Goal: Task Accomplishment & Management: Manage account settings

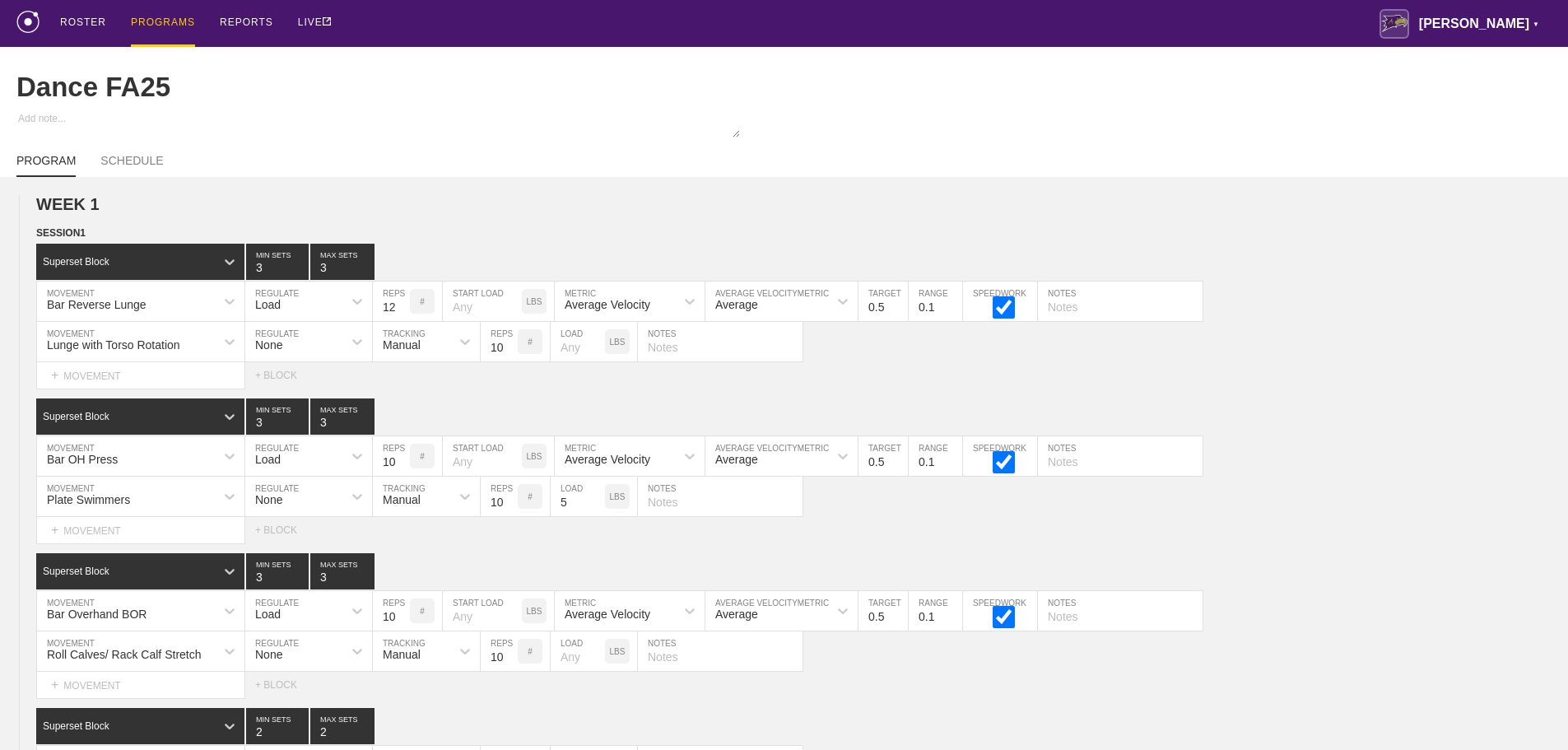
scroll to position [8622, 0]
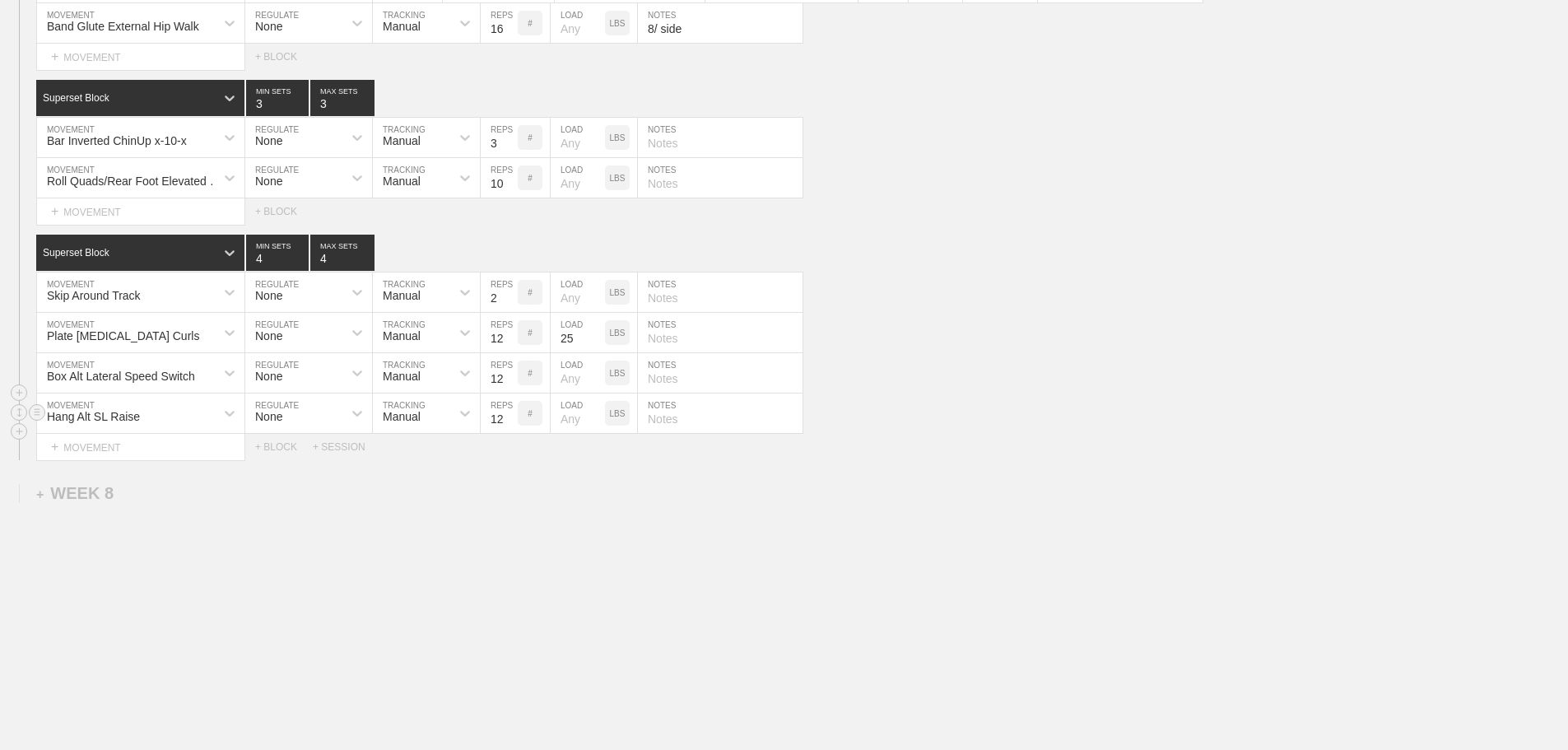
click at [932, 428] on div "Hang Alt SL Raise MOVEMENT None REGULATE Manual TRACKING 12 REPS # LOAD LBS NOT…" at bounding box center [784, 413] width 1568 height 40
click at [1081, 420] on div "Hang Alt SL Raise MOVEMENT None REGULATE Manual TRACKING 12 REPS # LOAD LBS NOT…" at bounding box center [784, 413] width 1568 height 40
click at [962, 381] on div "Box Alt Lateral Speed Switch MOVEMENT None REGULATE Manual TRACKING 12 REPS # L…" at bounding box center [784, 373] width 1568 height 40
drag, startPoint x: 962, startPoint y: 427, endPoint x: 962, endPoint y: 439, distance: 12.0
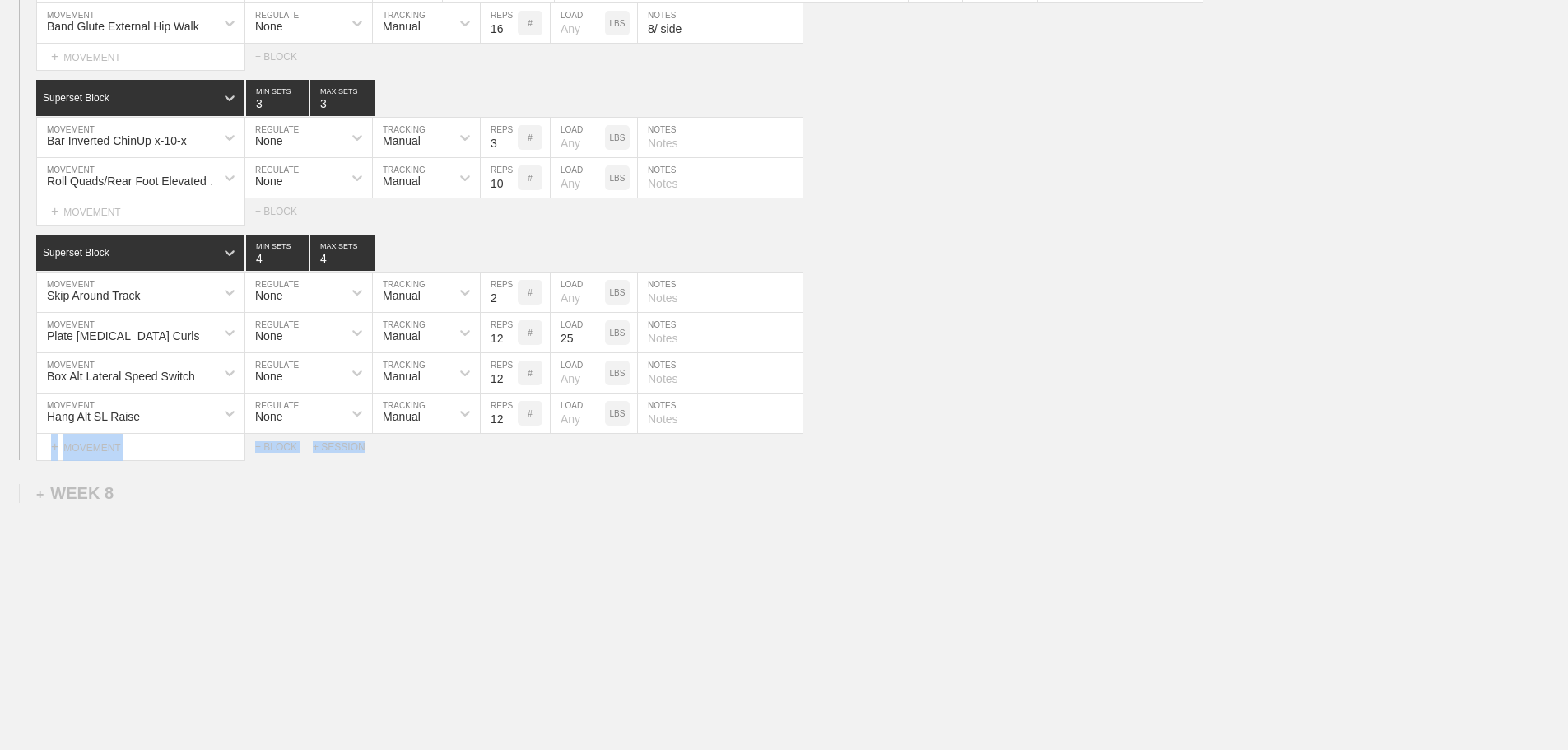
click at [962, 439] on div "Superset Block 4 MIN SETS 4 MAX SETS DUPLICATE INSERT MOVEMENT AFTER DELETE Ski…" at bounding box center [784, 347] width 1568 height 226
click at [953, 439] on div "Select... MOVEMENT + MOVEMENT + BLOCK + SESSION" at bounding box center [784, 447] width 1568 height 27
drag, startPoint x: 960, startPoint y: 474, endPoint x: 936, endPoint y: 476, distance: 24.1
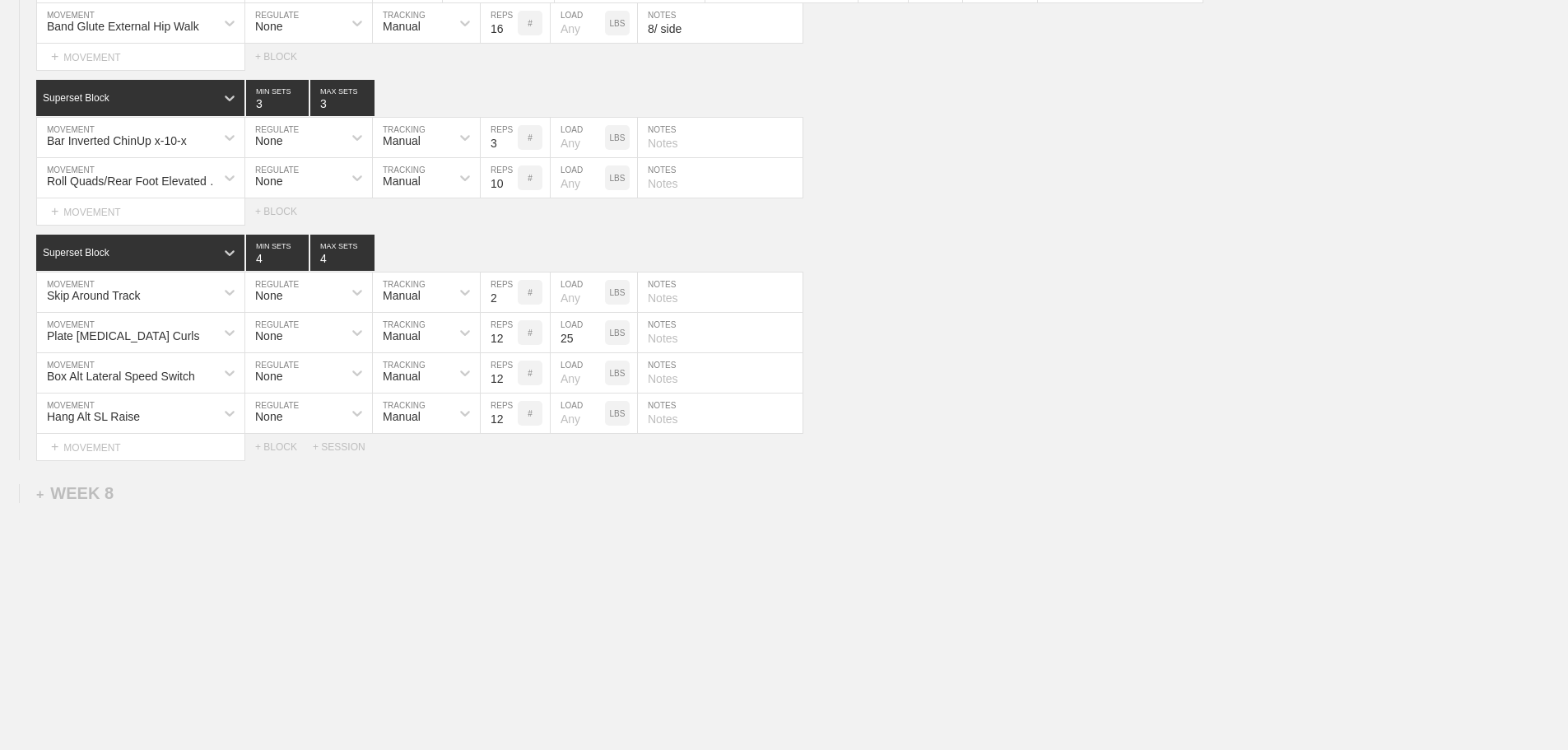
click at [858, 234] on div "SESSION 1 Superset Block 3 MIN SETS 3 MAX SETS DUPLICATE INSERT MOVEMENT AFTER …" at bounding box center [784, 105] width 1568 height 709
click at [853, 255] on div "Superset Block 4 MIN SETS 4 MAX SETS" at bounding box center [802, 253] width 1532 height 36
click at [981, 403] on div "Hang Alt SL Raise MOVEMENT None REGULATE Manual TRACKING 12 REPS # LOAD LBS NOT…" at bounding box center [784, 413] width 1568 height 40
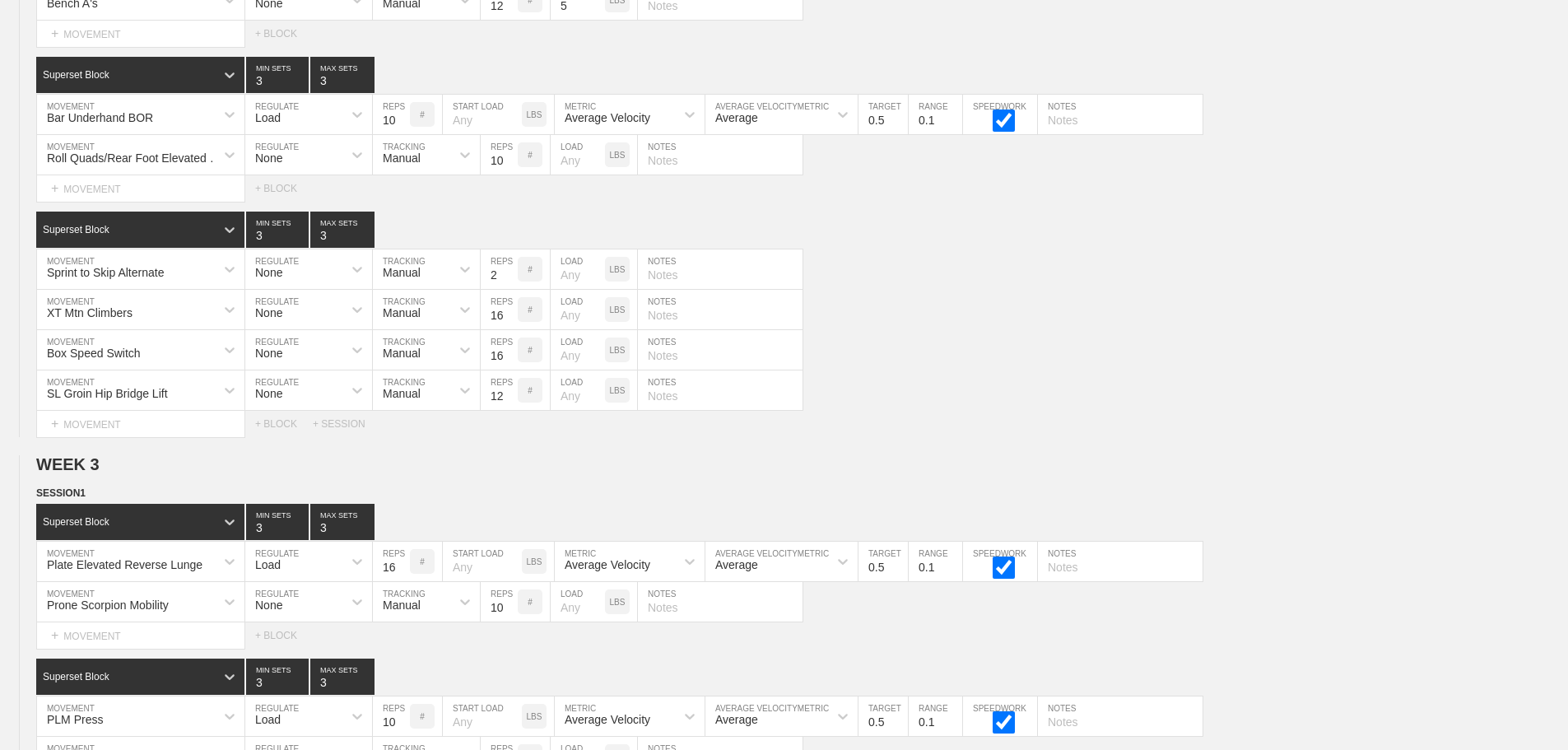
scroll to position [2202, 0]
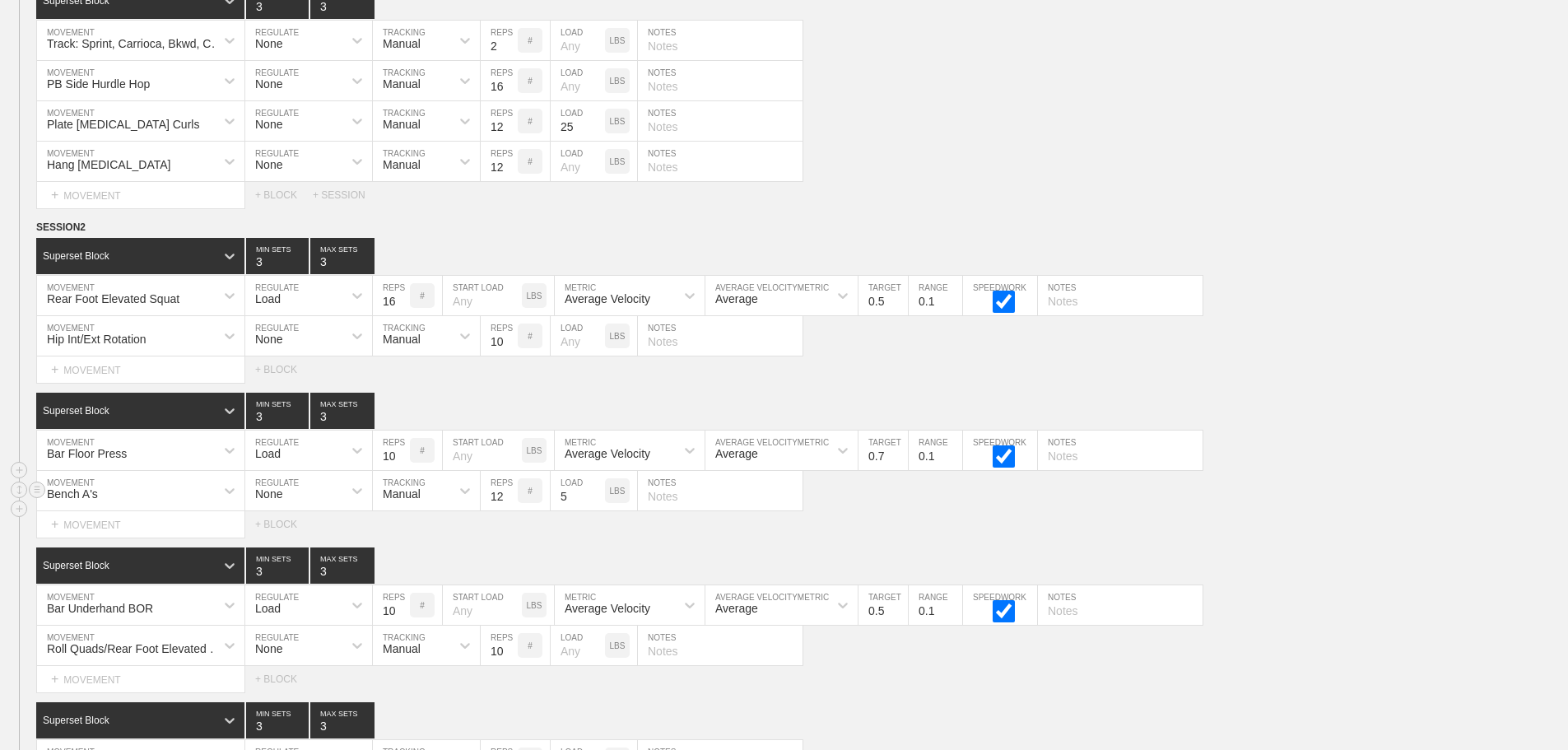
click at [1316, 491] on div "Bench A's MOVEMENT None REGULATE Manual TRACKING 12 REPS # 5 LOAD LBS NOTES" at bounding box center [784, 491] width 1568 height 40
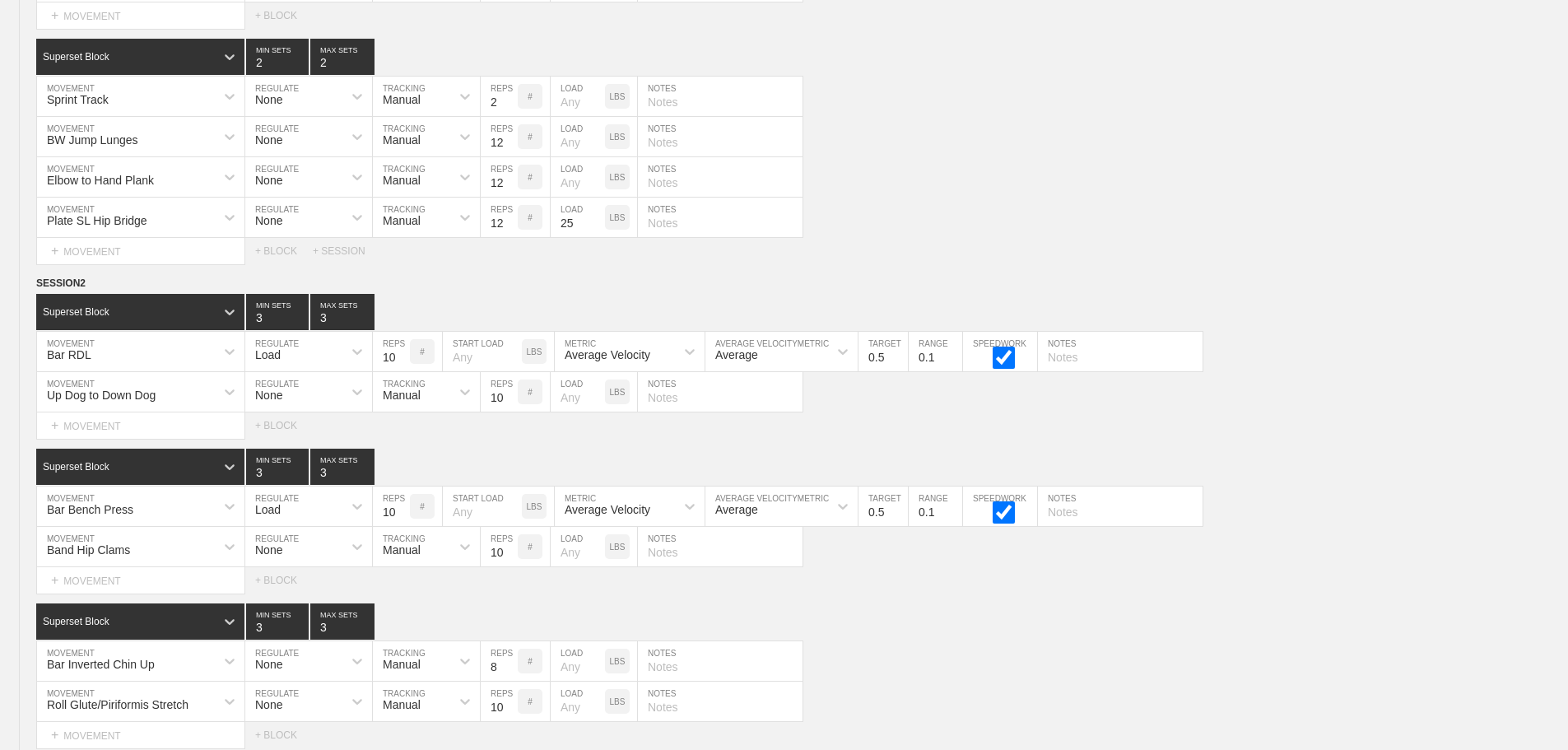
scroll to position [0, 0]
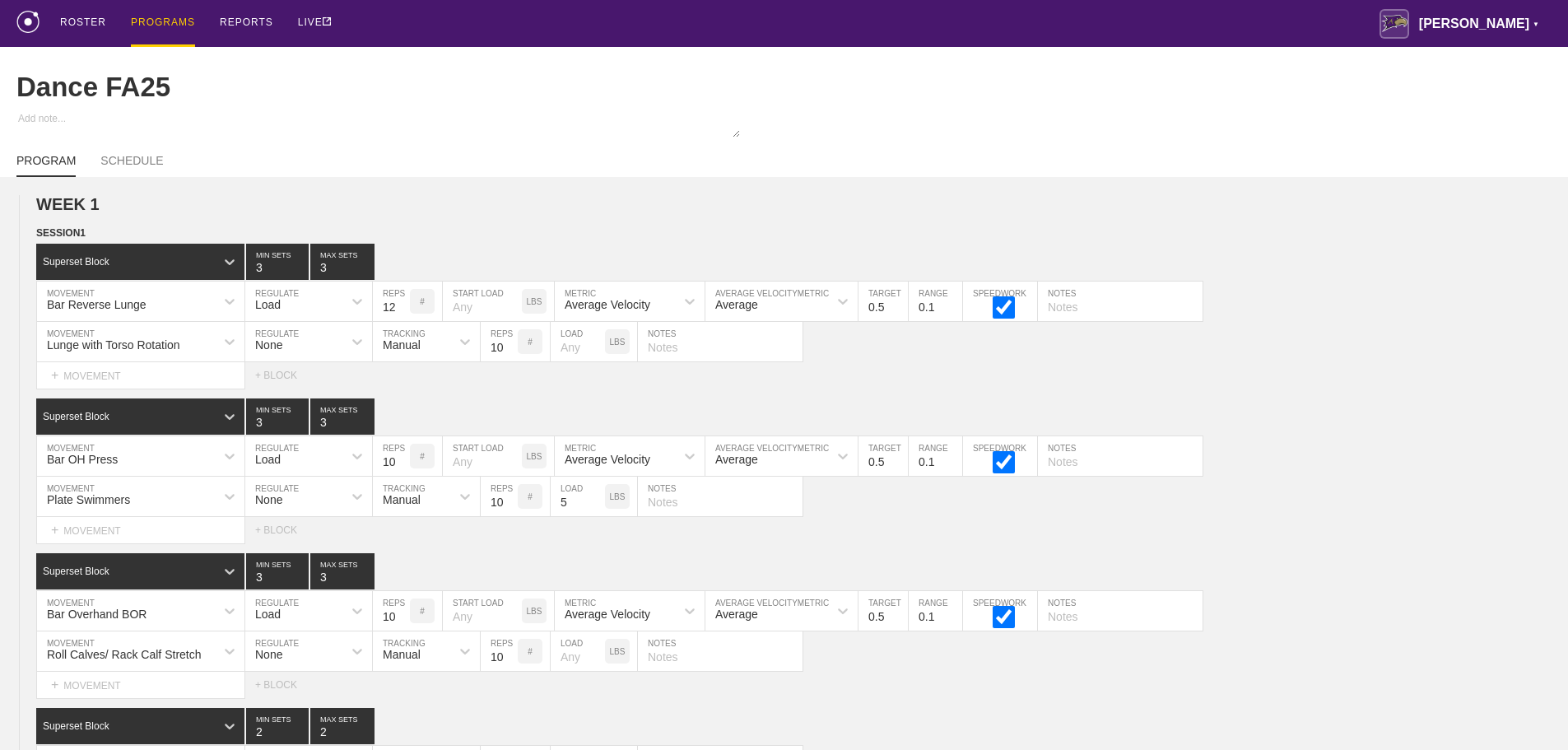
click at [152, 21] on div "PROGRAMS" at bounding box center [163, 23] width 65 height 47
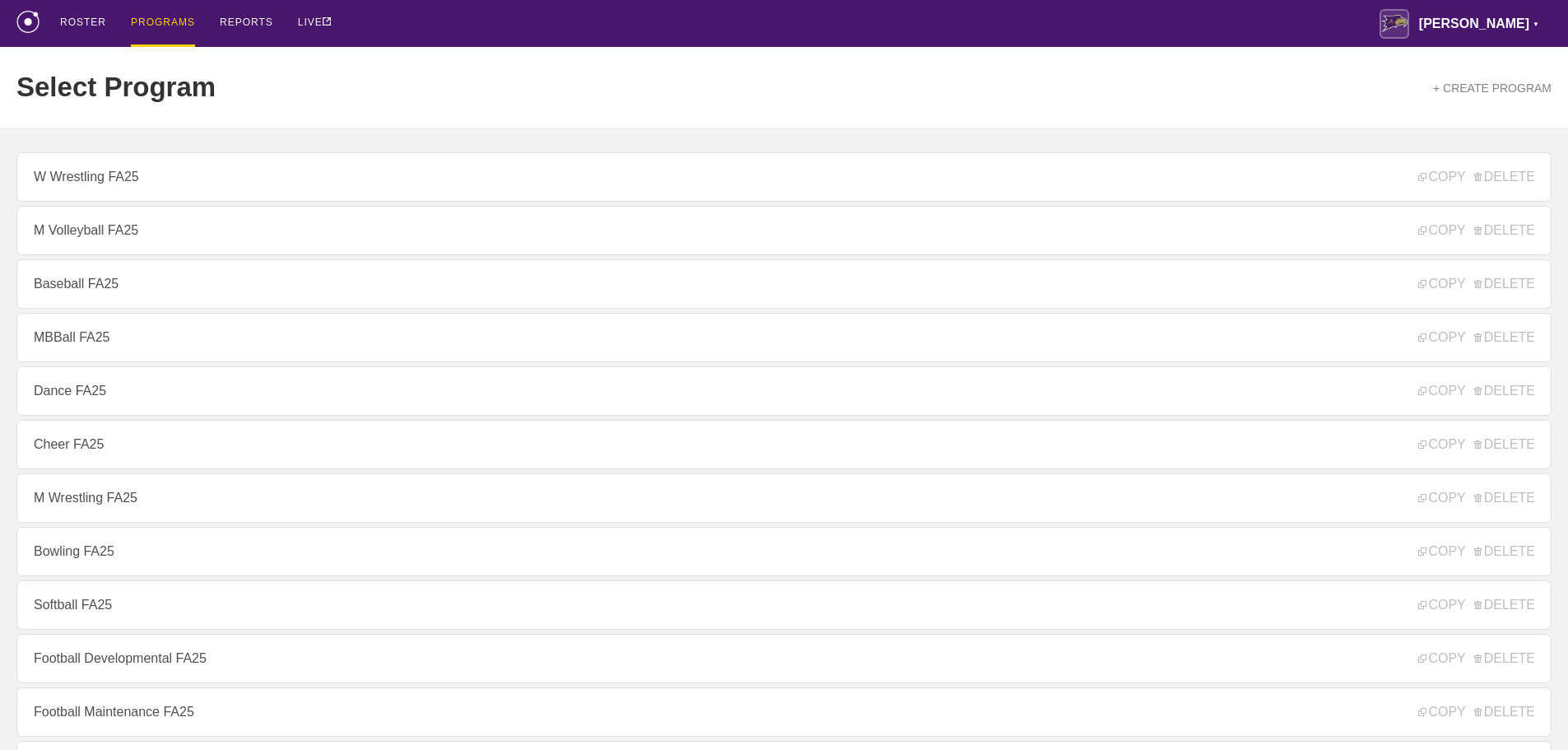
click at [558, 21] on div "ROSTER PROGRAMS REPORTS LIVE Avila ▼ brian.ciolek@avila.edu Settings Logout" at bounding box center [783, 23] width 1535 height 47
click at [414, 54] on div "Select Program + CREATE PROGRAM" at bounding box center [783, 86] width 1535 height 81
click at [270, 71] on div "Select Program + CREATE PROGRAM" at bounding box center [783, 86] width 1535 height 81
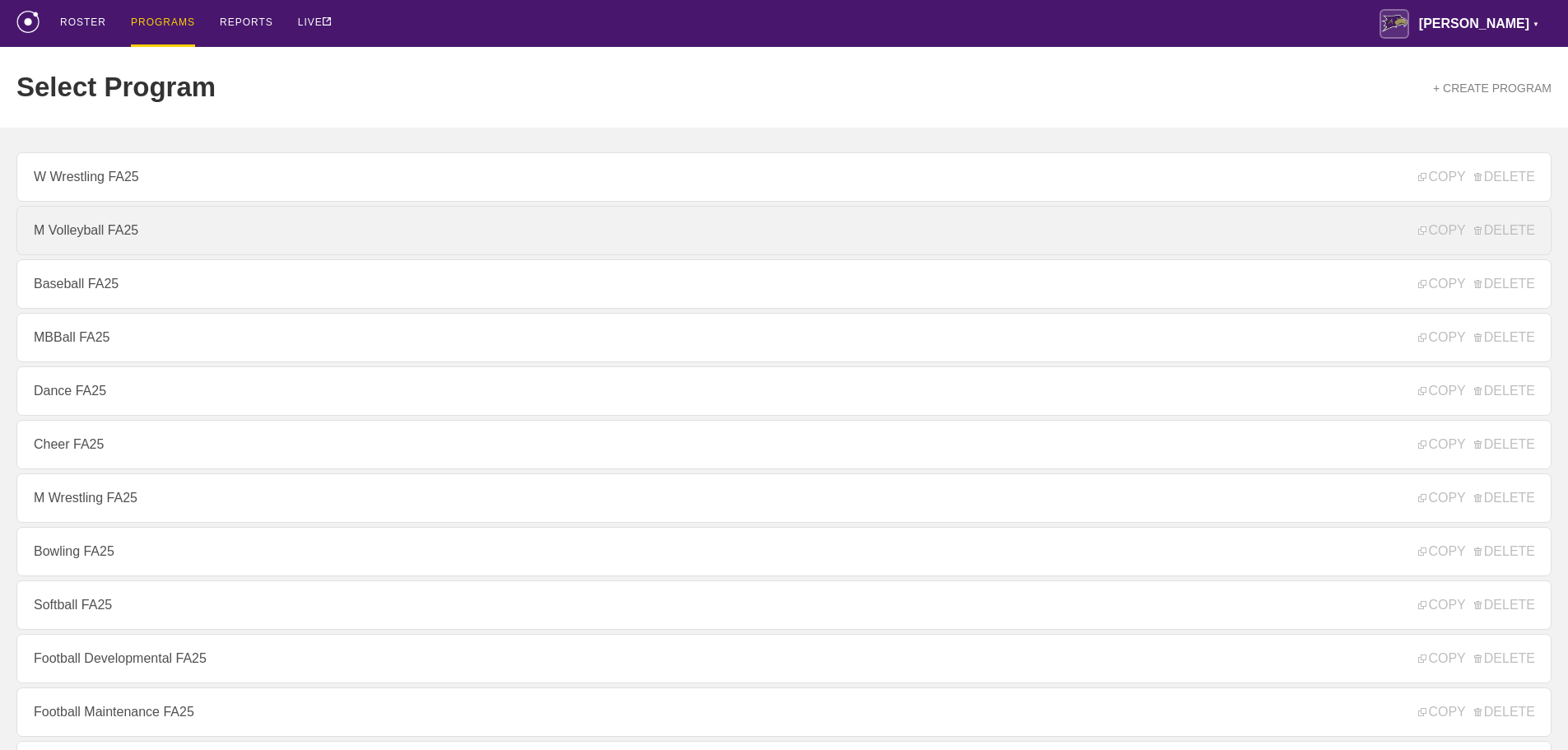
click at [121, 236] on link "M Volleyball FA25" at bounding box center [783, 231] width 1535 height 49
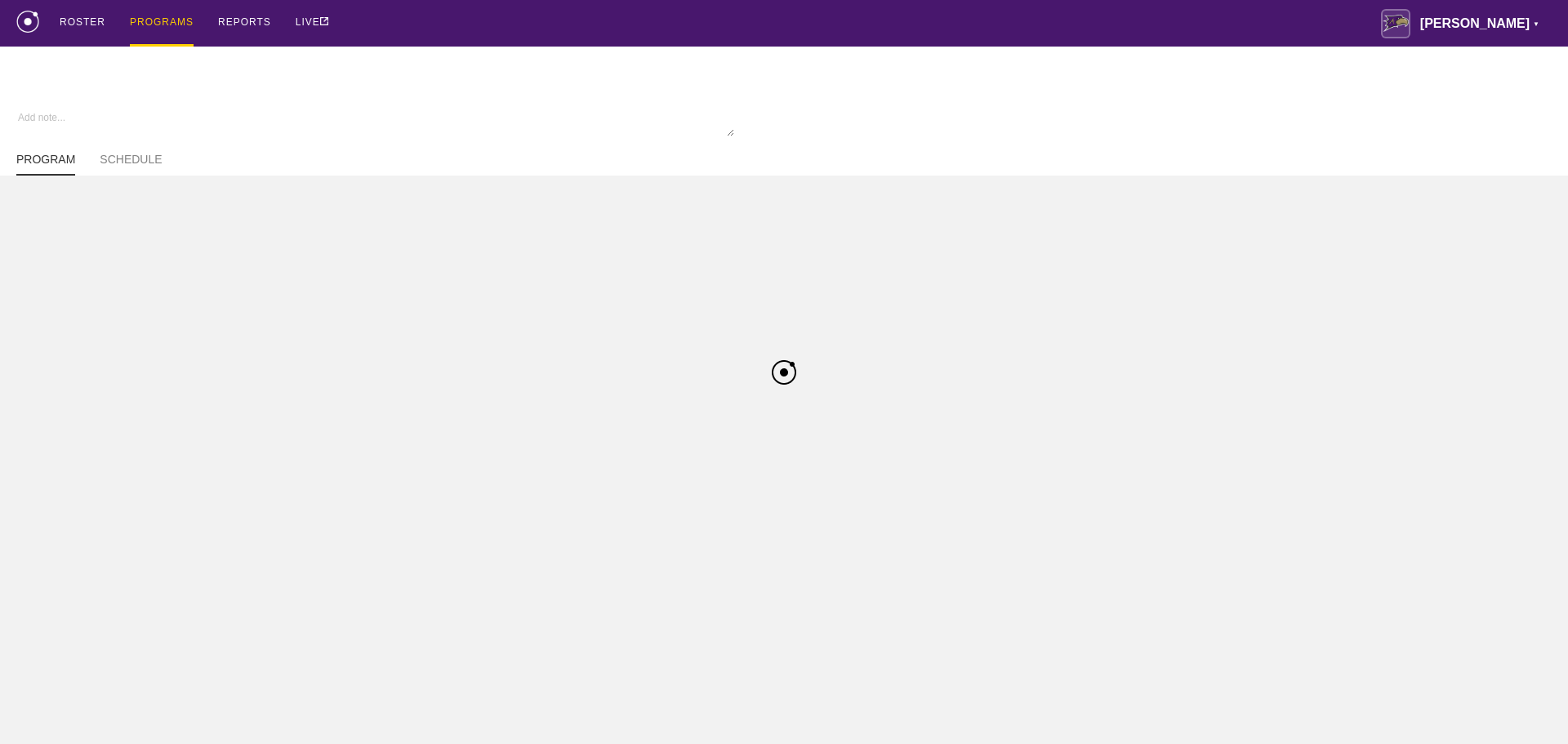
type textarea "x"
type input "M Volleyball FA25"
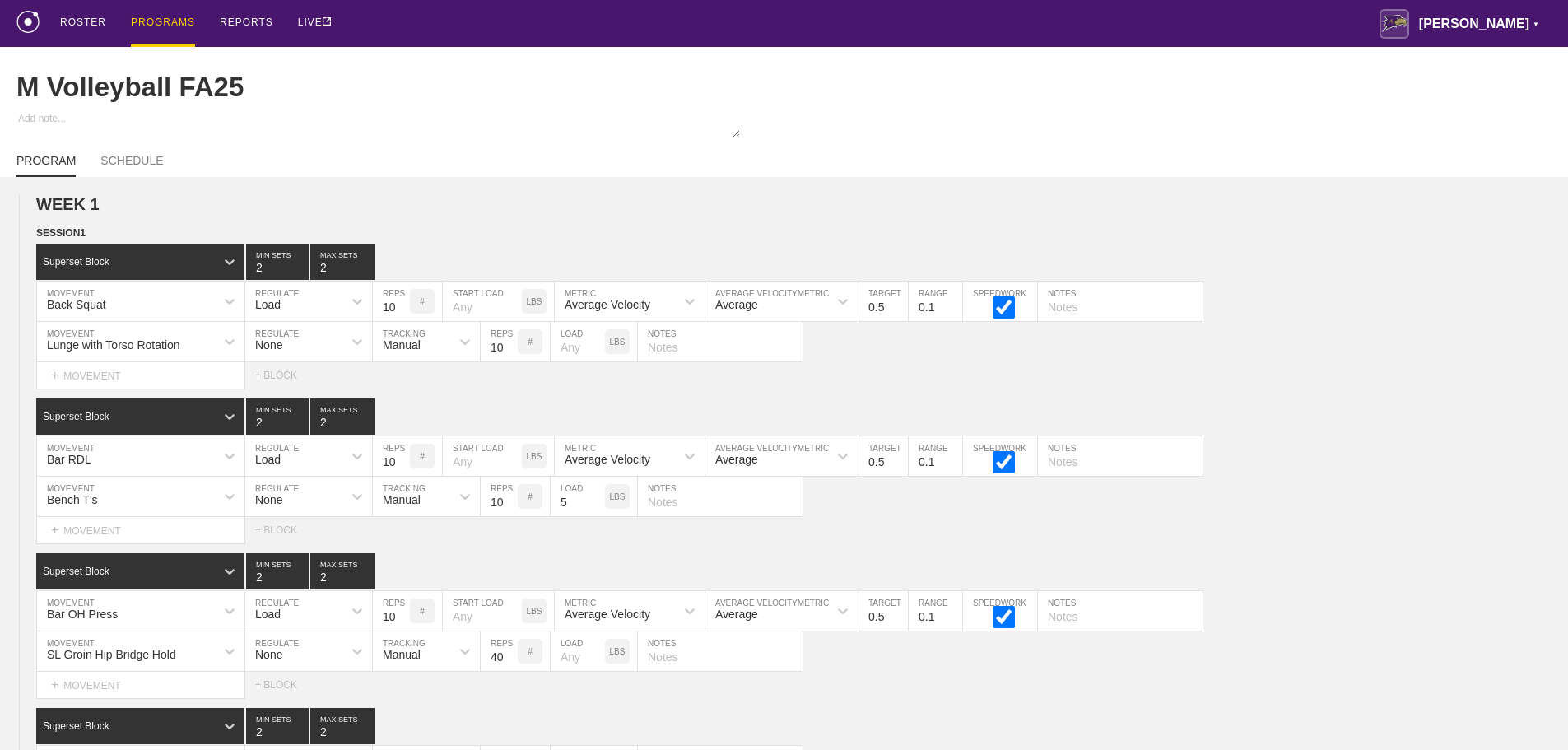
click at [1214, 40] on div "ROSTER PROGRAMS REPORTS LIVE Avila ▼ brian.ciolek@avila.edu Settings Logout" at bounding box center [783, 23] width 1535 height 47
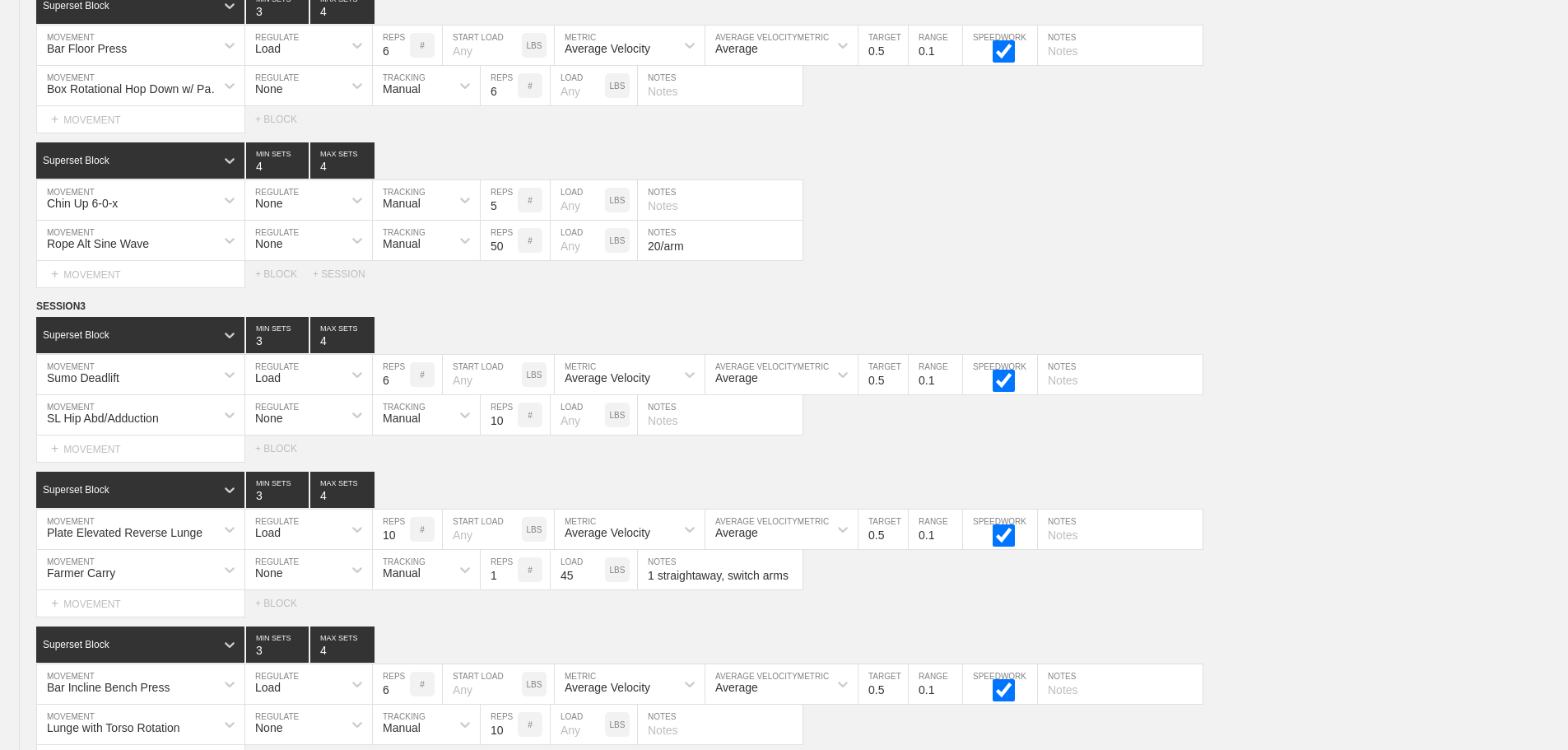
scroll to position [10847, 0]
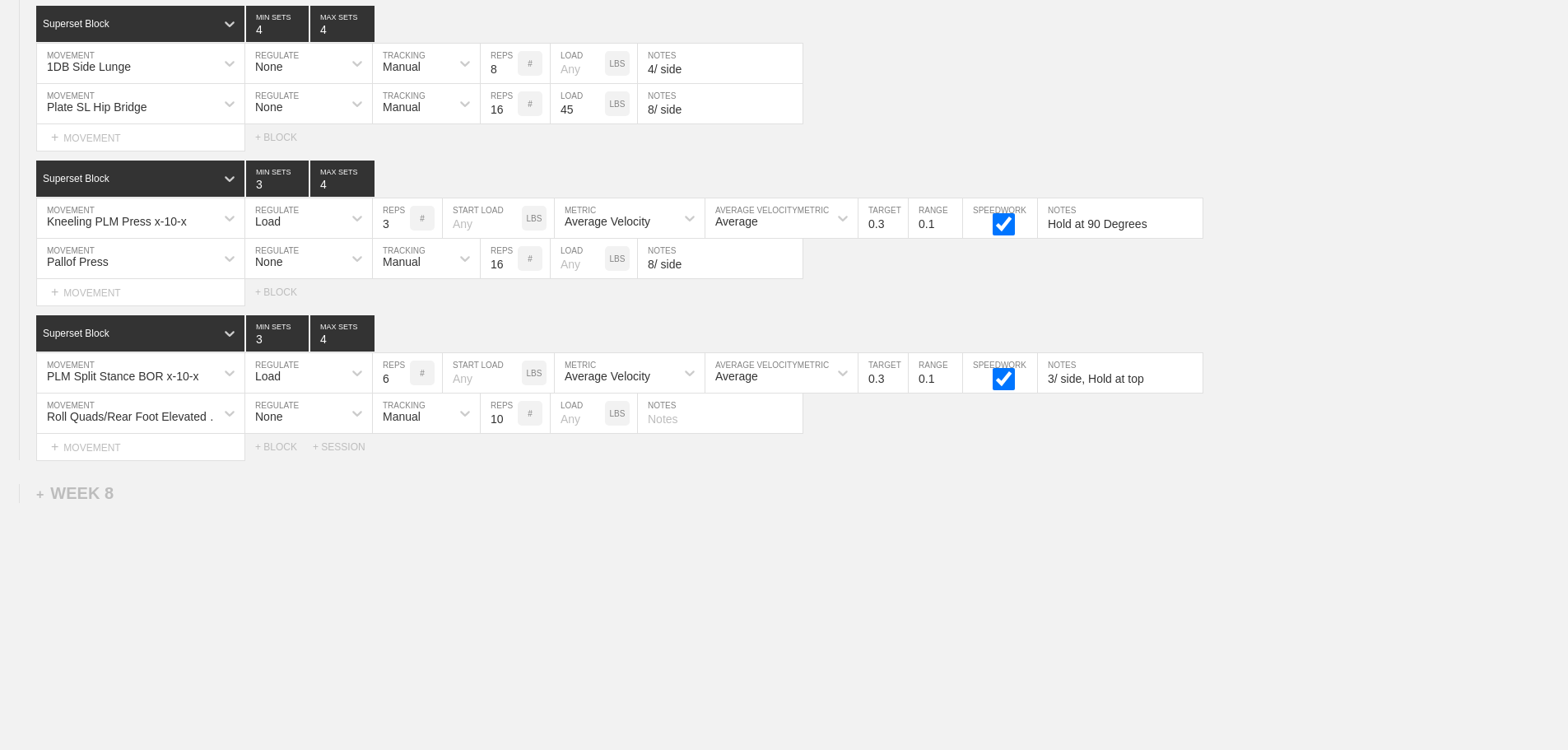
click at [345, 445] on div "+ SESSION" at bounding box center [345, 447] width 65 height 11
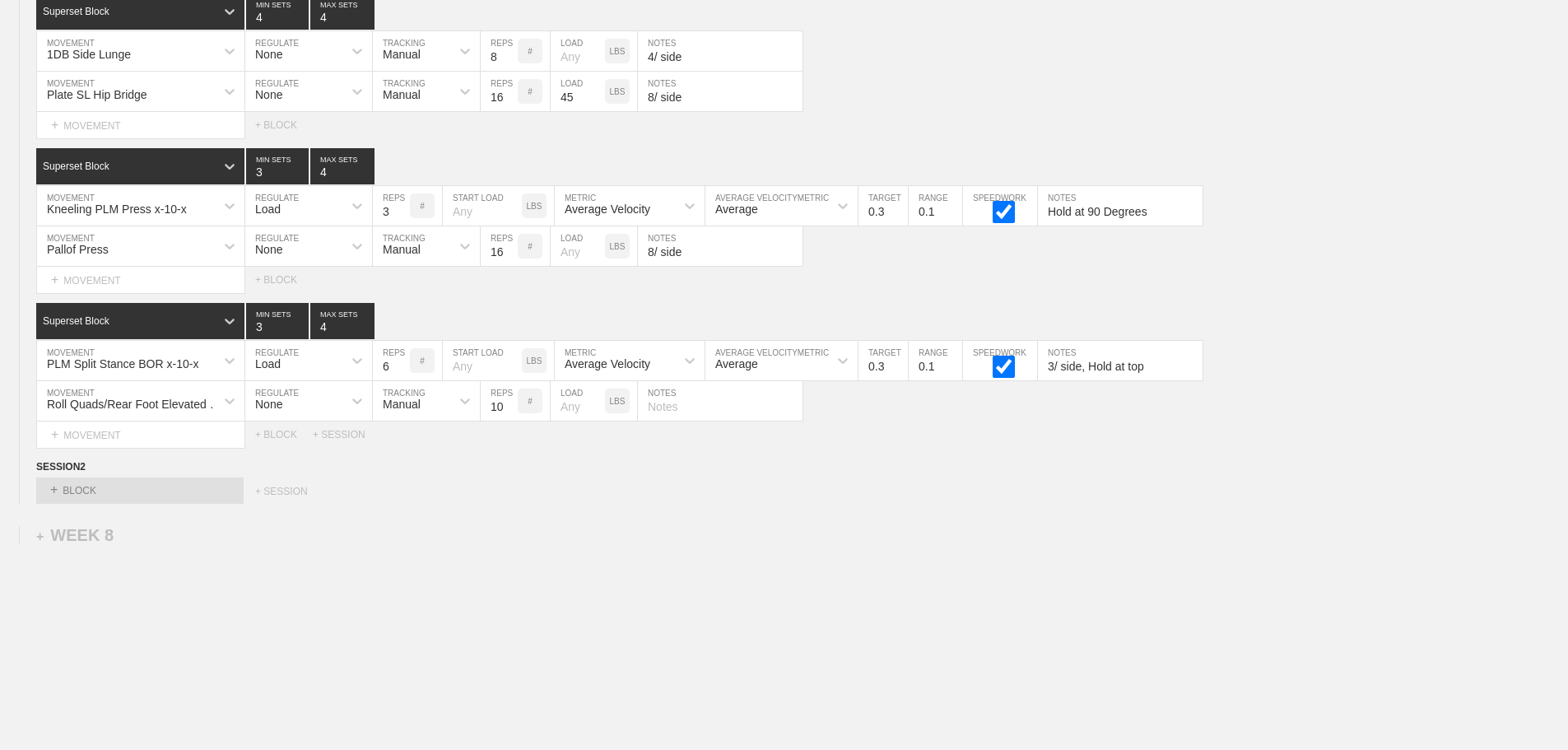
click at [1118, 493] on div "Select... + BLOCK + SESSION" at bounding box center [784, 491] width 1568 height 27
click at [1022, 504] on div "Select... + BLOCK + SESSION" at bounding box center [784, 491] width 1568 height 27
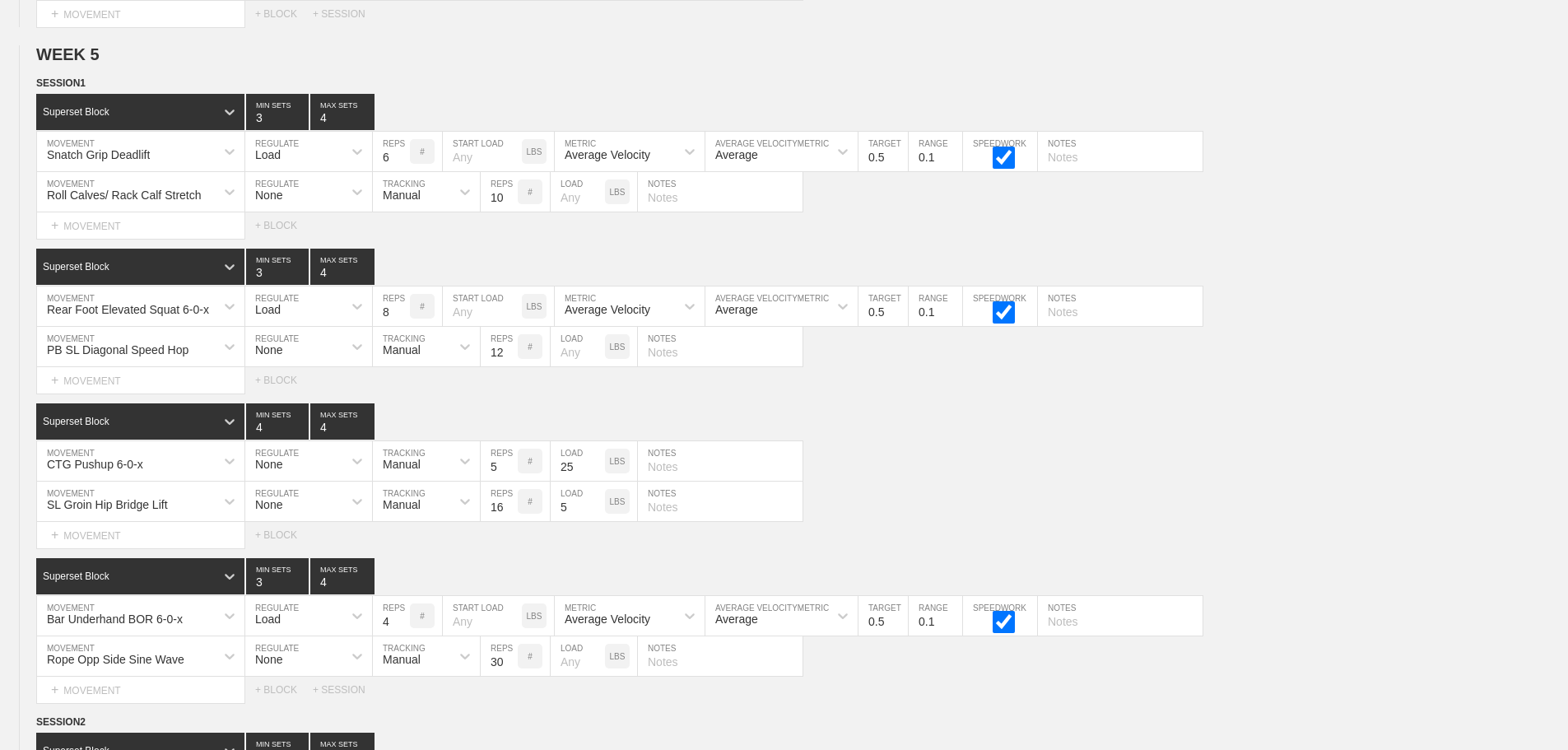
scroll to position [7308, 0]
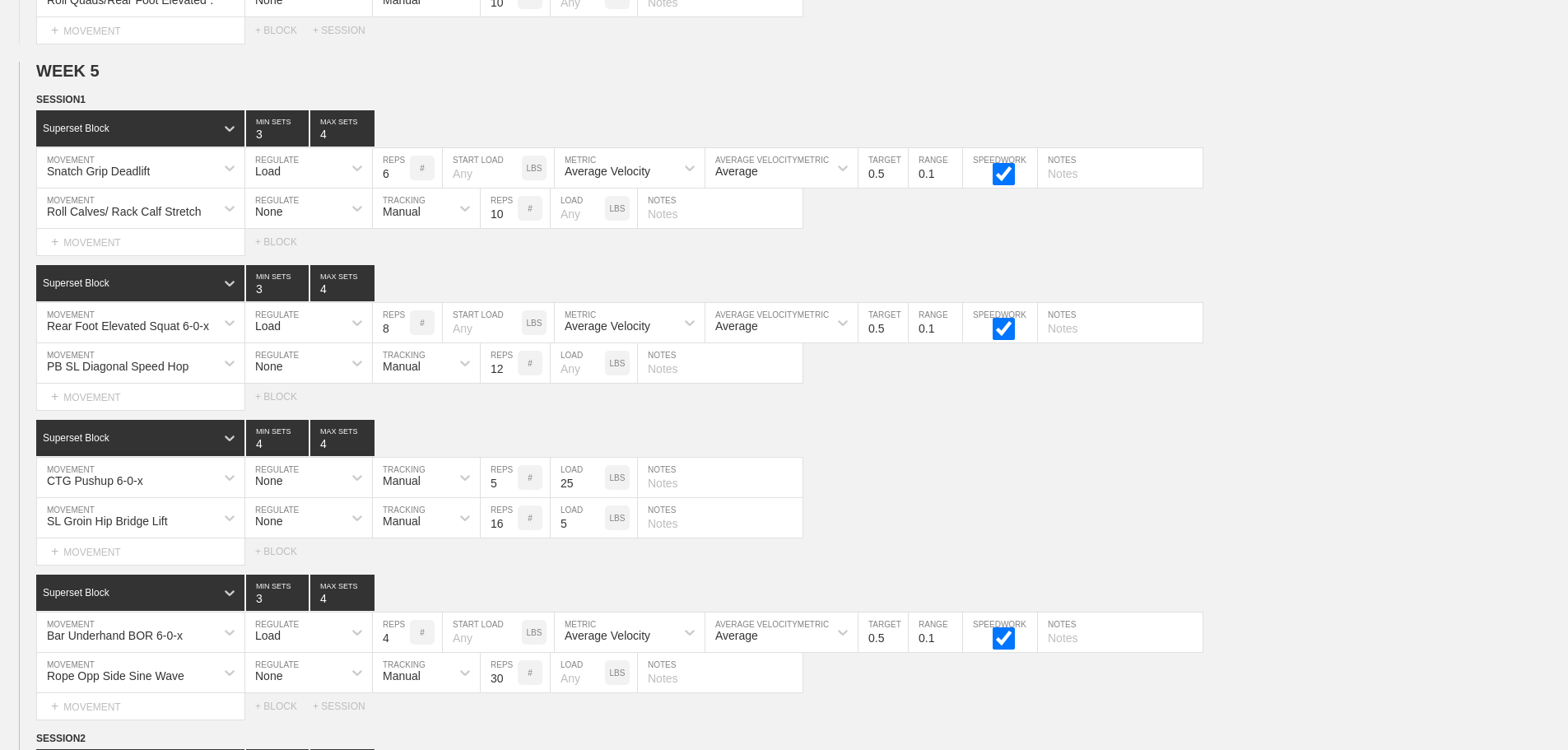
click at [1305, 255] on div "Select... MOVEMENT + MOVEMENT + BLOCK" at bounding box center [784, 242] width 1568 height 27
click at [36, 109] on circle at bounding box center [37, 100] width 19 height 19
click at [100, 127] on div "DUPLICATE" at bounding box center [115, 131] width 132 height 25
click at [1016, 498] on div "CTG Pushup 6-0-x MOVEMENT None REGULATE Manual TRACKING 5 REPS # 25 LOAD LBS NO…" at bounding box center [784, 478] width 1568 height 40
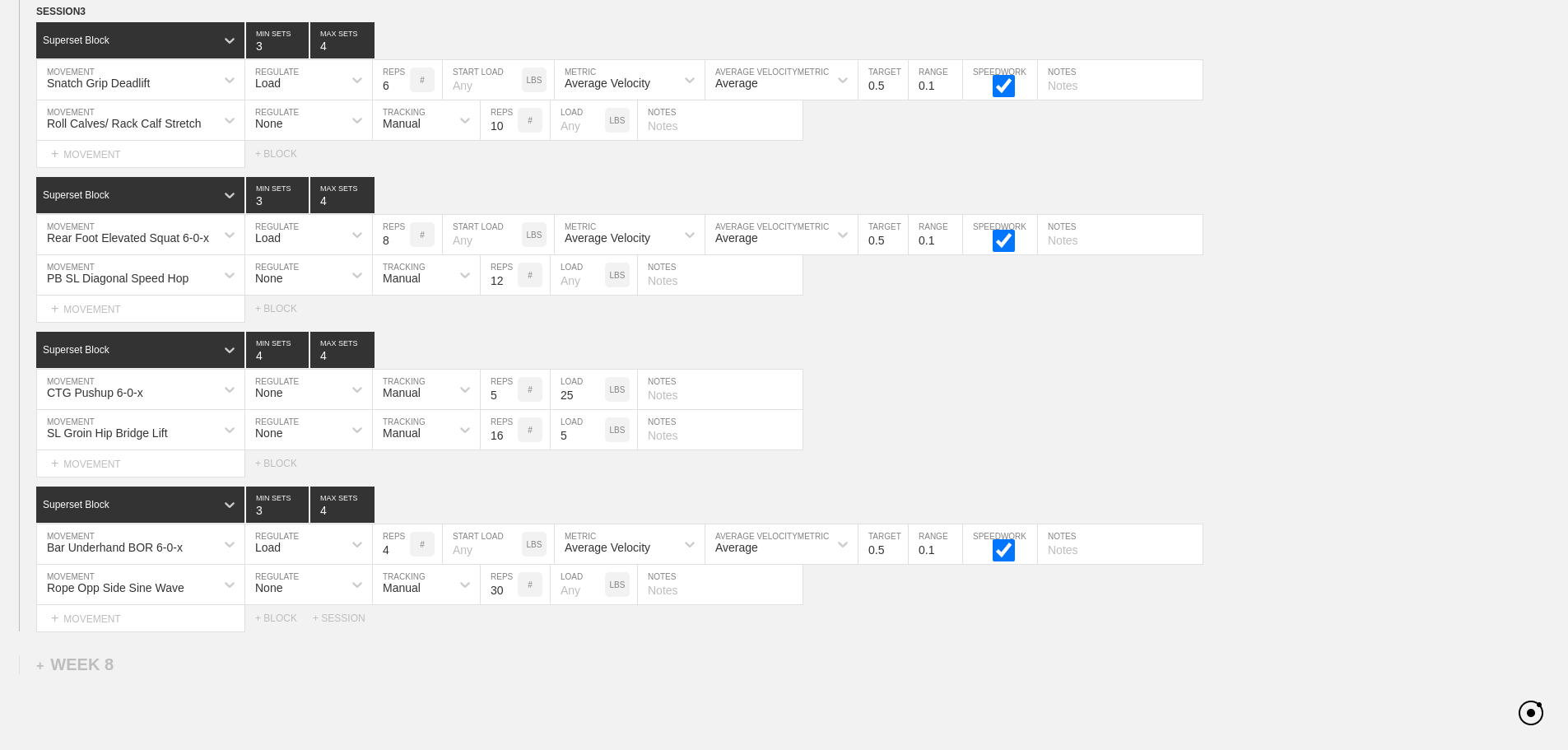
scroll to position [10720, 0]
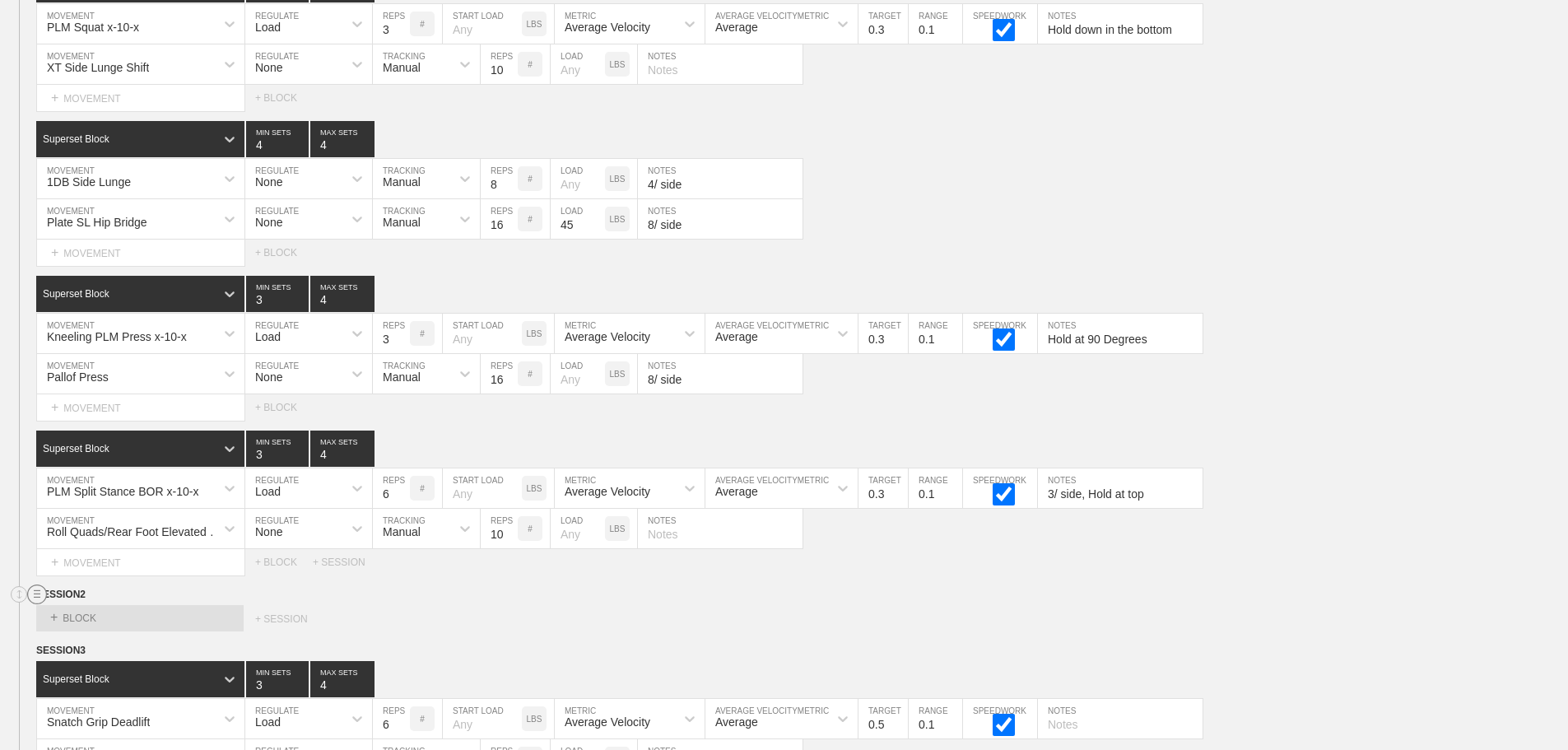
click at [33, 604] on circle at bounding box center [37, 594] width 19 height 19
click at [106, 652] on div "DELETE" at bounding box center [115, 650] width 132 height 25
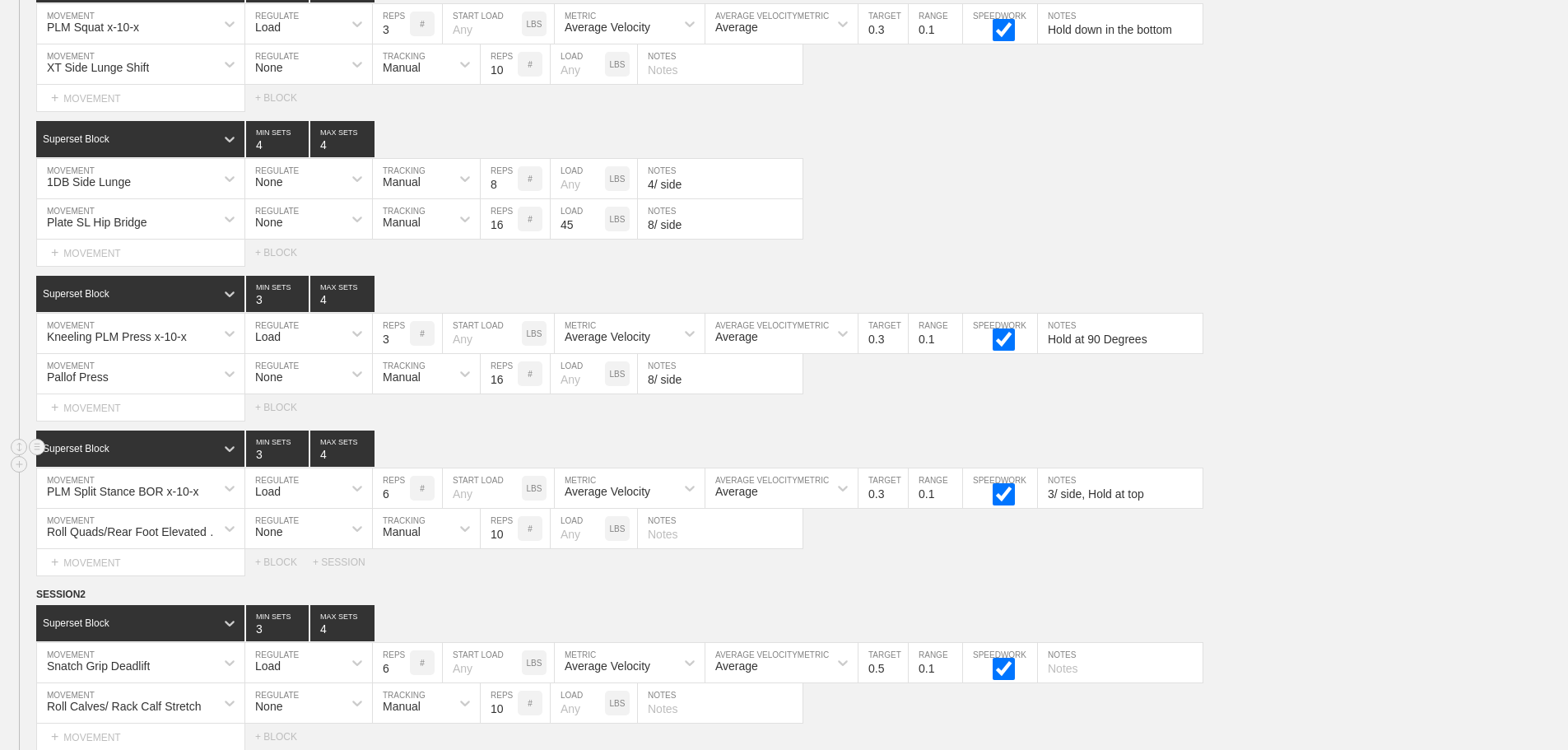
click at [1447, 457] on div "Superset Block 3 MIN SETS 4 MAX SETS" at bounding box center [802, 448] width 1532 height 36
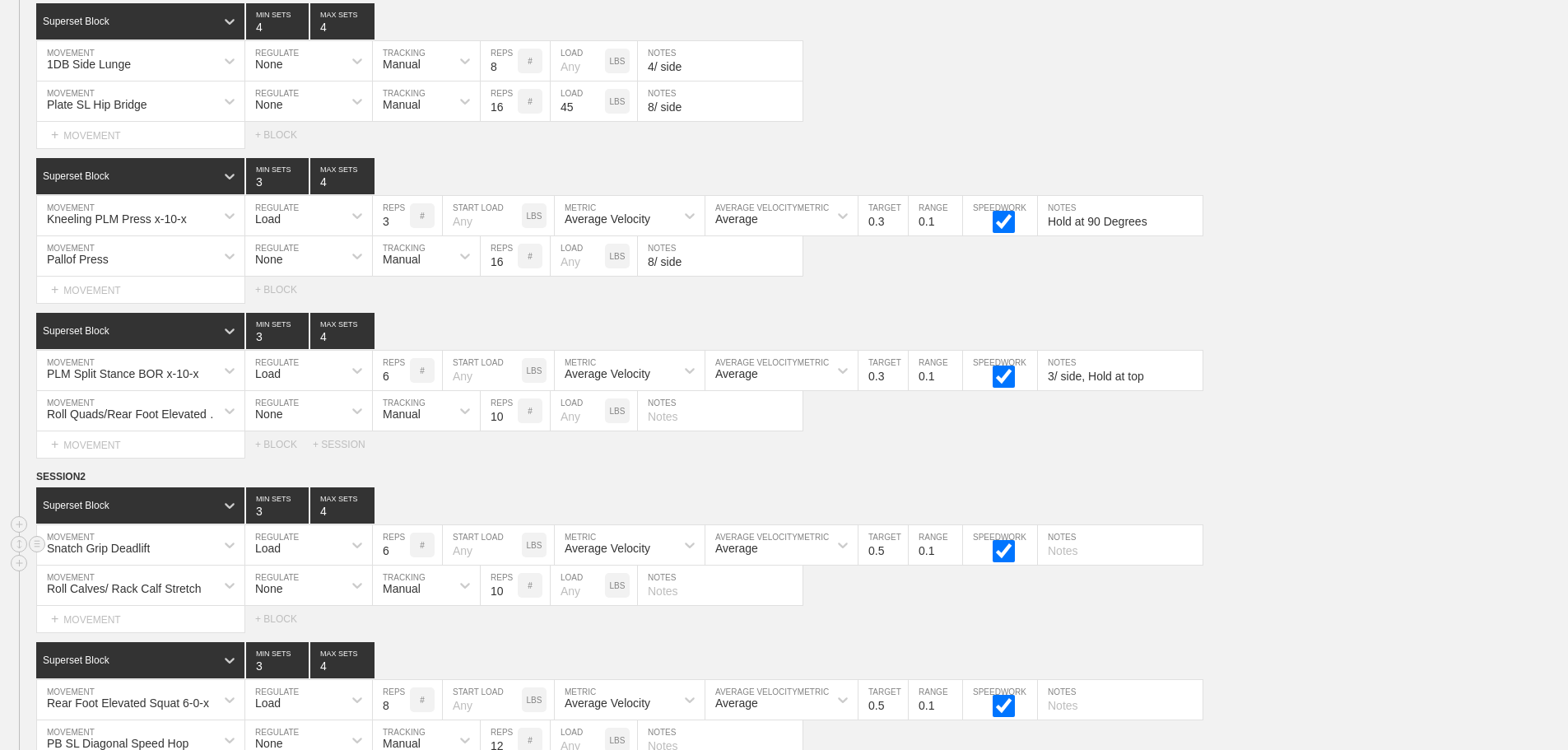
scroll to position [10967, 0]
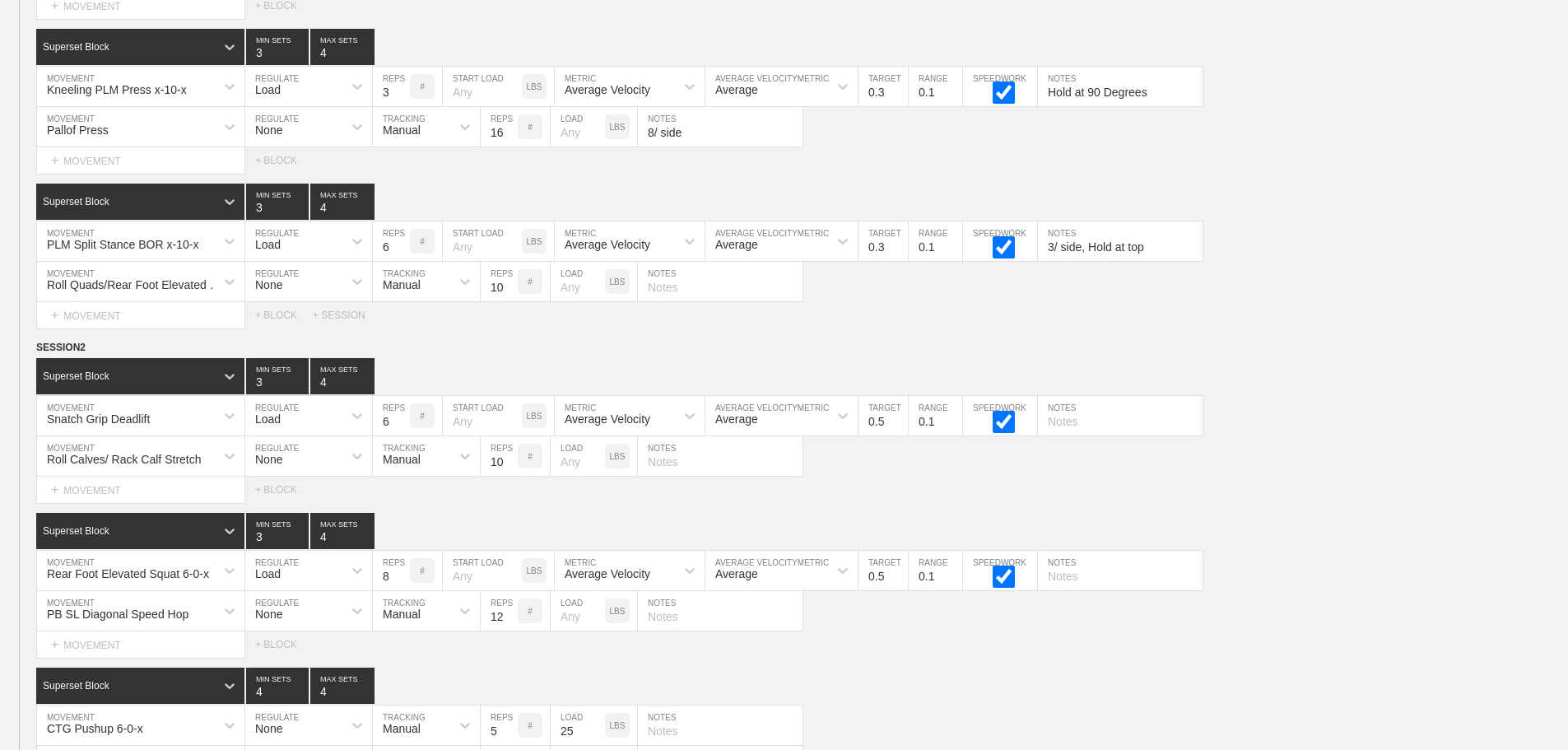
click at [1334, 322] on div "Select... MOVEMENT + MOVEMENT + BLOCK + SESSION" at bounding box center [784, 315] width 1568 height 27
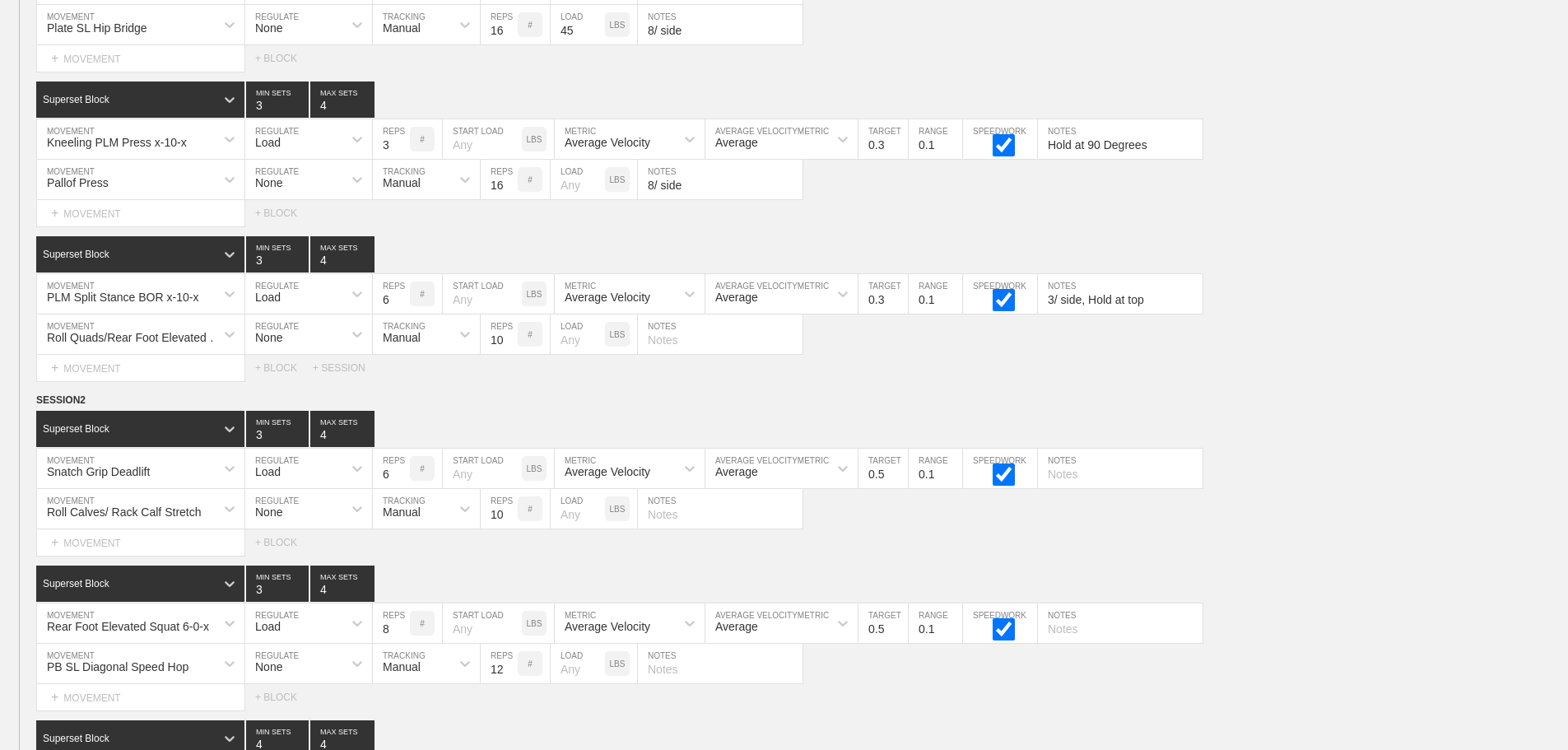
scroll to position [10884, 0]
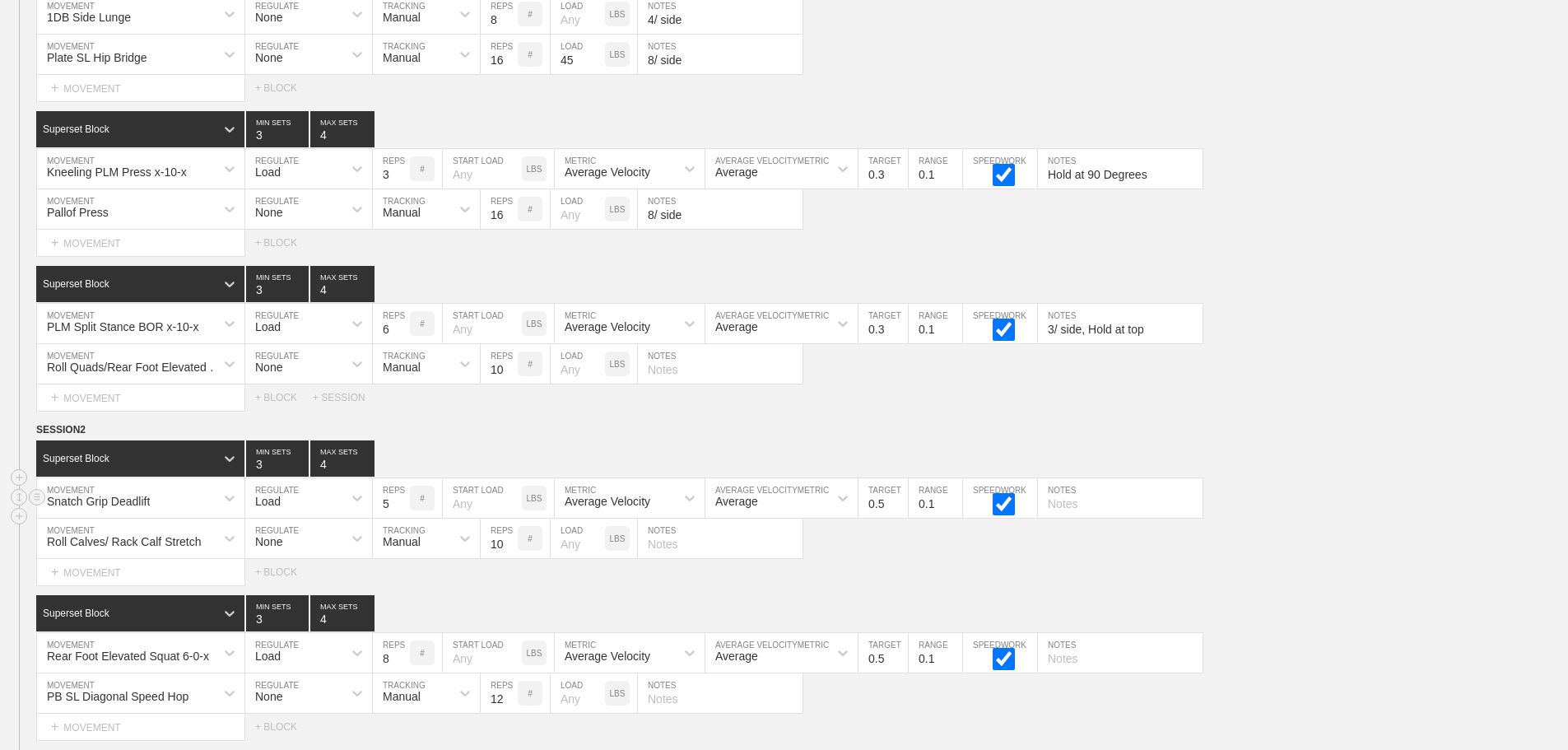
click at [401, 517] on input "5" at bounding box center [391, 498] width 37 height 40
click at [401, 517] on input "4" at bounding box center [391, 498] width 37 height 40
type input "3"
click at [401, 517] on input "3" at bounding box center [391, 498] width 37 height 40
click at [899, 517] on input "0.4" at bounding box center [883, 498] width 49 height 40
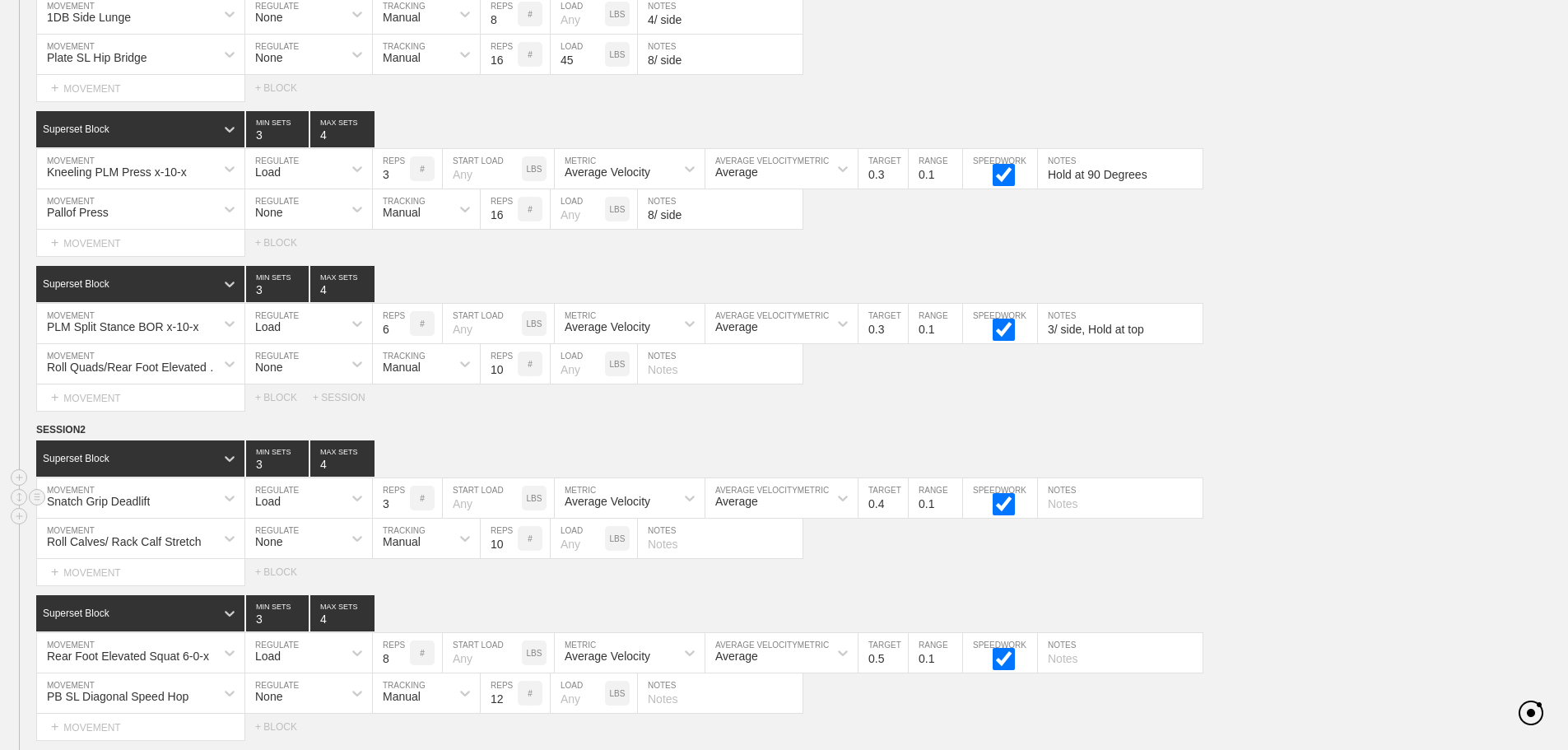
type input "0.3"
click at [899, 517] on input "0.3" at bounding box center [883, 498] width 49 height 40
click at [1396, 455] on div "Superset Block 3 MIN SETS 4 MAX SETS" at bounding box center [802, 459] width 1532 height 36
click at [218, 662] on div "option 1 Lap Sprint 2 Sides focused, 3 of 801. 801 results available. Use Up an…" at bounding box center [140, 653] width 208 height 40
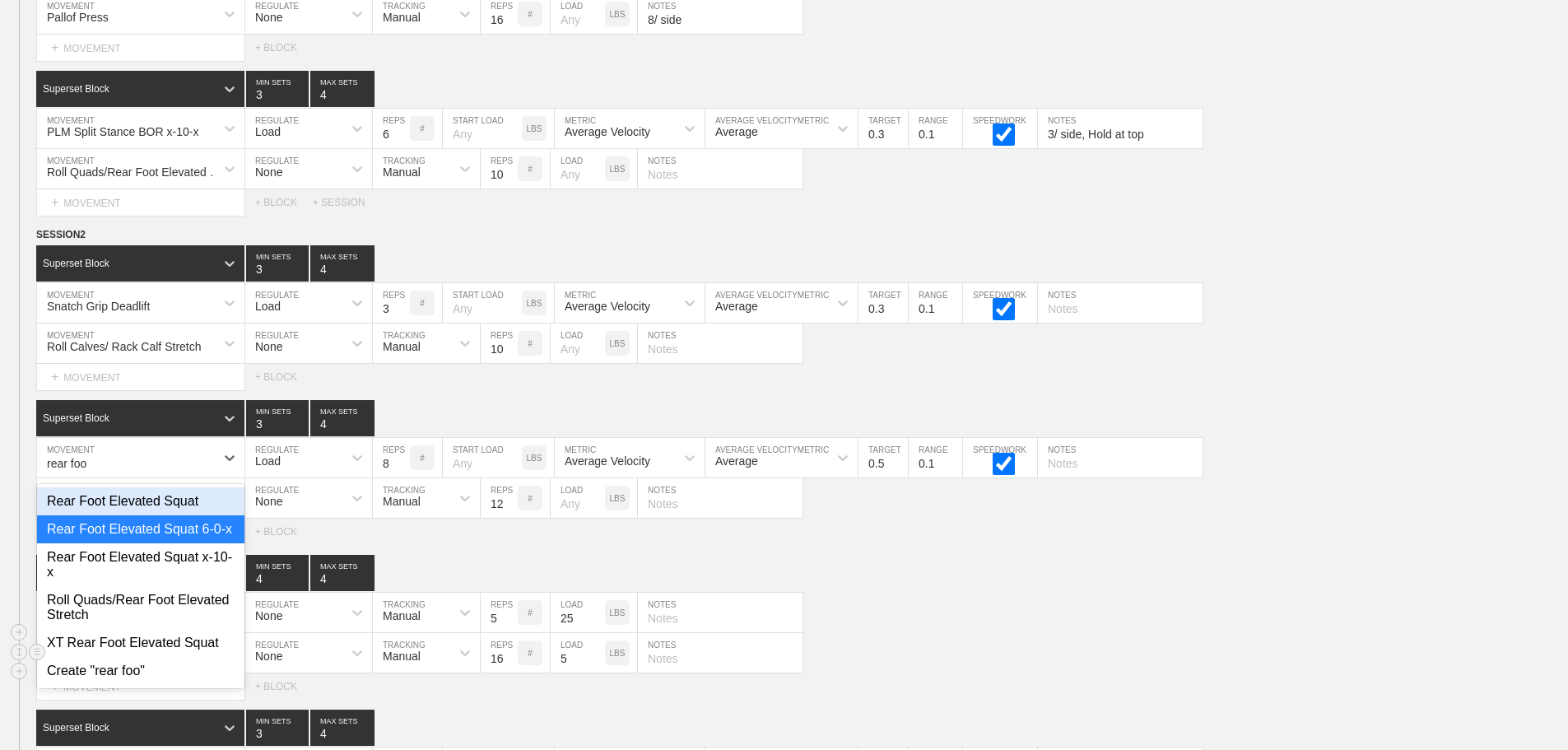
type input "rear foot"
click at [205, 579] on div "Rear Foot Elevated Squat x-10-x" at bounding box center [140, 564] width 208 height 43
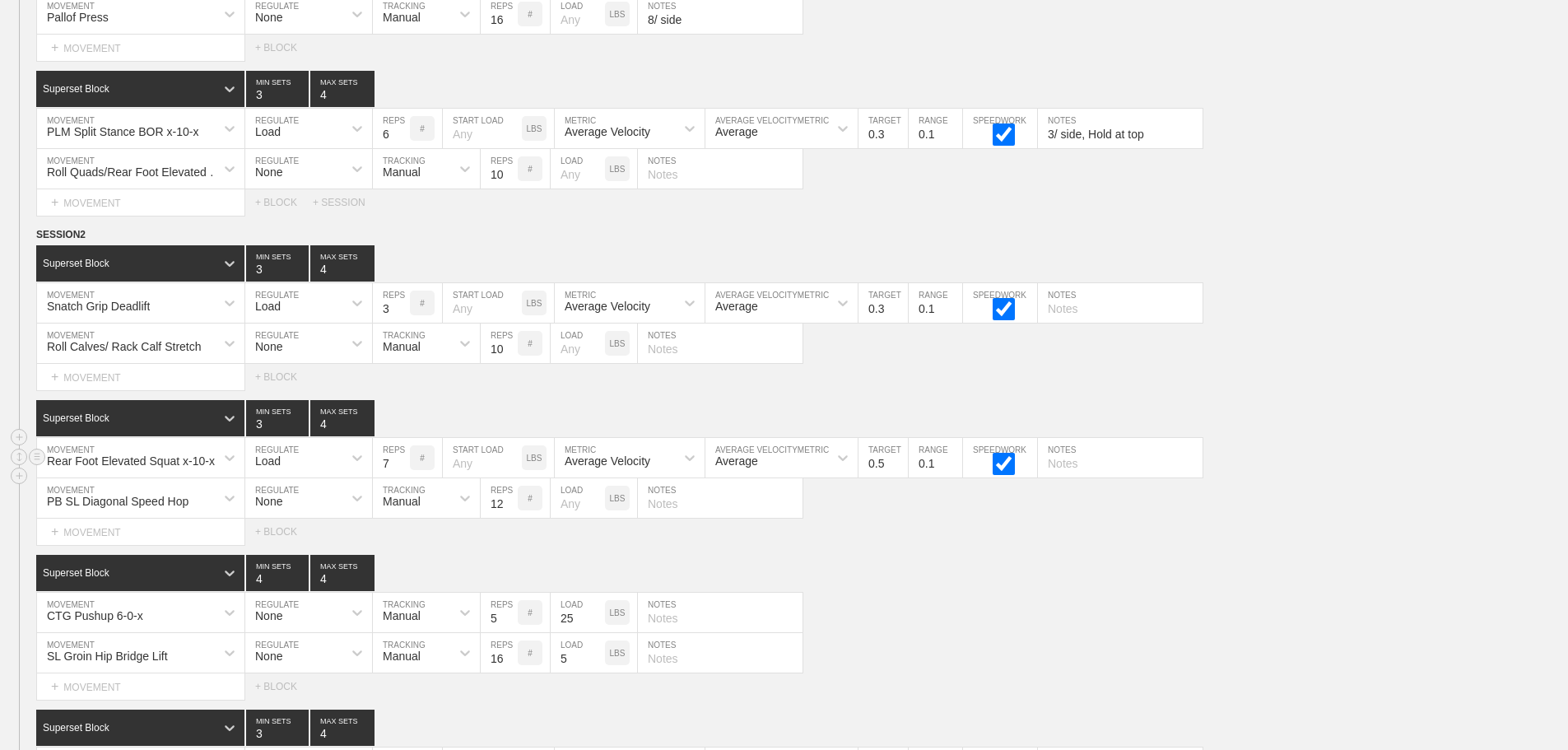
click at [401, 478] on input "7" at bounding box center [391, 458] width 37 height 40
click at [401, 478] on input "6" at bounding box center [391, 458] width 37 height 40
click at [401, 478] on input "5" at bounding box center [391, 458] width 37 height 40
type input "6"
click at [401, 472] on input "6" at bounding box center [391, 458] width 37 height 40
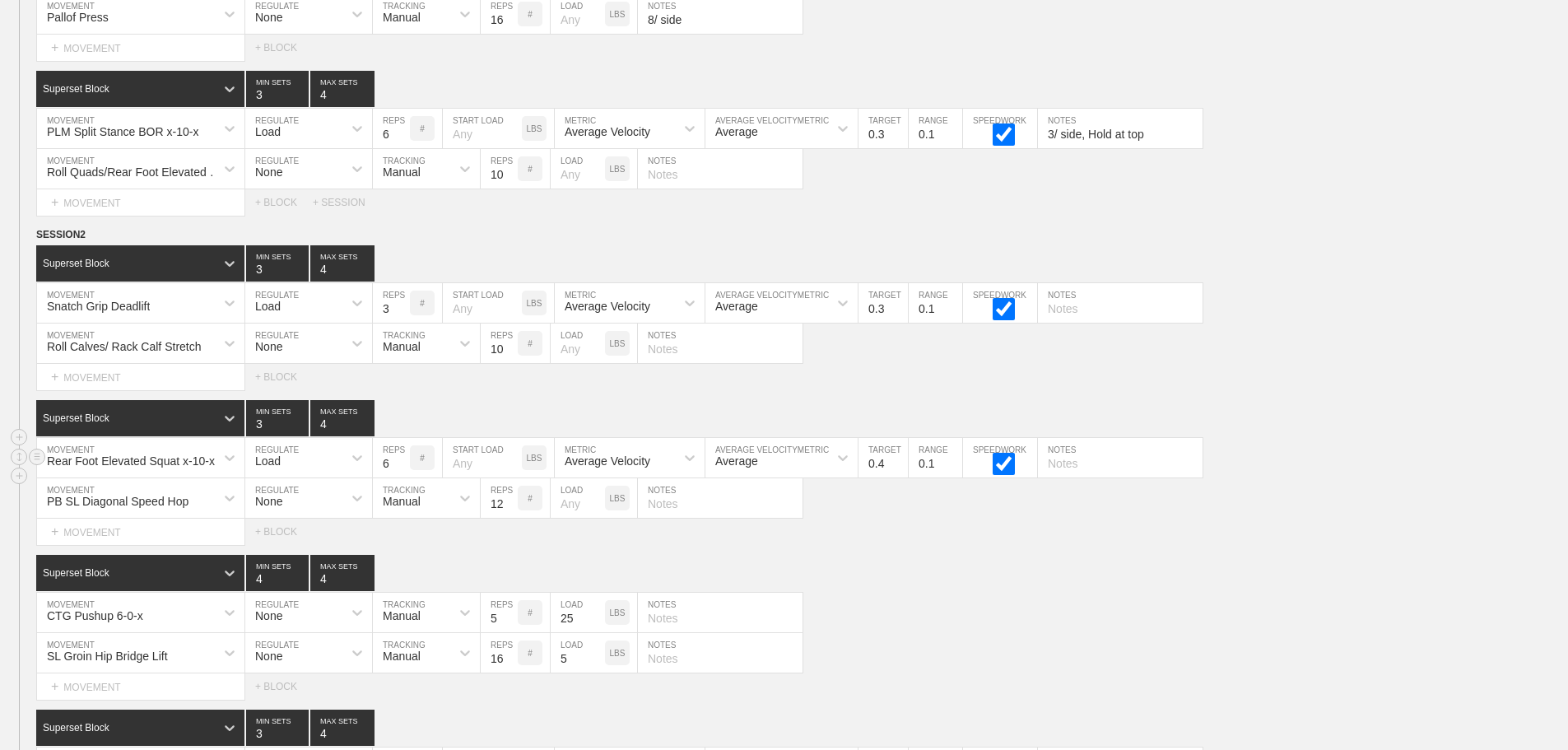
click at [902, 478] on input "0.4" at bounding box center [883, 458] width 49 height 40
type input "0.3"
click at [902, 478] on input "0.3" at bounding box center [883, 458] width 49 height 40
click at [1070, 478] on input "text" at bounding box center [1119, 458] width 164 height 40
type input "3/ side"
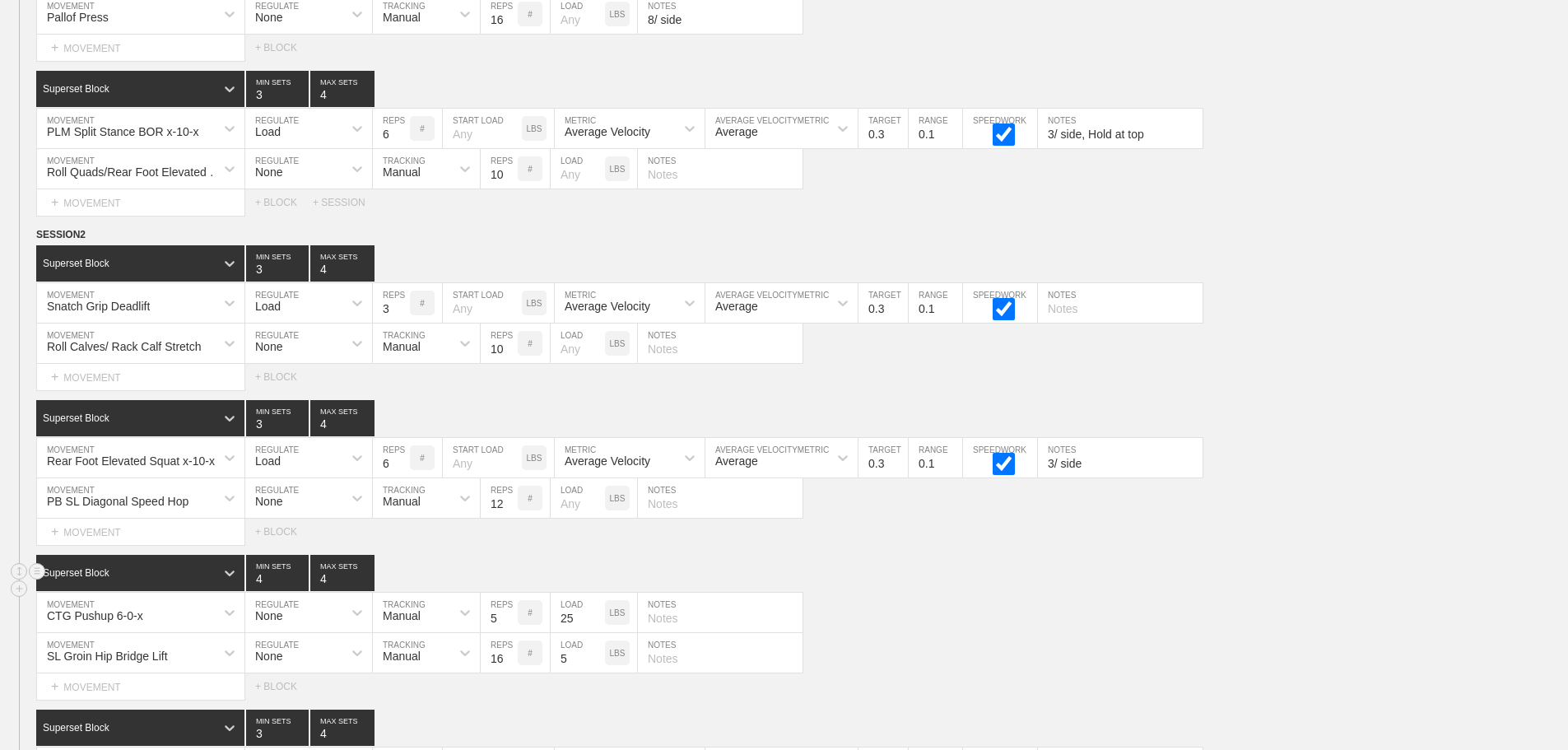
click at [1115, 585] on div "Superset Block 4 MIN SETS 4 MAX SETS" at bounding box center [802, 572] width 1532 height 36
click at [938, 582] on div "Superset Block 4 MIN SETS 4 MAX SETS" at bounding box center [802, 572] width 1532 height 36
click at [1339, 145] on div "PLM Split Stance BOR x-10-x MOVEMENT Load REGULATE 6 REPS # START LOAD LBS Aver…" at bounding box center [784, 128] width 1568 height 40
click at [208, 622] on div "CTG Pushup 6-0-x" at bounding box center [140, 612] width 208 height 40
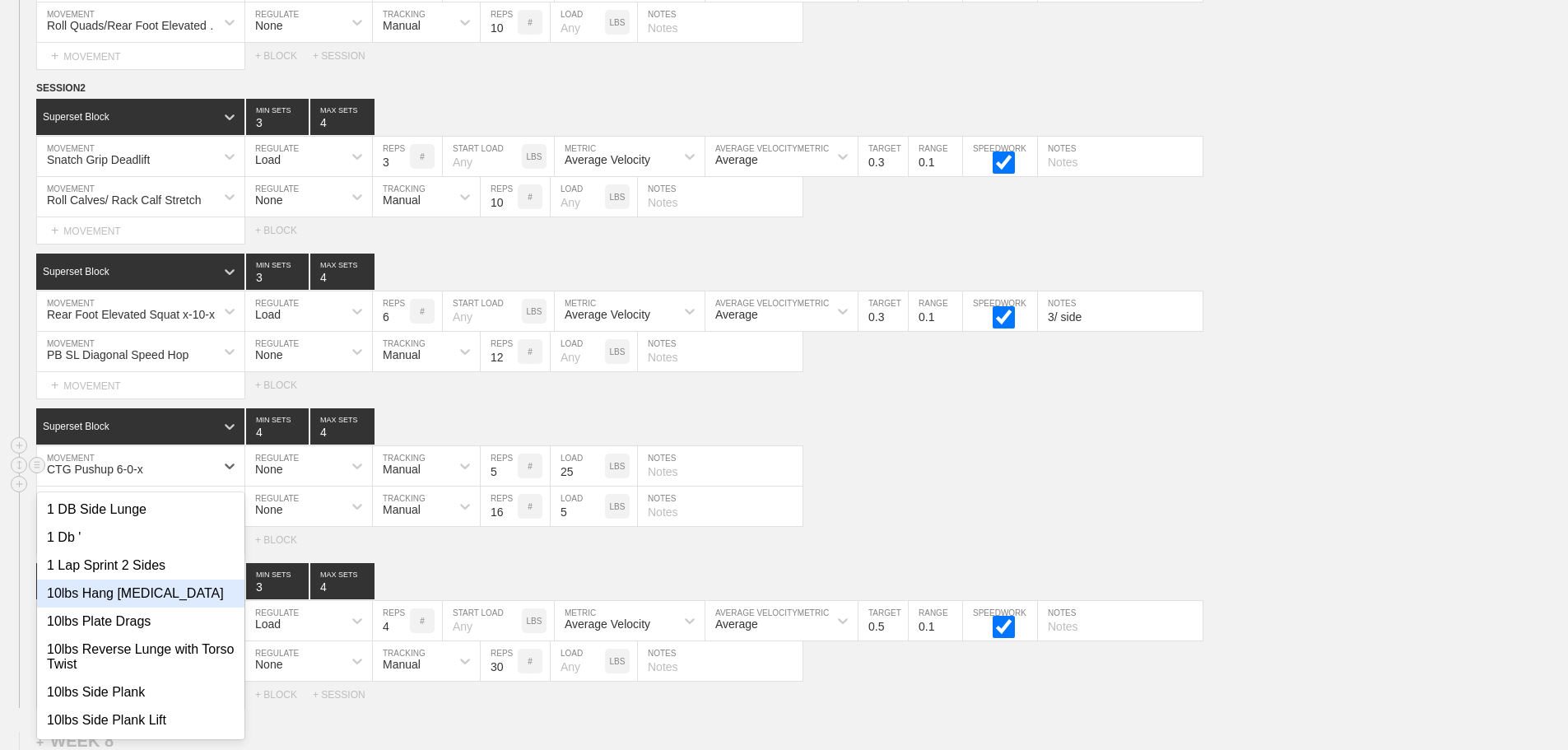
scroll to position [11235, 0]
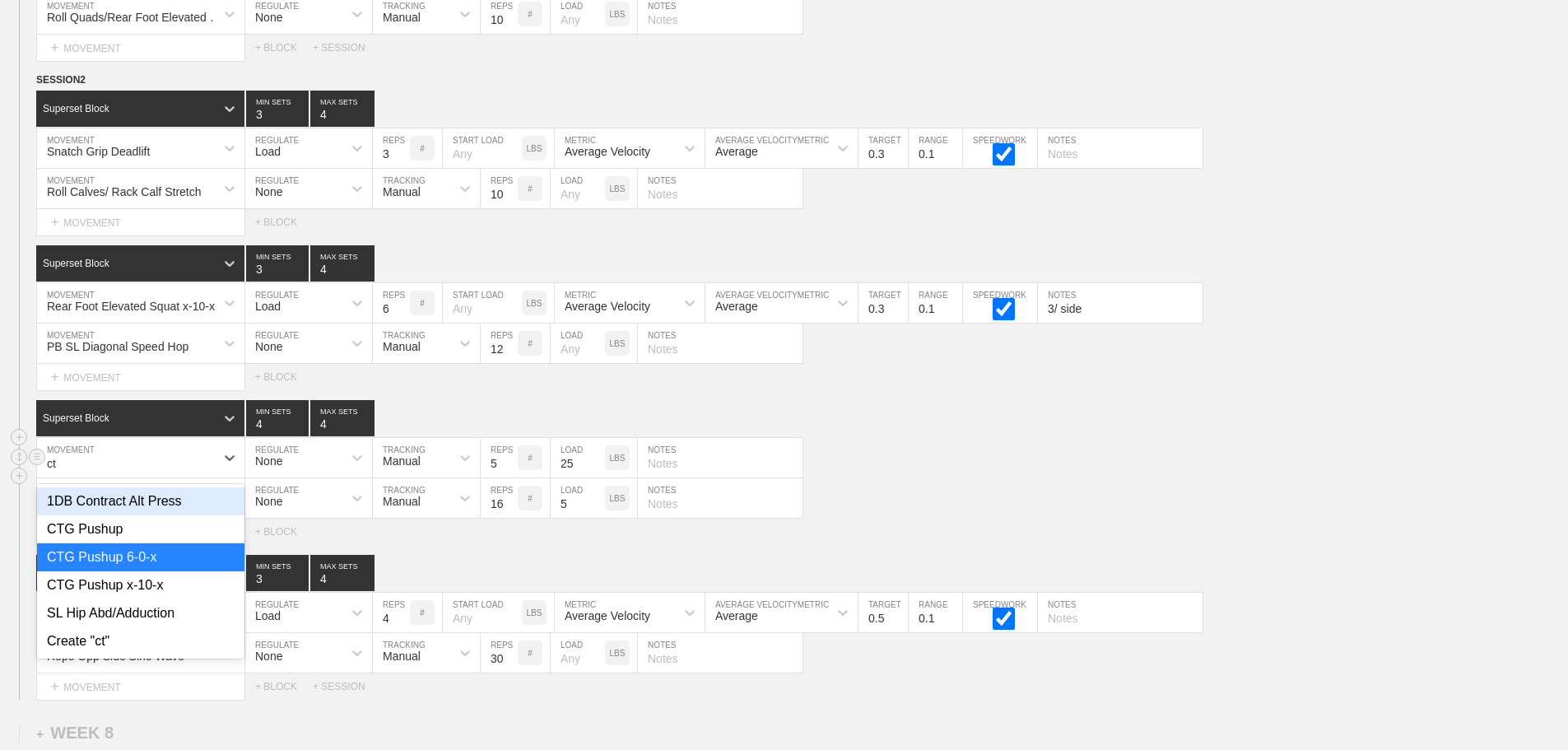
type input "ctg"
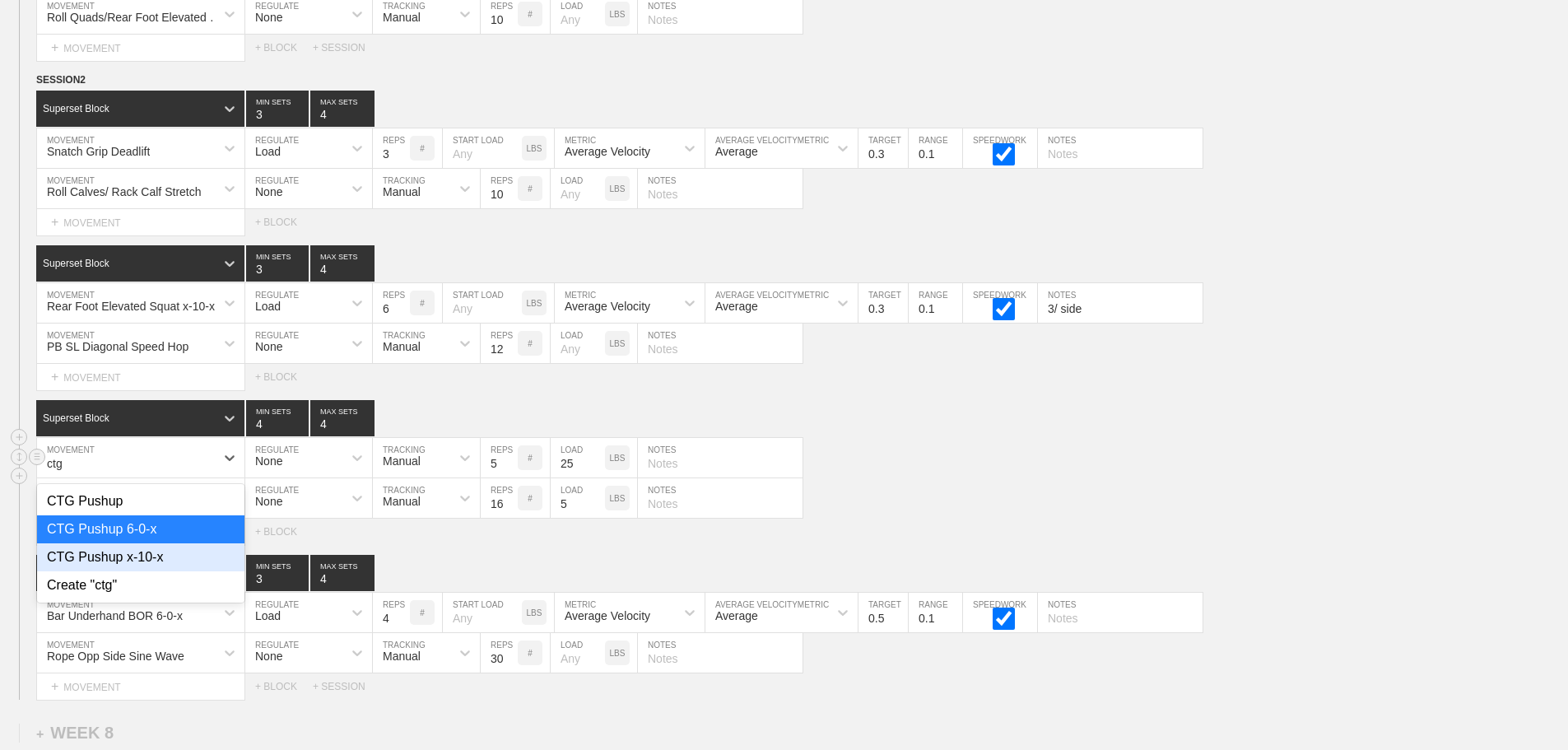
click at [158, 572] on div "CTG Pushup x-10-x" at bounding box center [140, 556] width 208 height 28
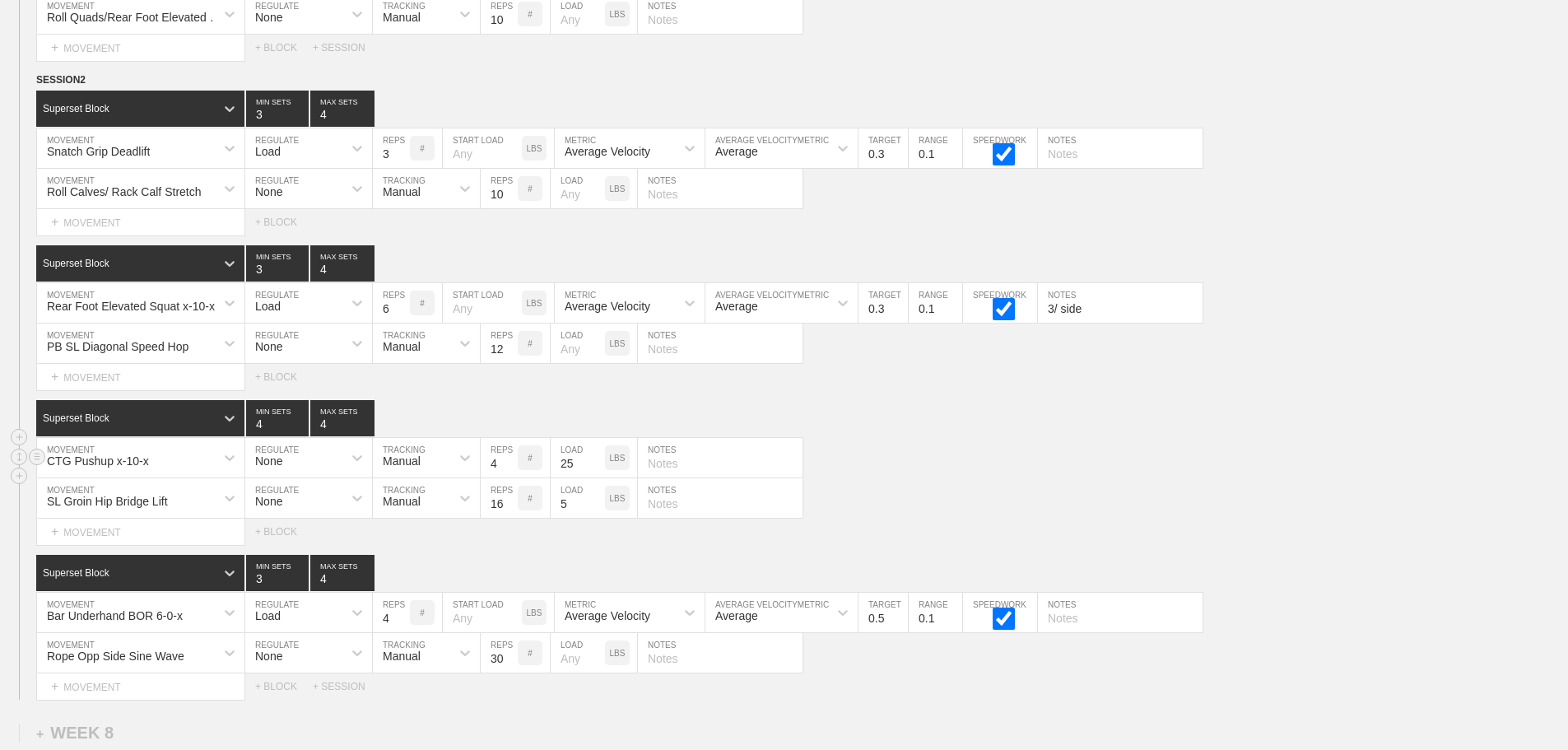
click at [511, 478] on input "4" at bounding box center [498, 458] width 37 height 40
type input "3"
click at [511, 478] on input "3" at bounding box center [498, 458] width 37 height 40
click at [595, 472] on input "26" at bounding box center [577, 458] width 54 height 40
click at [595, 472] on input "27" at bounding box center [577, 458] width 54 height 40
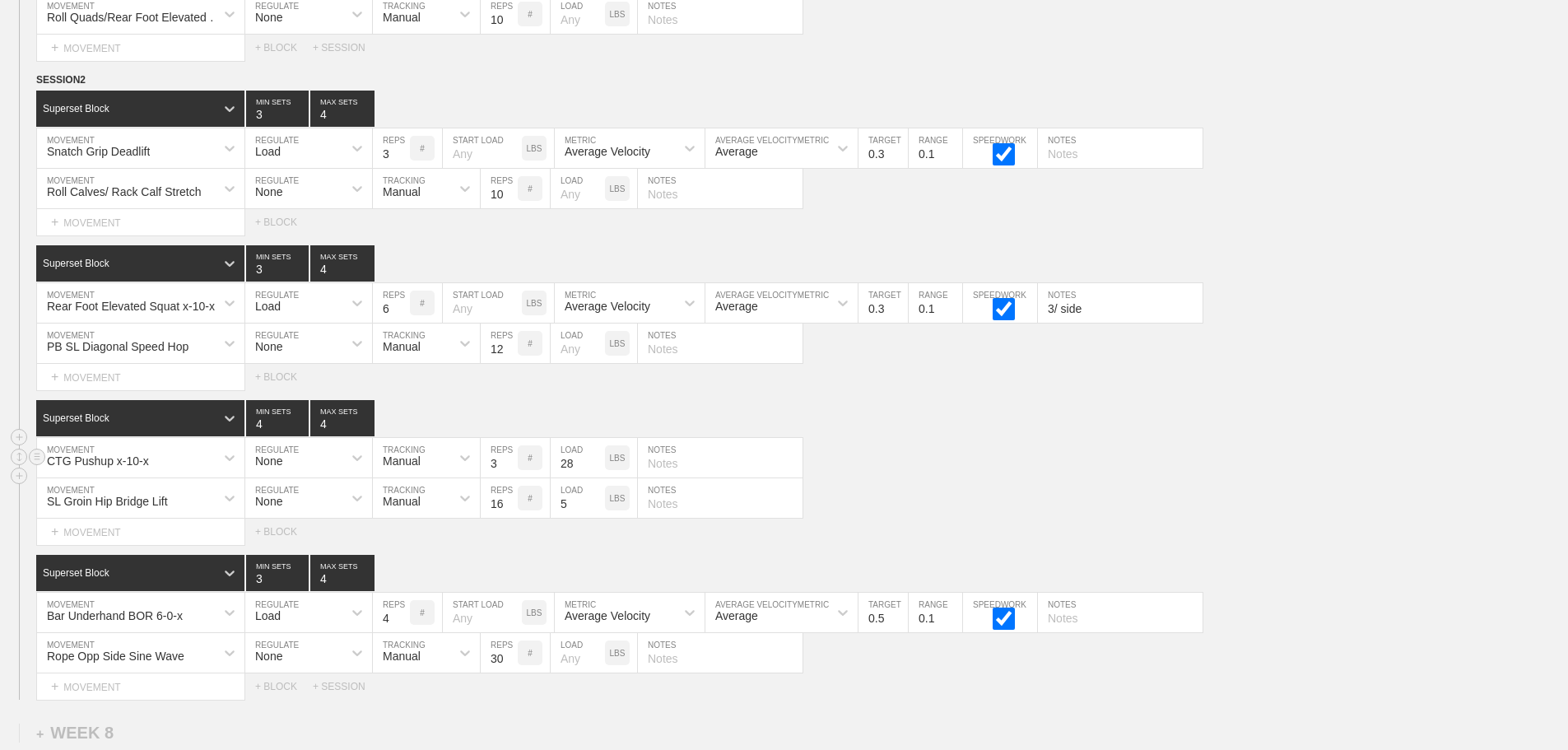
click at [595, 472] on input "28" at bounding box center [577, 458] width 54 height 40
click at [595, 472] on input "29" at bounding box center [577, 458] width 54 height 40
click at [595, 472] on input "30" at bounding box center [577, 458] width 54 height 40
click at [595, 472] on input "31" at bounding box center [577, 458] width 54 height 40
click at [595, 472] on input "32" at bounding box center [577, 458] width 54 height 40
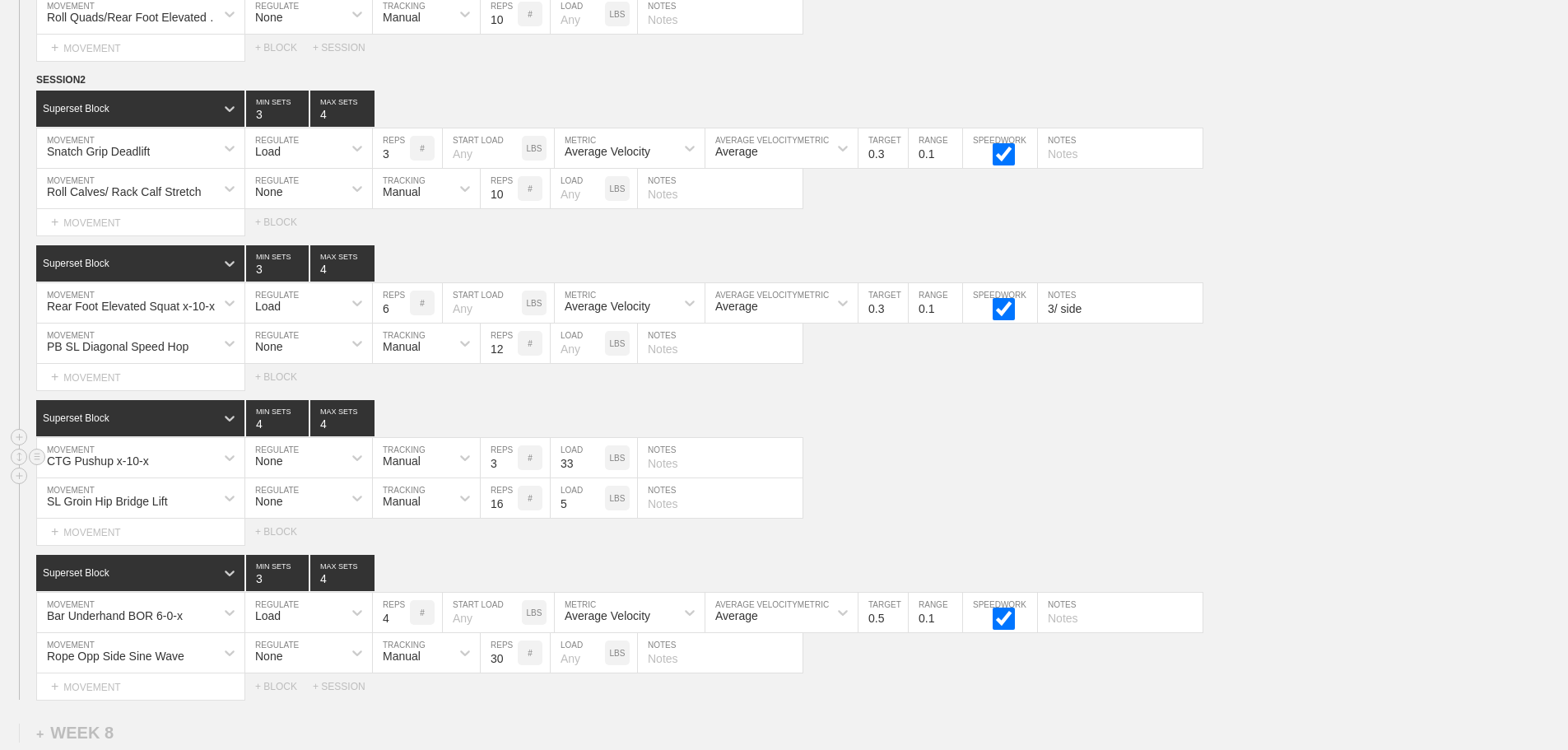
click at [595, 472] on input "33" at bounding box center [577, 458] width 54 height 40
click at [595, 472] on input "34" at bounding box center [577, 458] width 54 height 40
drag, startPoint x: 997, startPoint y: 459, endPoint x: 534, endPoint y: 459, distance: 463.0
click at [993, 459] on div "CTG Pushup x-10-x MOVEMENT None REGULATE Manual TRACKING 3 REPS # 34 LOAD LBS N…" at bounding box center [784, 458] width 1568 height 40
click at [594, 470] on input "35" at bounding box center [577, 458] width 54 height 40
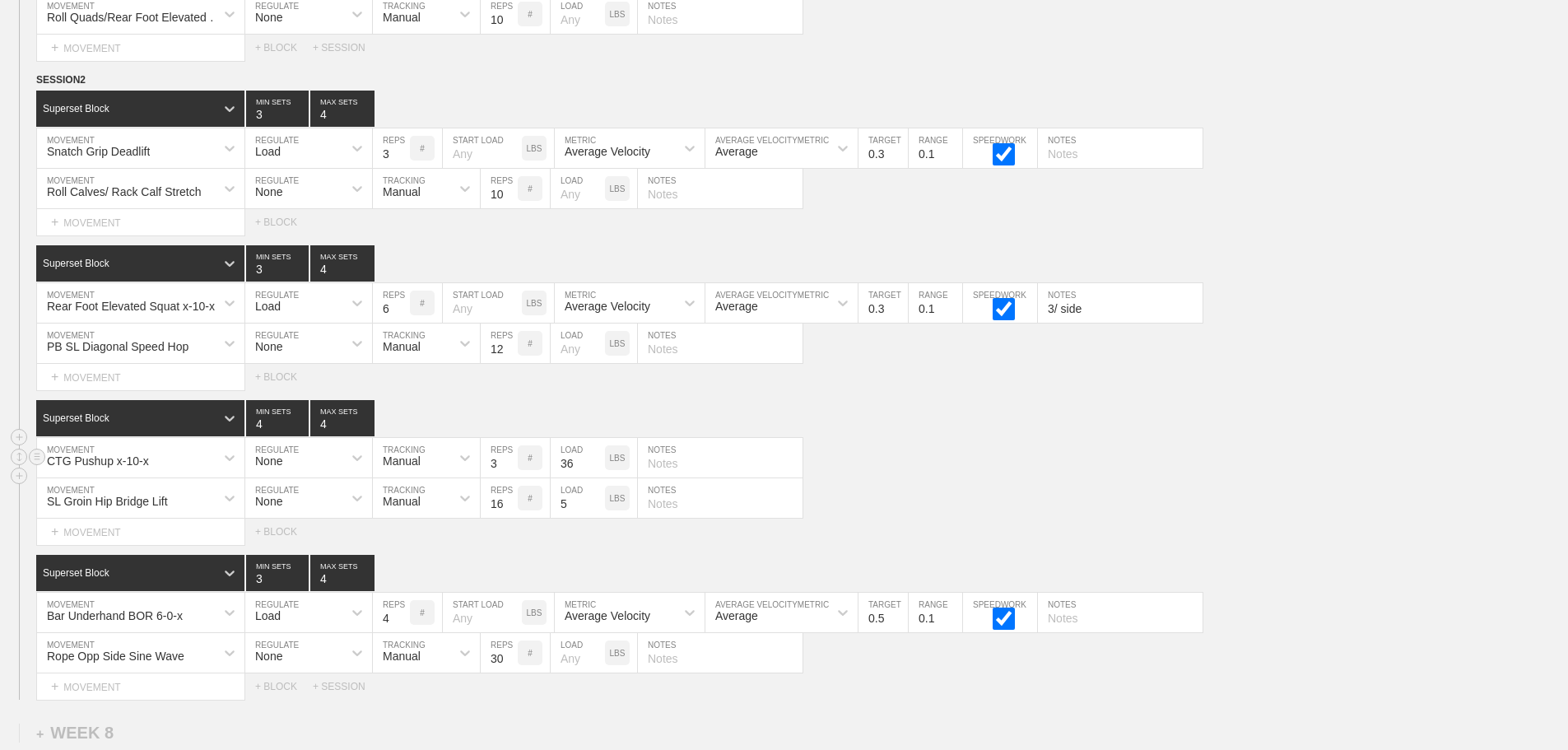
click at [594, 470] on input "36" at bounding box center [577, 458] width 54 height 40
click at [594, 470] on input "37" at bounding box center [577, 458] width 54 height 40
click at [594, 470] on input "38" at bounding box center [577, 458] width 54 height 40
click at [594, 470] on input "39" at bounding box center [577, 458] width 54 height 40
click at [594, 470] on input "40" at bounding box center [577, 458] width 54 height 40
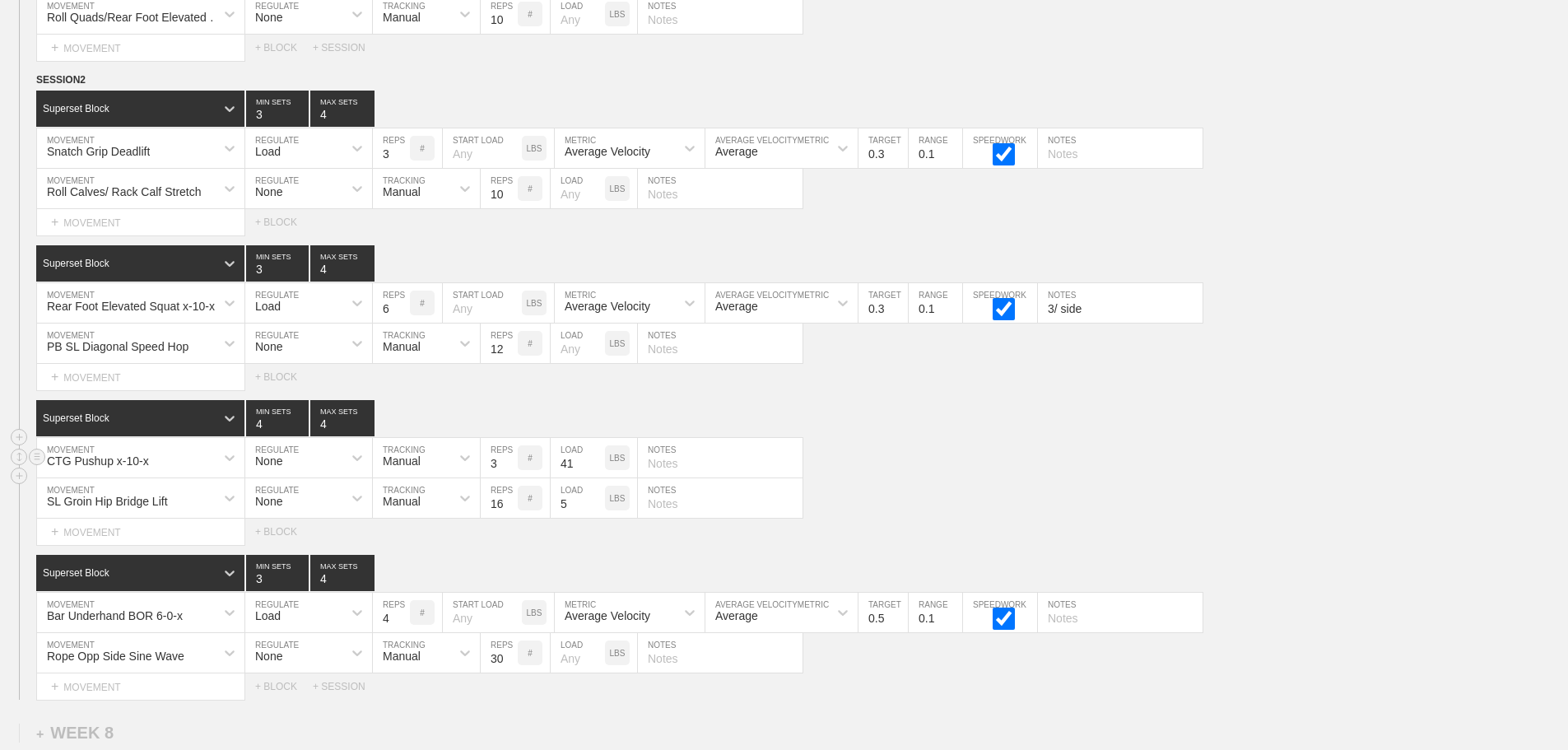
click at [594, 470] on input "41" at bounding box center [577, 458] width 54 height 40
click at [594, 470] on input "42" at bounding box center [577, 458] width 54 height 40
click at [594, 470] on input "43" at bounding box center [577, 458] width 54 height 40
click at [594, 470] on input "44" at bounding box center [577, 458] width 54 height 40
type input "45"
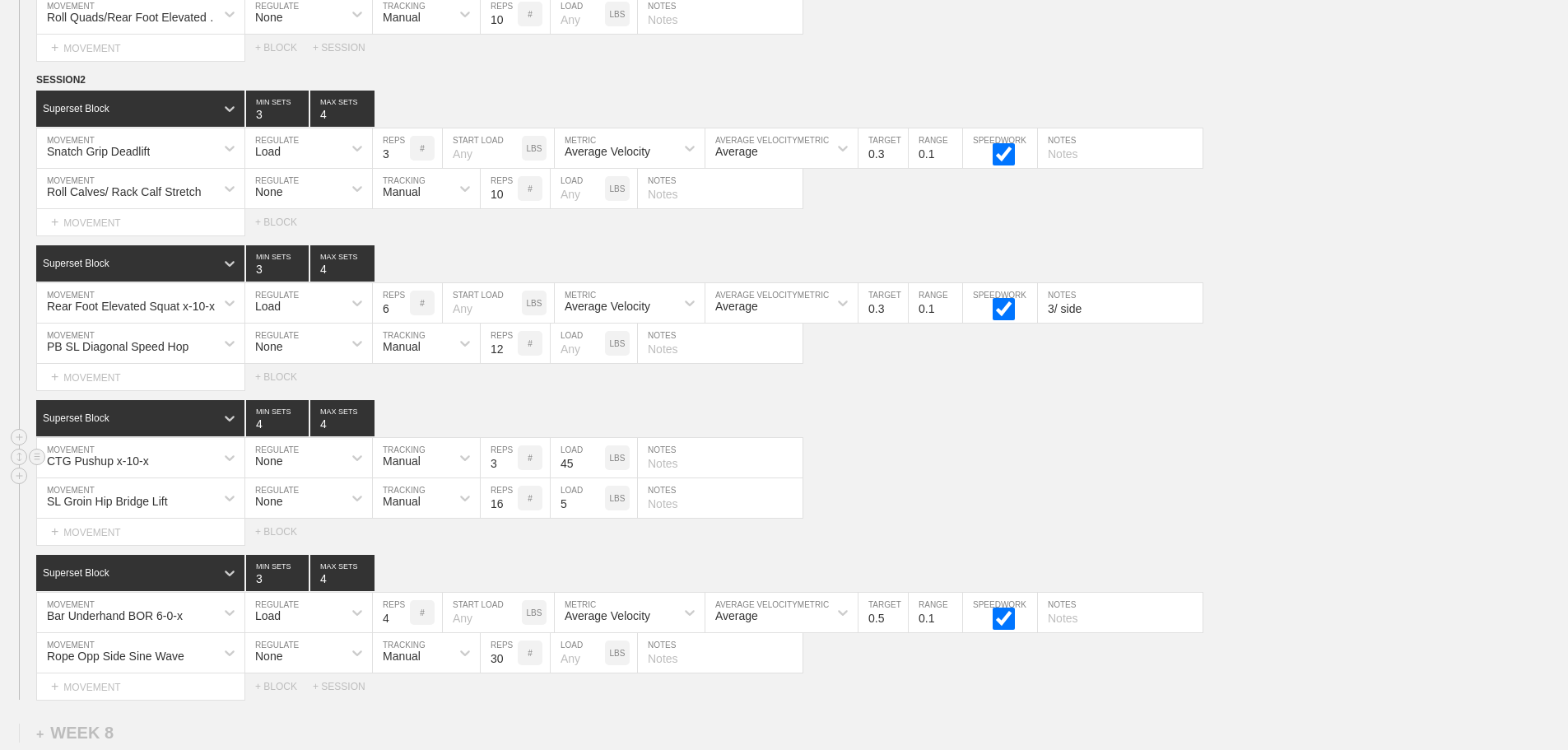
click at [594, 470] on input "45" at bounding box center [577, 458] width 54 height 40
click at [926, 478] on div "CTG Pushup x-10-x MOVEMENT None REGULATE Manual TRACKING 3 REPS # 45 LOAD LBS N…" at bounding box center [784, 458] width 1568 height 40
click at [870, 478] on div "CTG Pushup x-10-x MOVEMENT None REGULATE Manual TRACKING 3 REPS # 45 LOAD LBS N…" at bounding box center [784, 458] width 1568 height 40
click at [1100, 463] on div "CTG Pushup x-10-x MOVEMENT None REGULATE Manual TRACKING 3 REPS # 45 LOAD LBS N…" at bounding box center [784, 458] width 1568 height 40
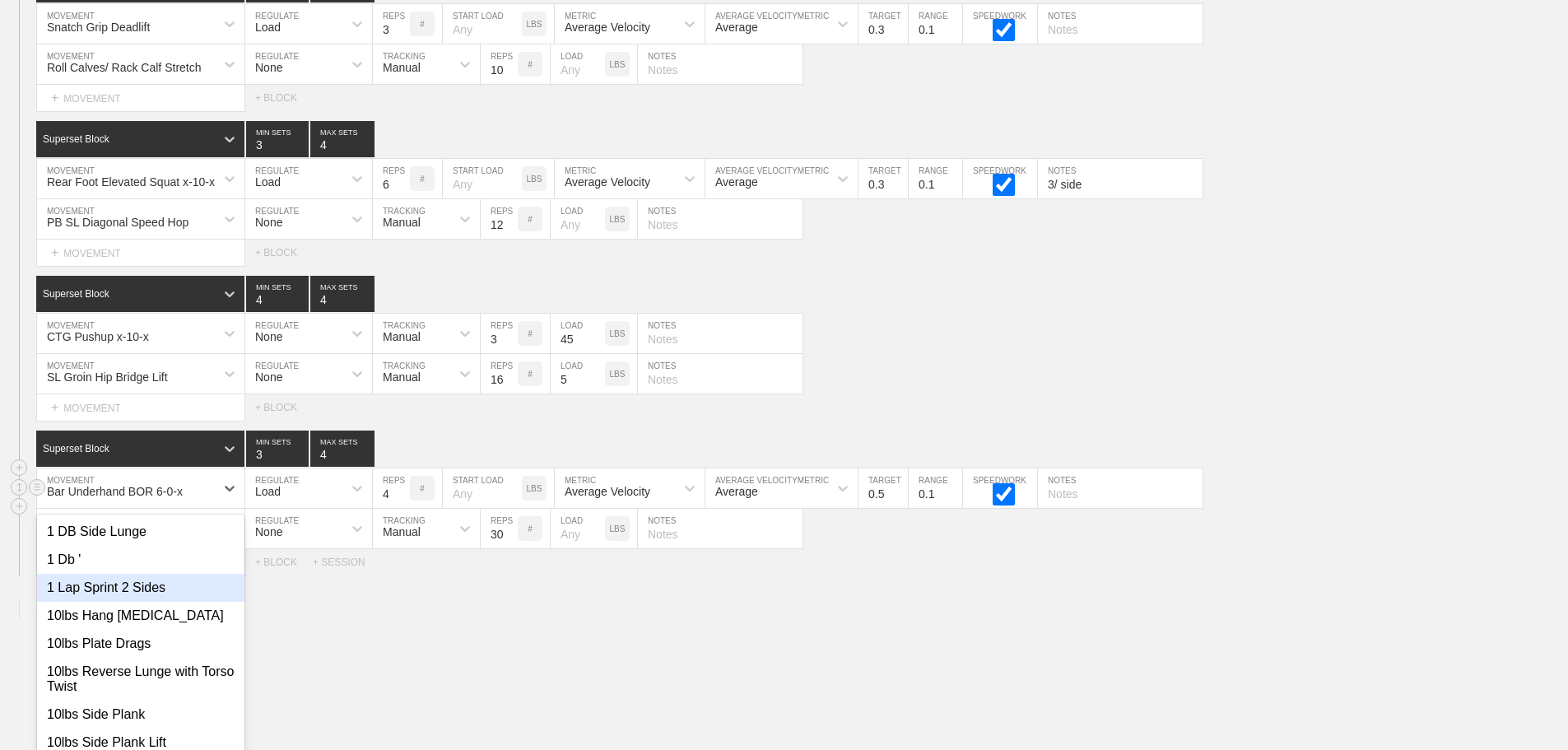
click at [222, 508] on div "option 1 Lap Sprint 2 Sides focused, 3 of 801. 801 results available. Use Up an…" at bounding box center [140, 488] width 208 height 40
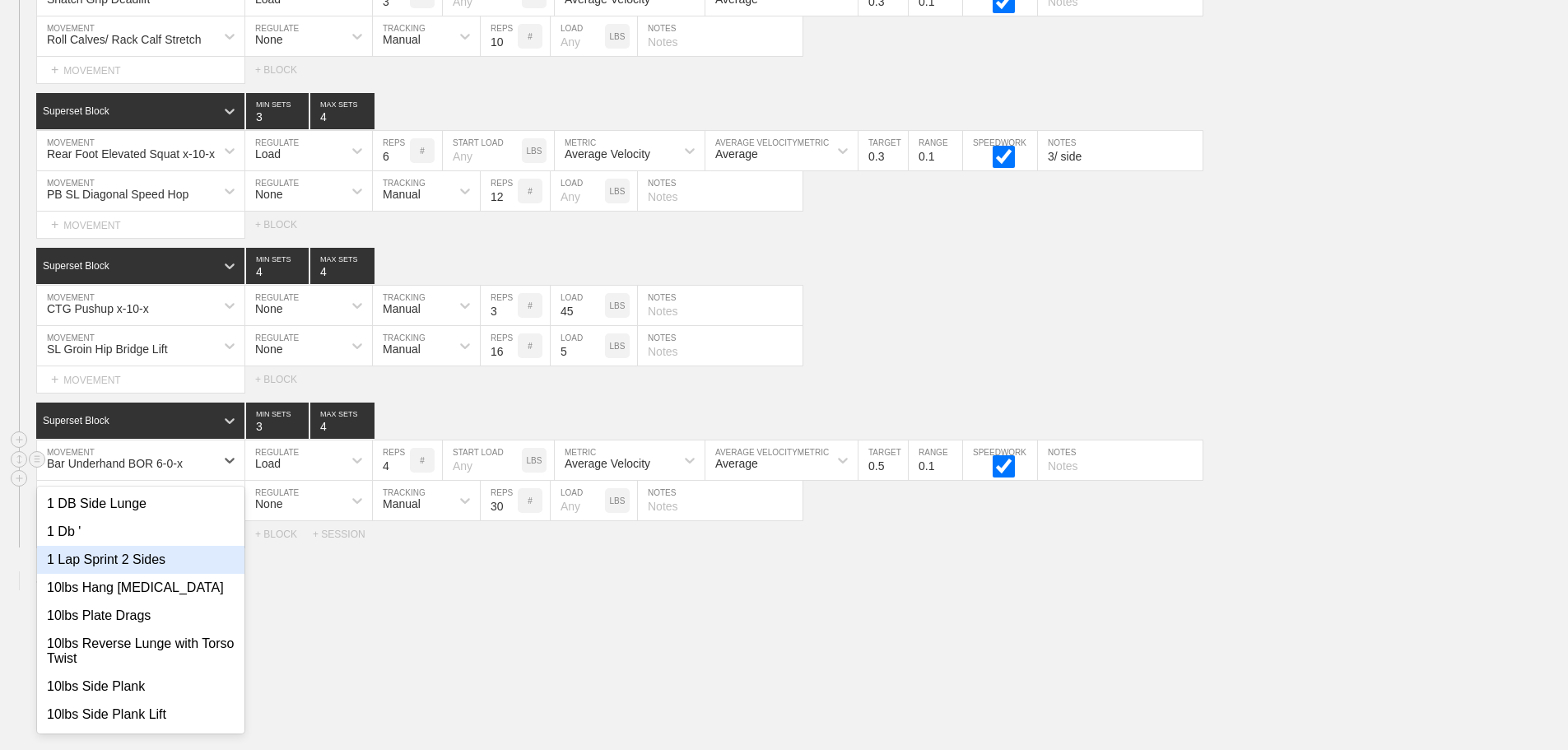
scroll to position [11390, 0]
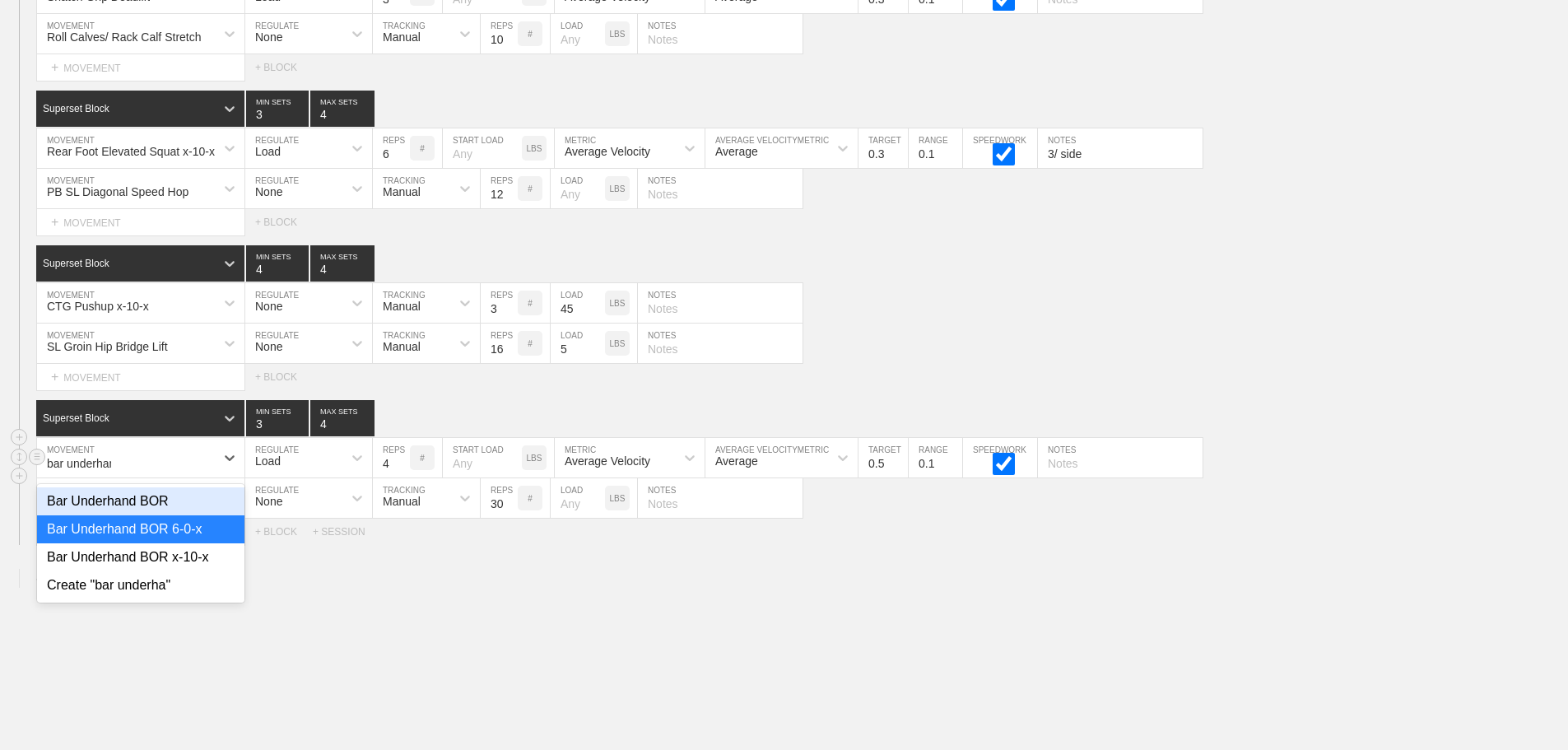
type input "bar underhand"
click at [227, 566] on div "Bar Underhand BOR x-10-x" at bounding box center [140, 556] width 208 height 28
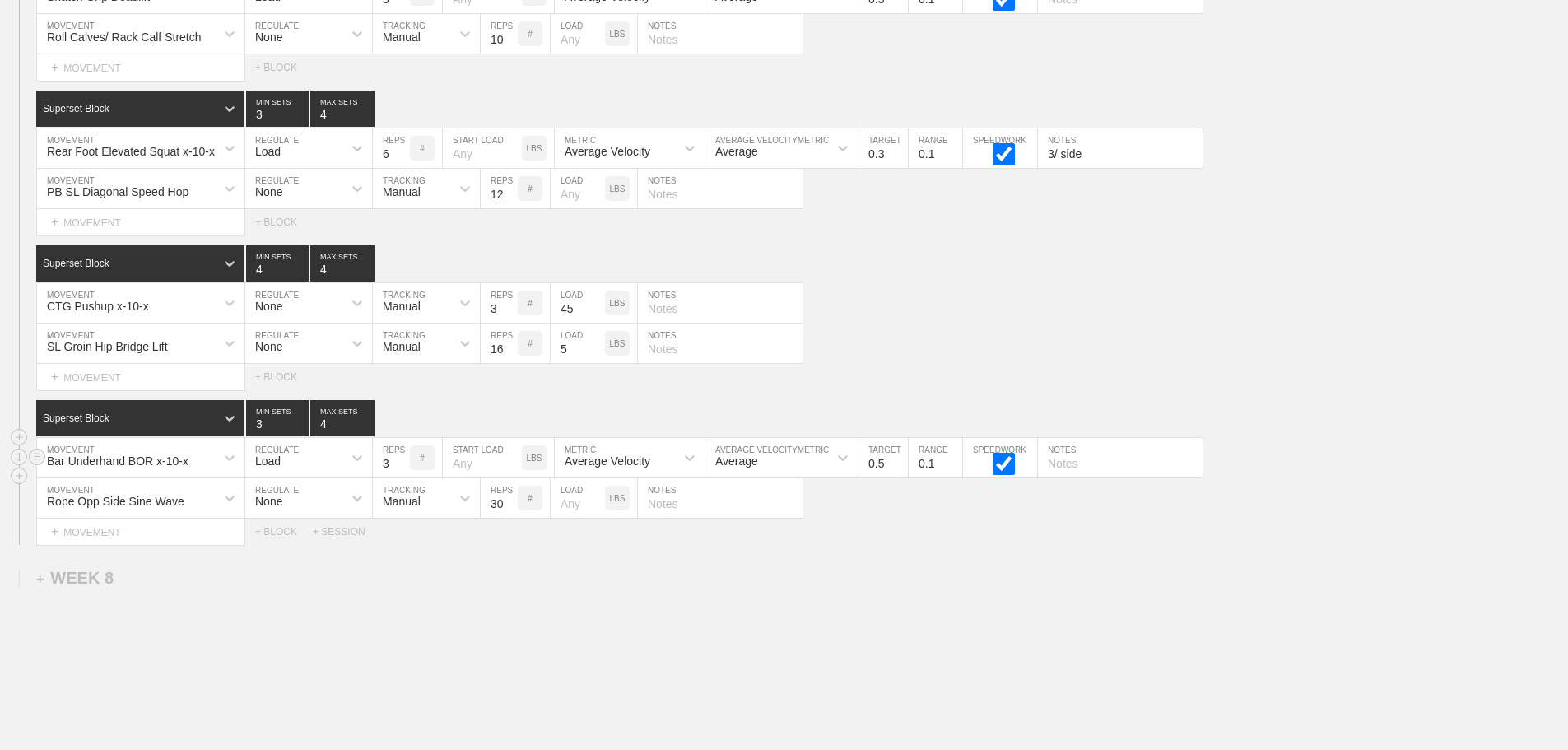
type input "3"
click at [401, 478] on input "3" at bounding box center [391, 458] width 37 height 40
click at [901, 478] on input "0.4" at bounding box center [883, 458] width 49 height 40
type input "0.3"
click at [901, 478] on input "0.3" at bounding box center [883, 458] width 49 height 40
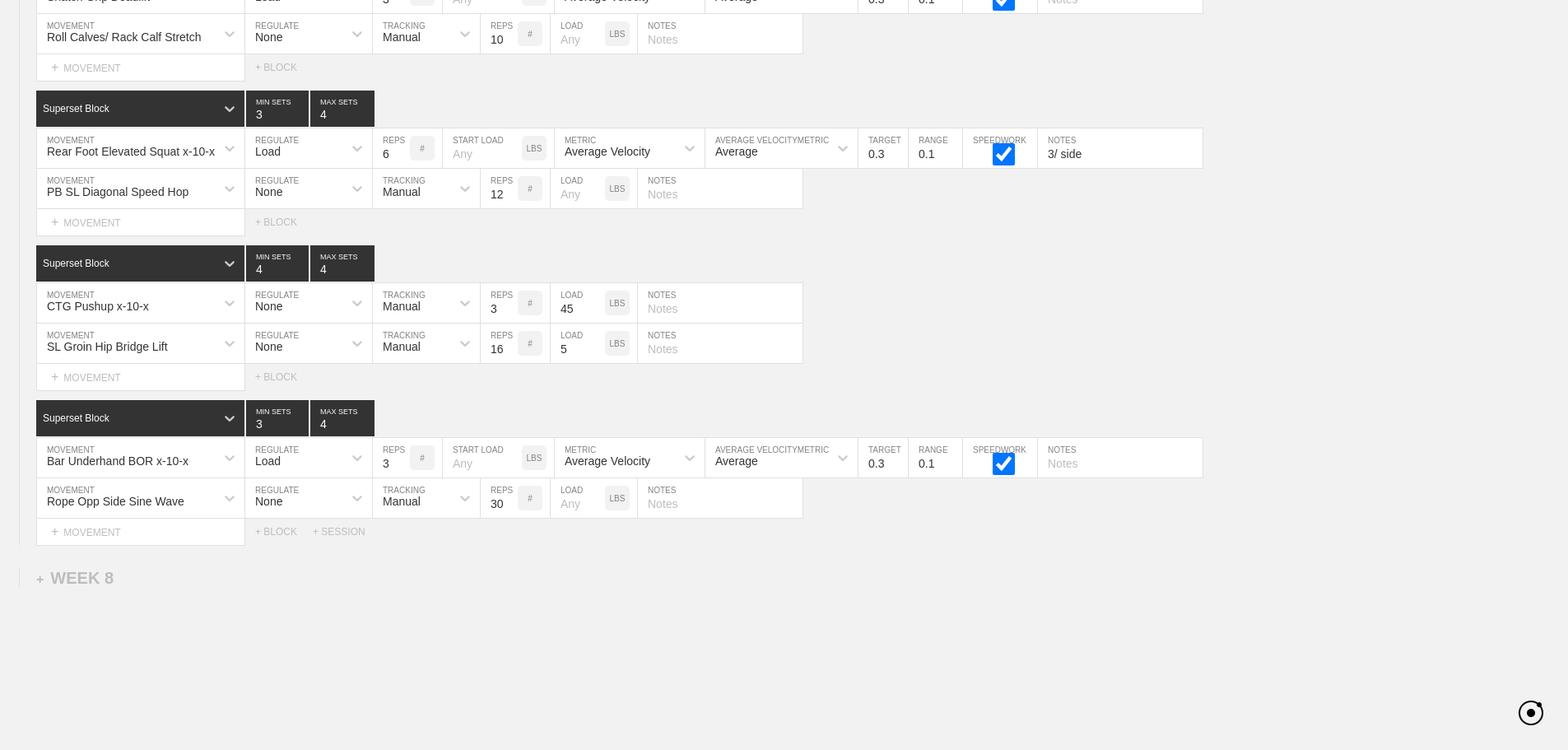
click at [1299, 150] on div "Rear Foot Elevated Squat x-10-x MOVEMENT Load REGULATE 6 REPS # START LOAD LBS …" at bounding box center [784, 148] width 1568 height 40
click at [1316, 324] on div "CTG Pushup x-10-x MOVEMENT None REGULATE Manual TRACKING 3 REPS # 45 LOAD LBS N…" at bounding box center [784, 303] width 1568 height 40
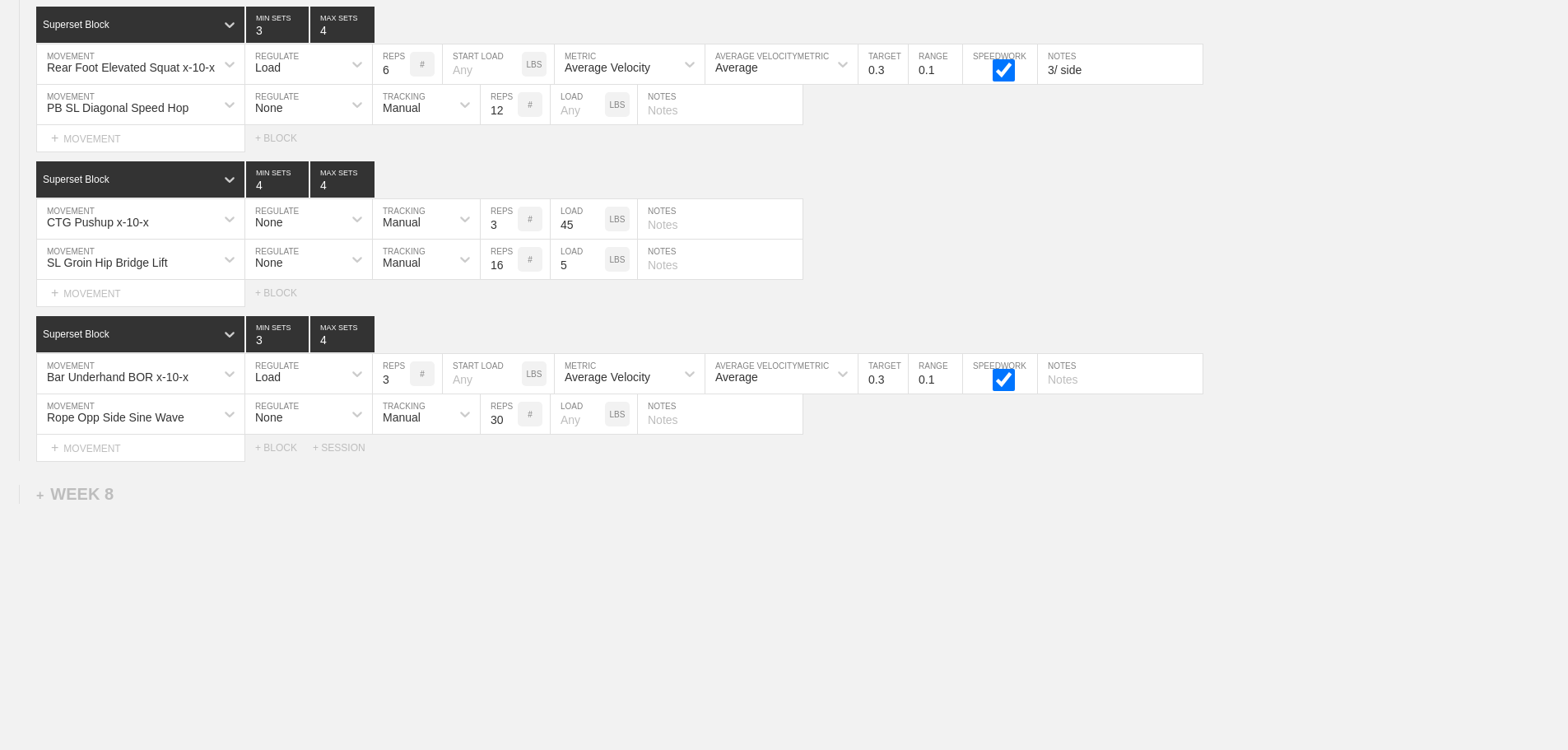
scroll to position [11486, 0]
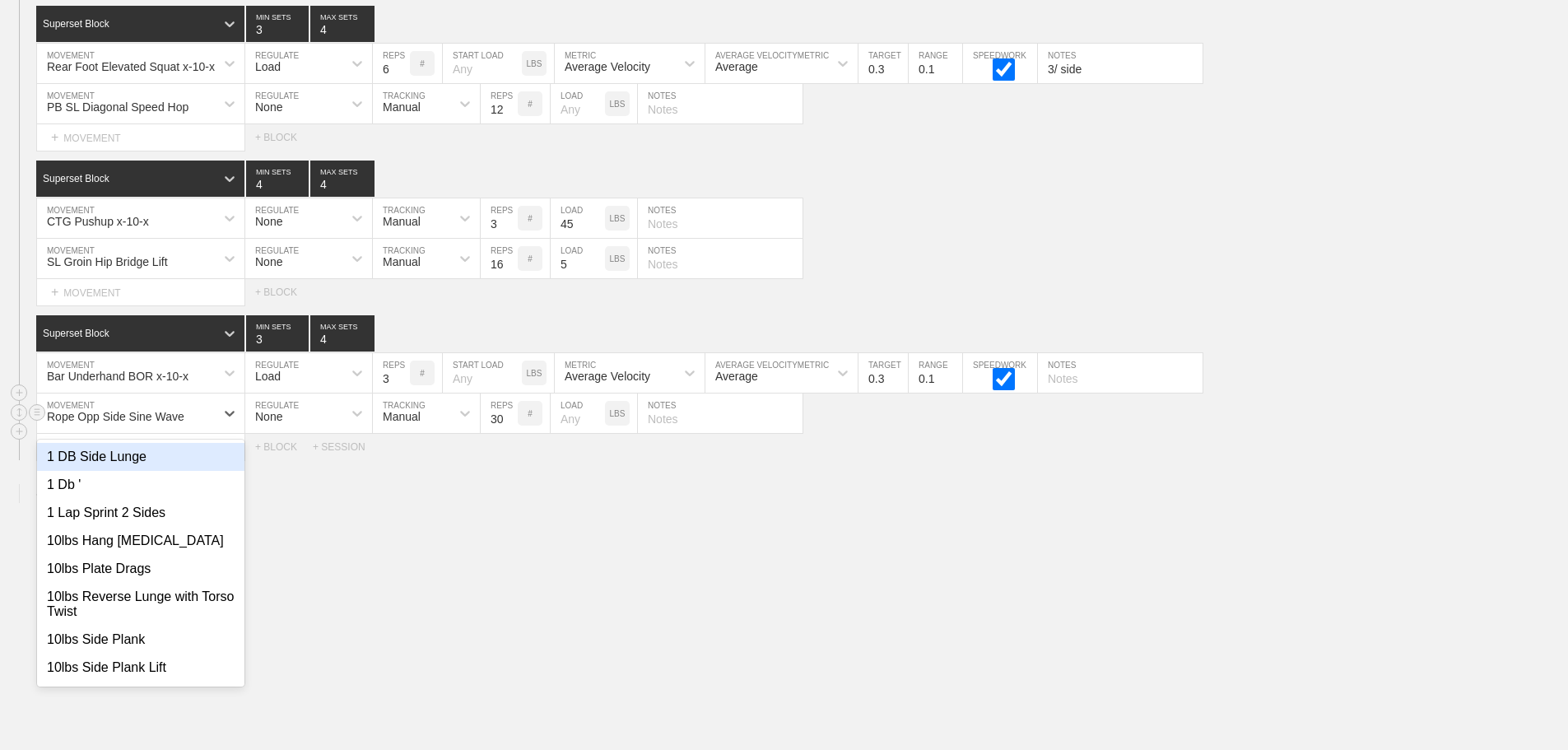
click at [208, 413] on div "Rope Opp Side Sine Wave" at bounding box center [125, 413] width 177 height 28
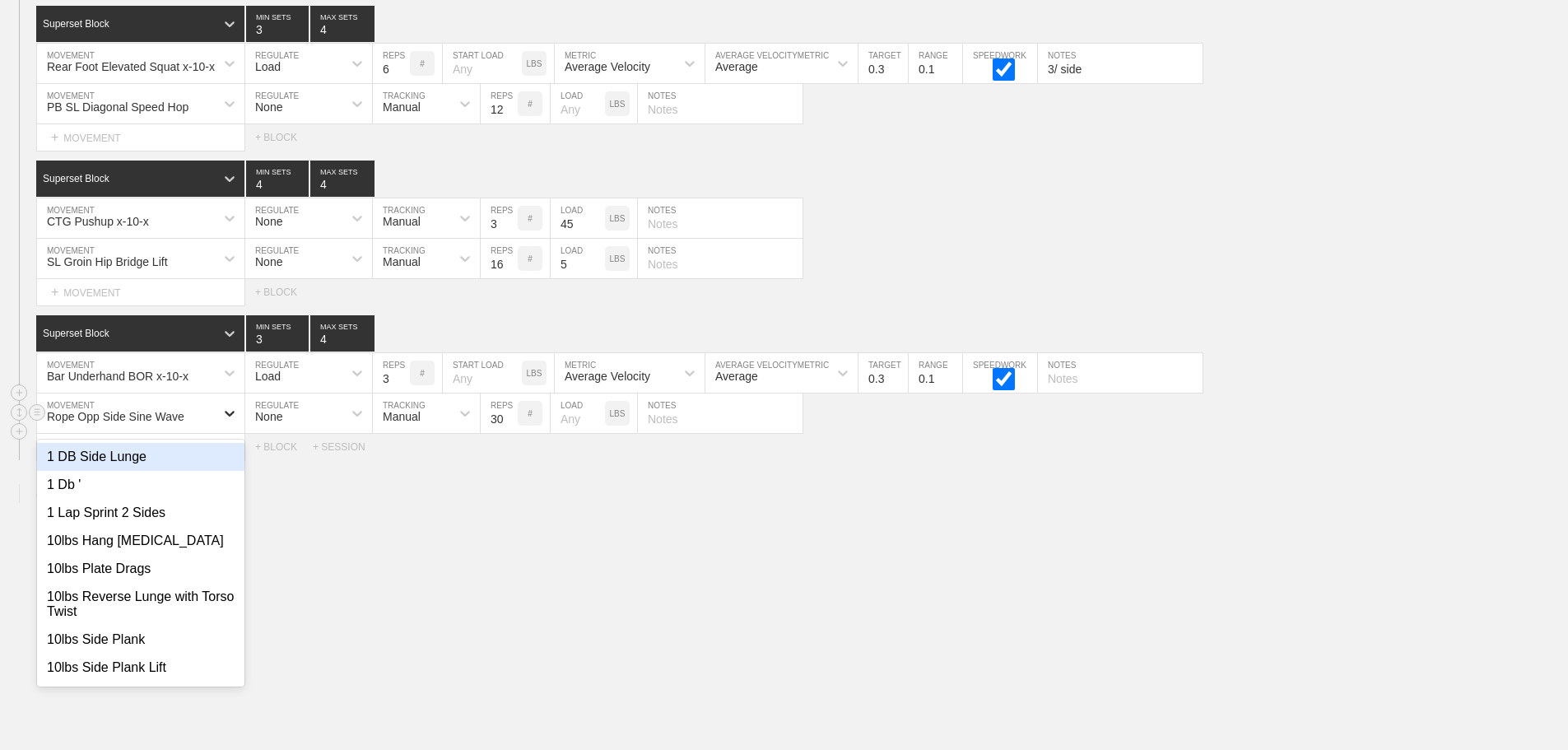
click at [233, 412] on icon at bounding box center [230, 414] width 9 height 6
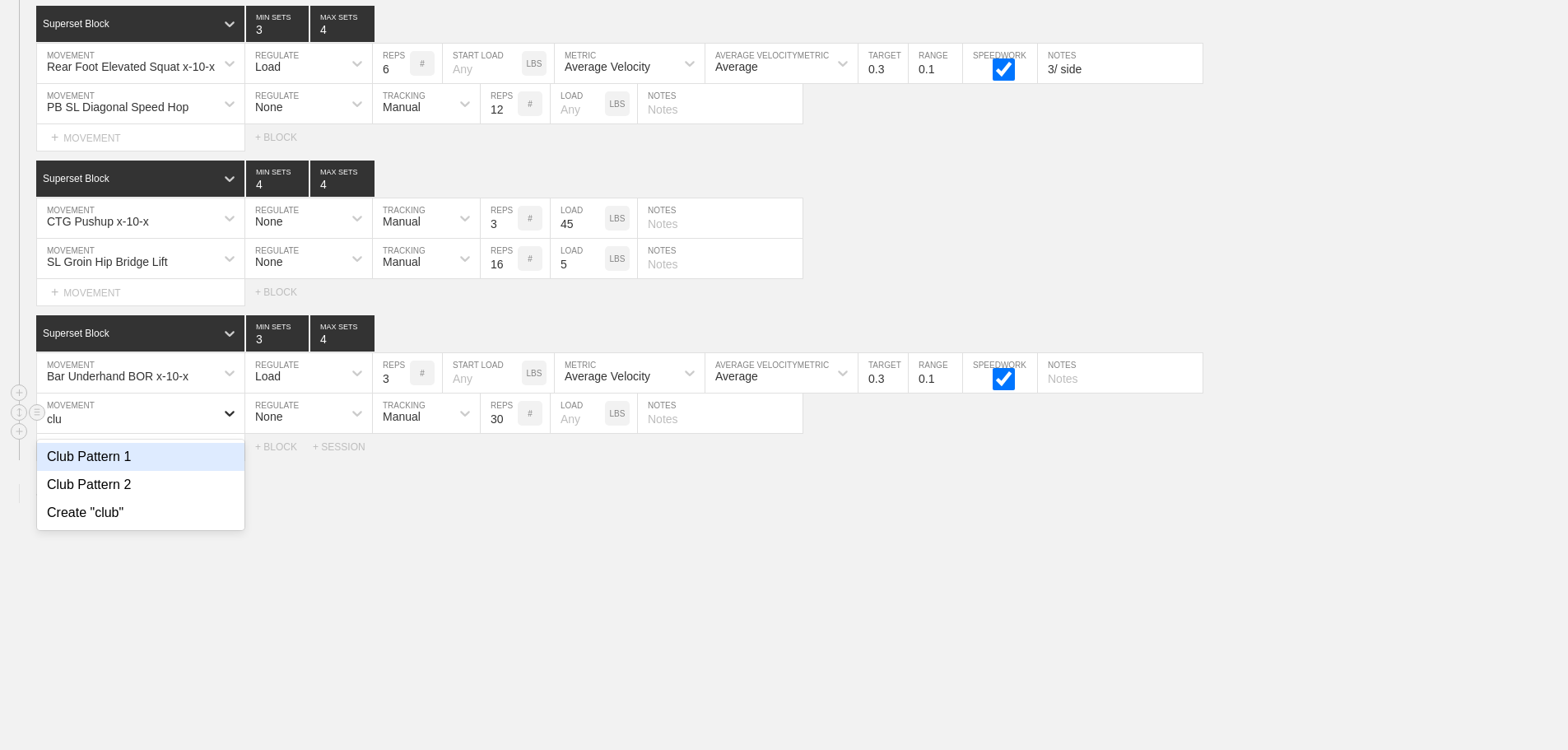
type input "club"
drag, startPoint x: 116, startPoint y: 481, endPoint x: 1303, endPoint y: 62, distance: 1258.8
click at [121, 478] on div "Club Pattern 2" at bounding box center [140, 484] width 208 height 28
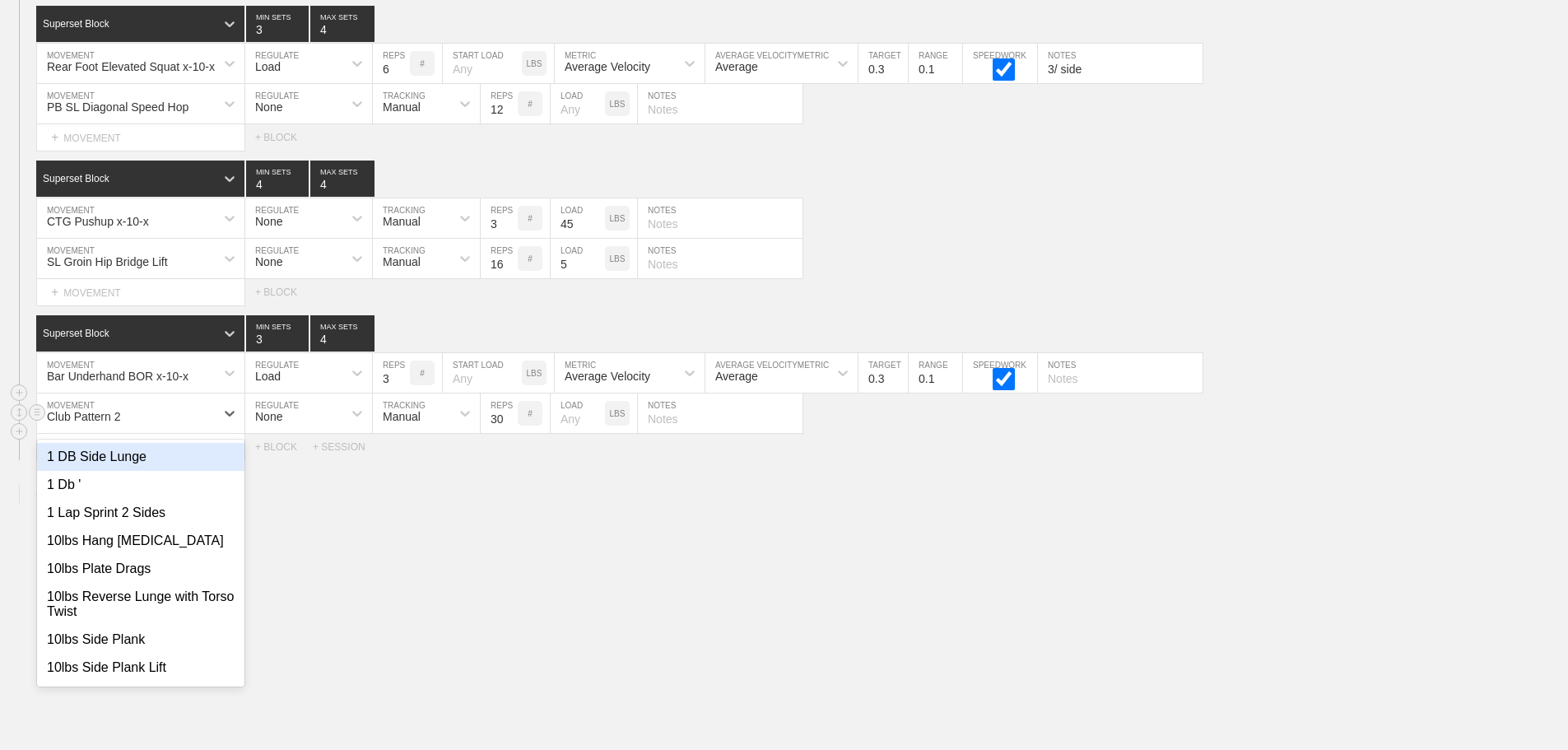
click at [184, 415] on div "Club Pattern 2" at bounding box center [125, 413] width 177 height 28
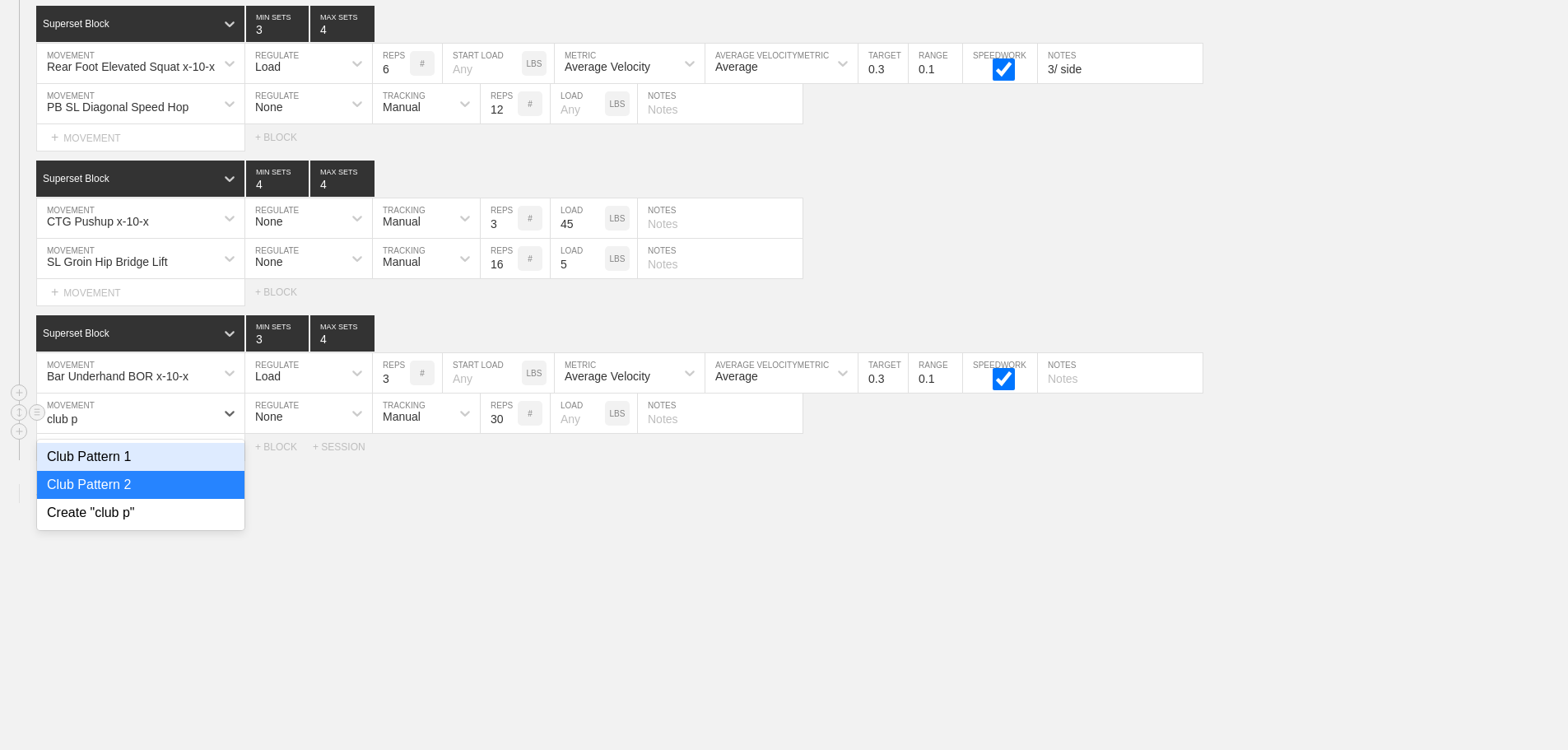
type input "club pa"
click at [126, 463] on div "Club Pattern 1" at bounding box center [140, 456] width 208 height 28
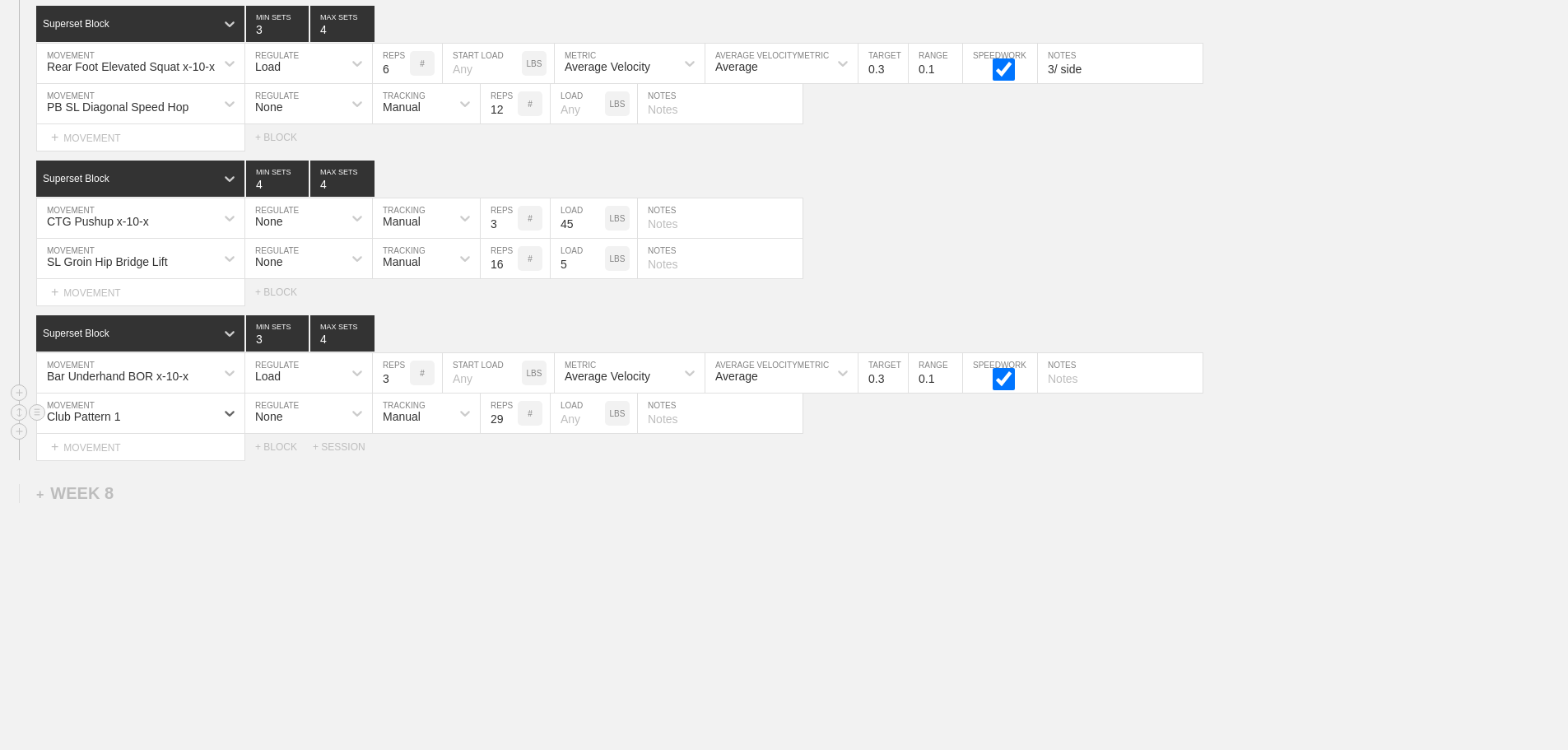
click at [510, 422] on input "29" at bounding box center [498, 413] width 37 height 40
click at [510, 422] on input "28" at bounding box center [498, 413] width 37 height 40
click at [510, 422] on input "27" at bounding box center [498, 413] width 37 height 40
click at [510, 422] on input "26" at bounding box center [498, 413] width 37 height 40
click at [510, 422] on input "25" at bounding box center [498, 413] width 37 height 40
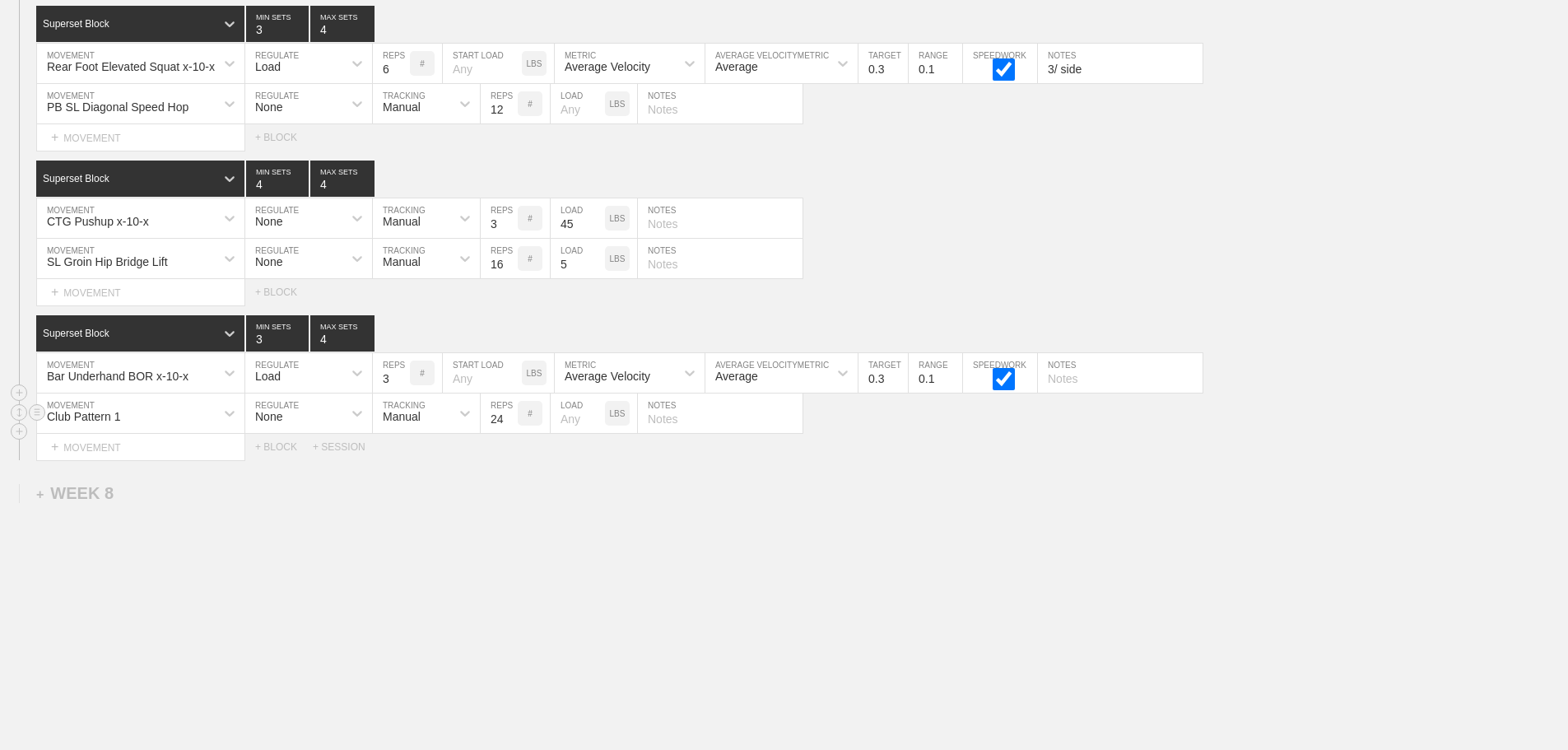
click at [510, 422] on input "24" at bounding box center [498, 413] width 37 height 40
click at [510, 422] on input "23" at bounding box center [498, 413] width 37 height 40
click at [510, 422] on input "22" at bounding box center [498, 413] width 37 height 40
click at [510, 422] on input "21" at bounding box center [498, 413] width 37 height 40
type input "20"
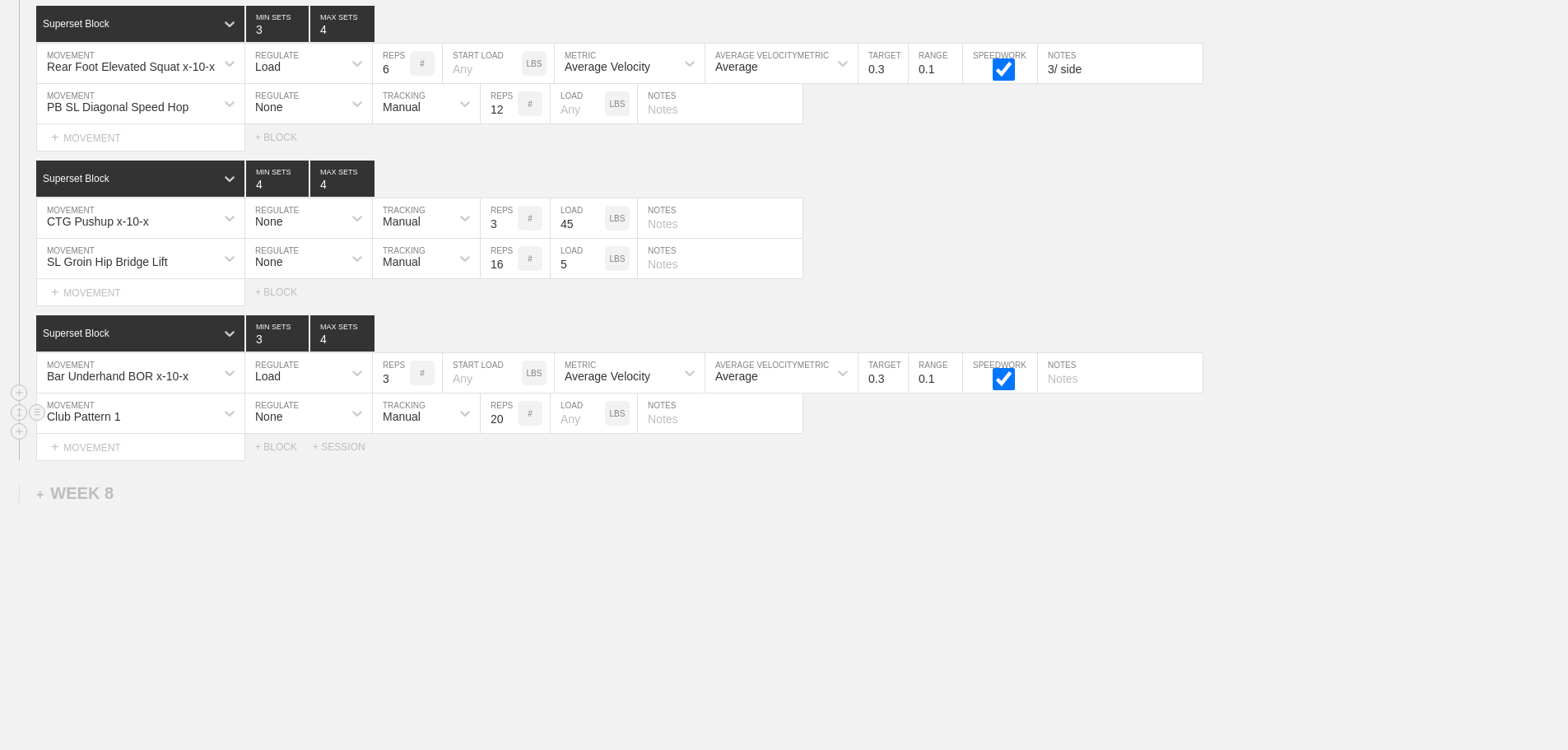
click at [510, 422] on input "20" at bounding box center [498, 413] width 37 height 40
click at [660, 423] on input "text" at bounding box center [719, 413] width 164 height 40
type input "10/ arm"
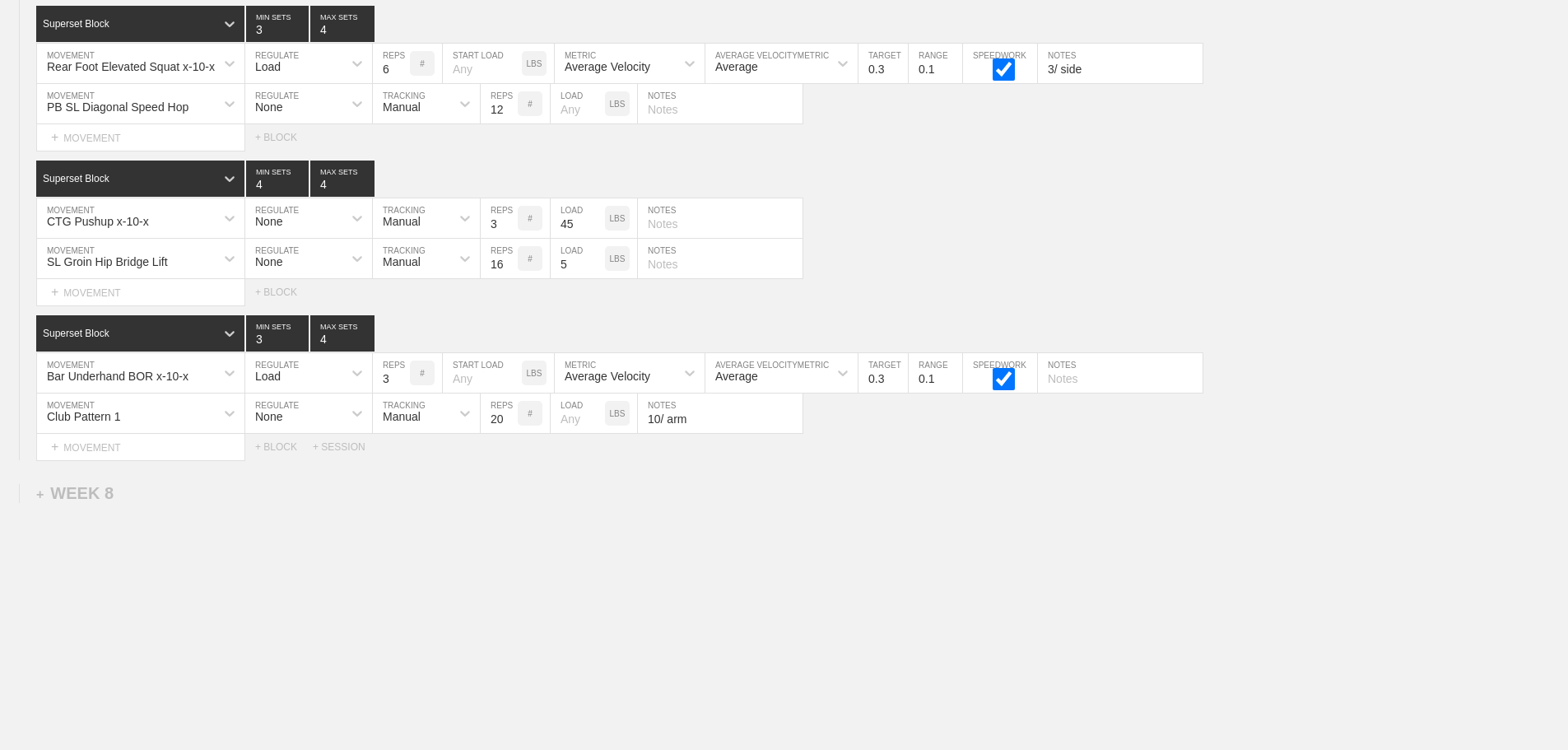
scroll to position [11405, 0]
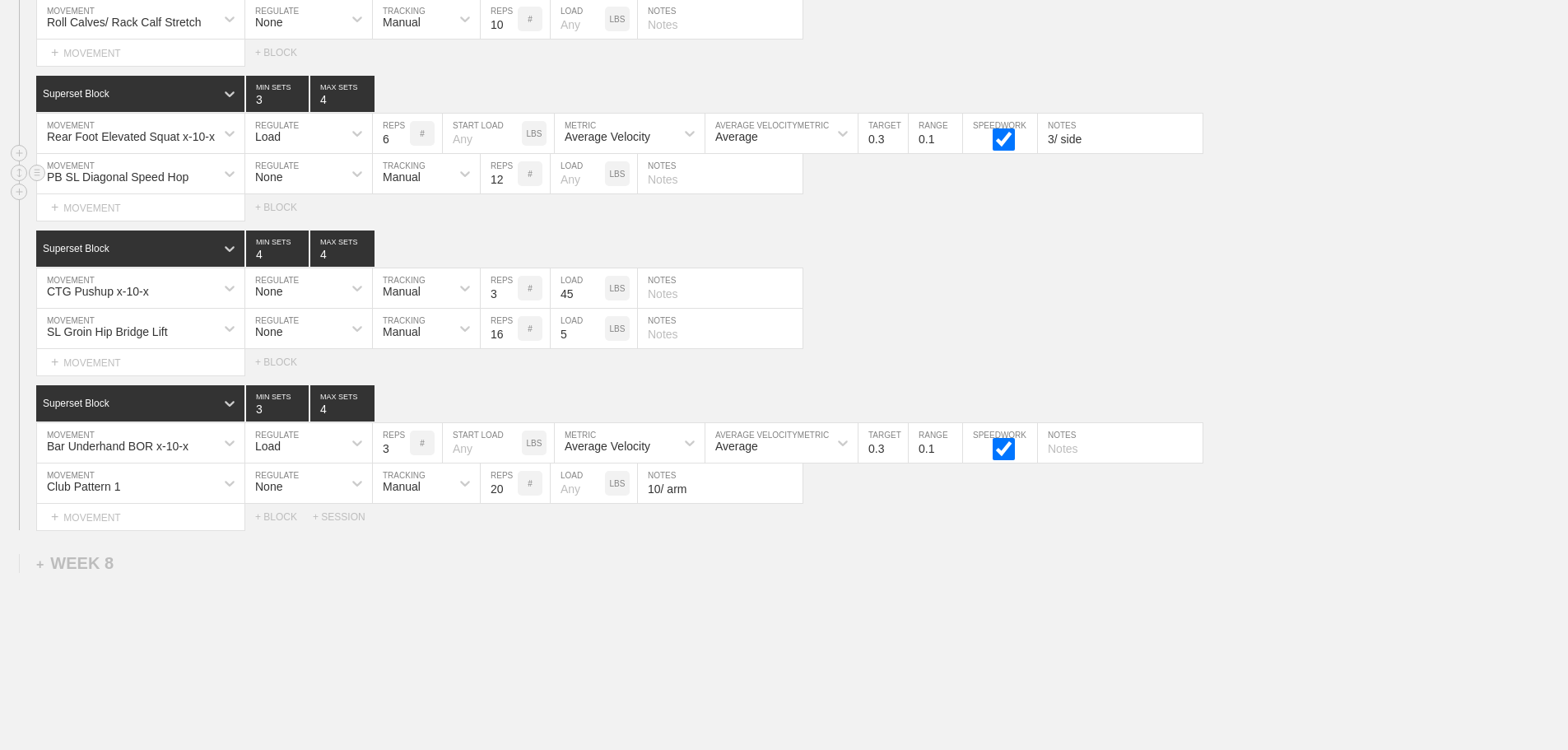
click at [213, 182] on div "PB SL Diagonal Speed Hop" at bounding box center [125, 173] width 177 height 28
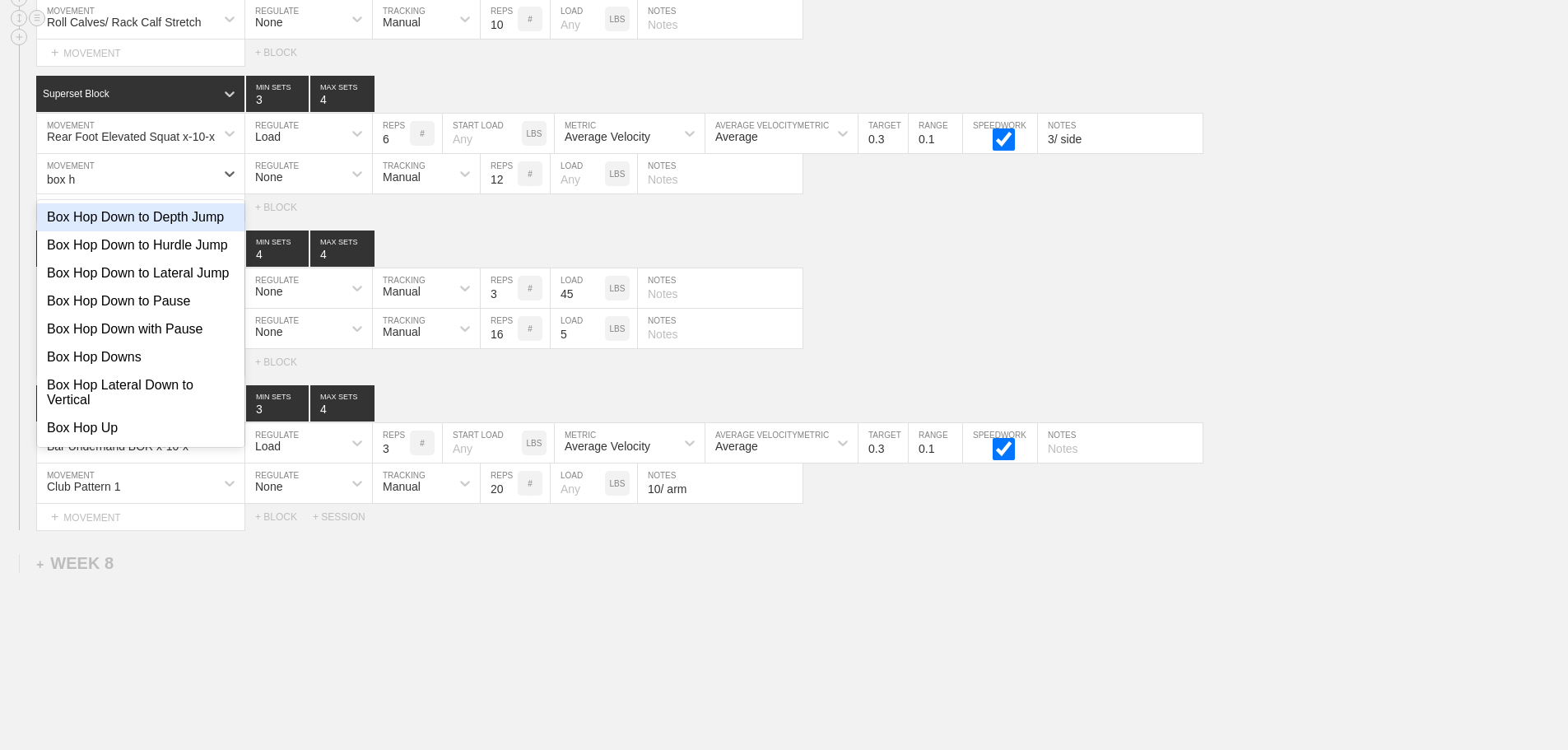
type input "box h"
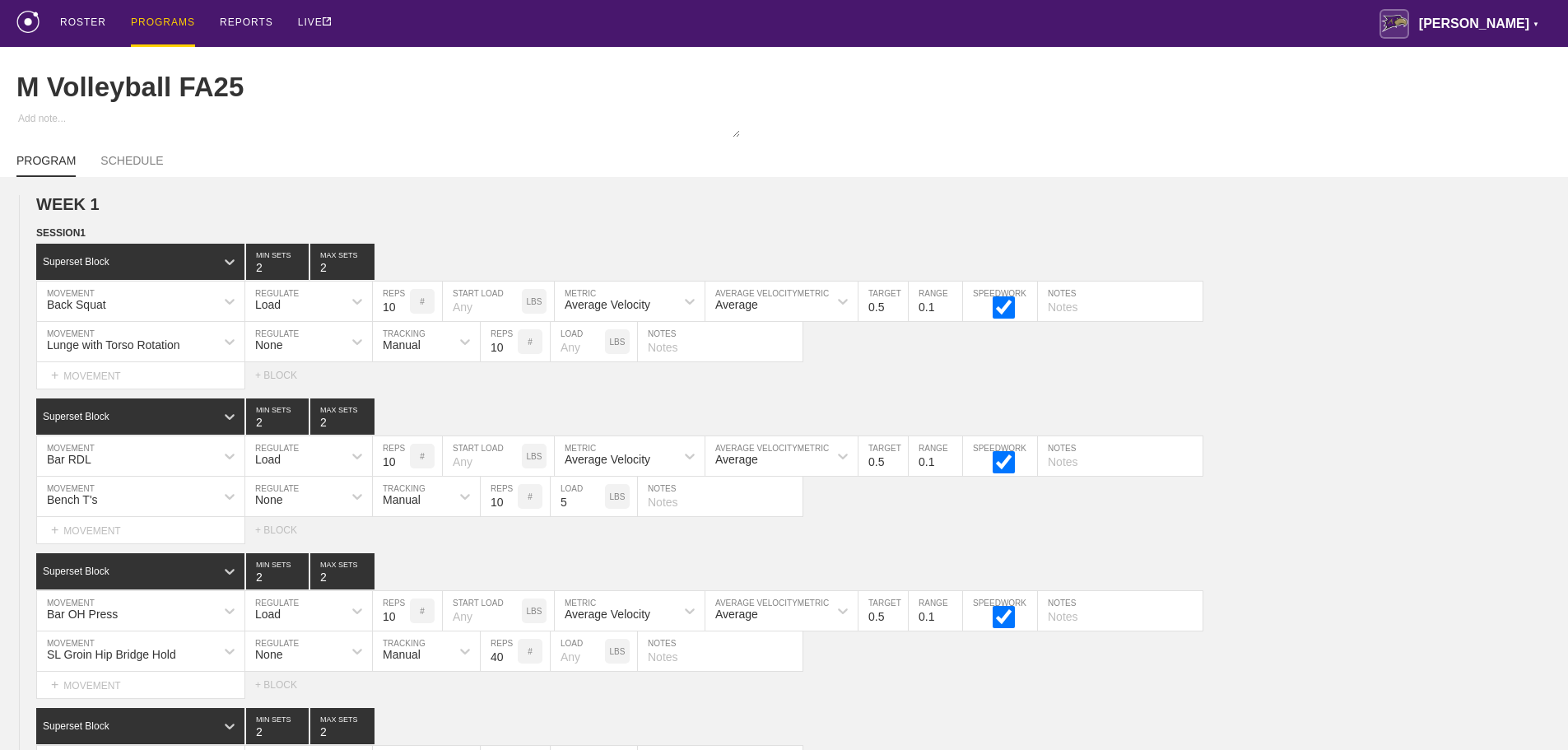
scroll to position [1412, 0]
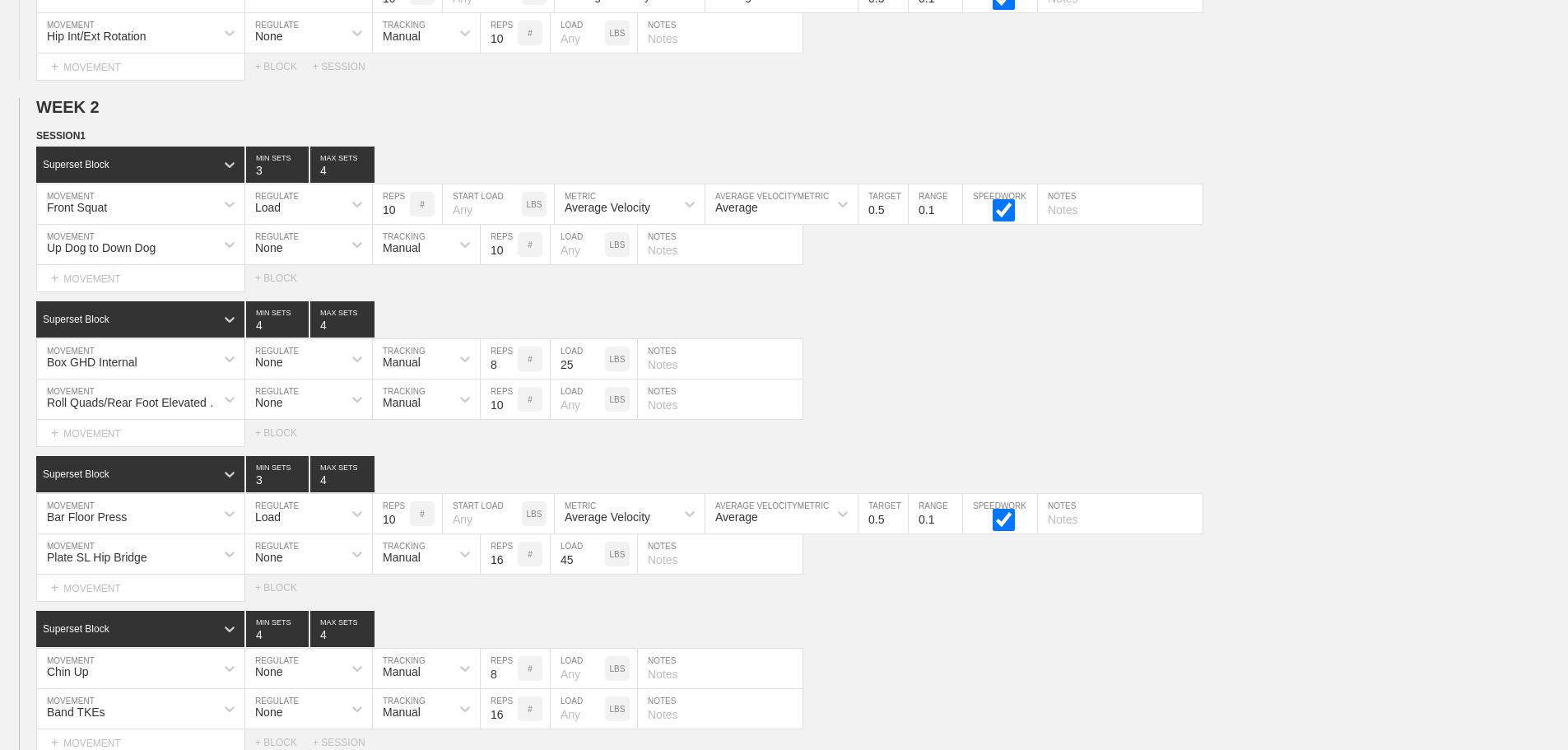
drag, startPoint x: 1516, startPoint y: 368, endPoint x: 1527, endPoint y: 297, distance: 71.8
click at [1521, 350] on div "Superset Block 4 MIN SETS 4 MAX SETS DUPLICATE INSERT MOVEMENT AFTER DELETE Box…" at bounding box center [784, 373] width 1568 height 145
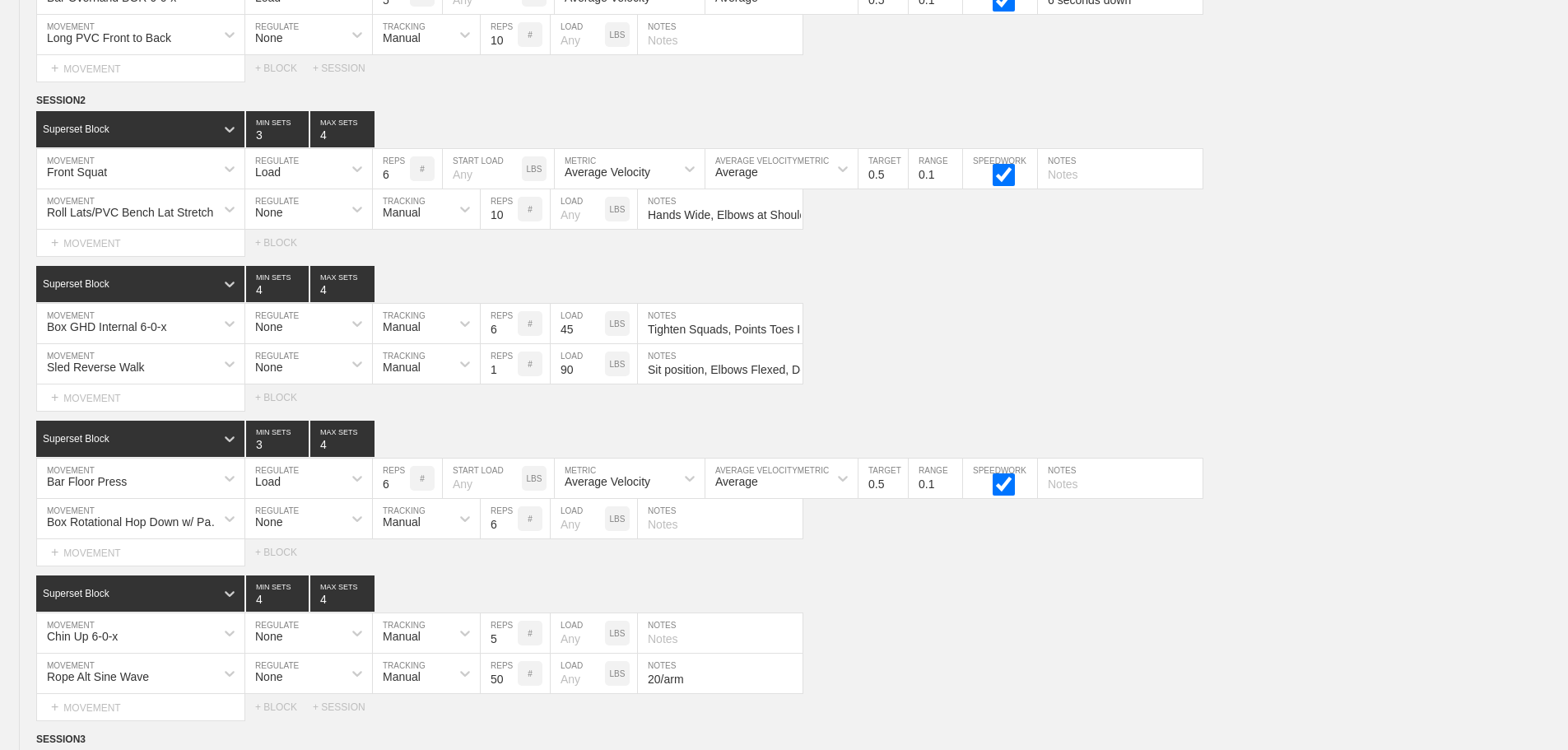
scroll to position [11486, 0]
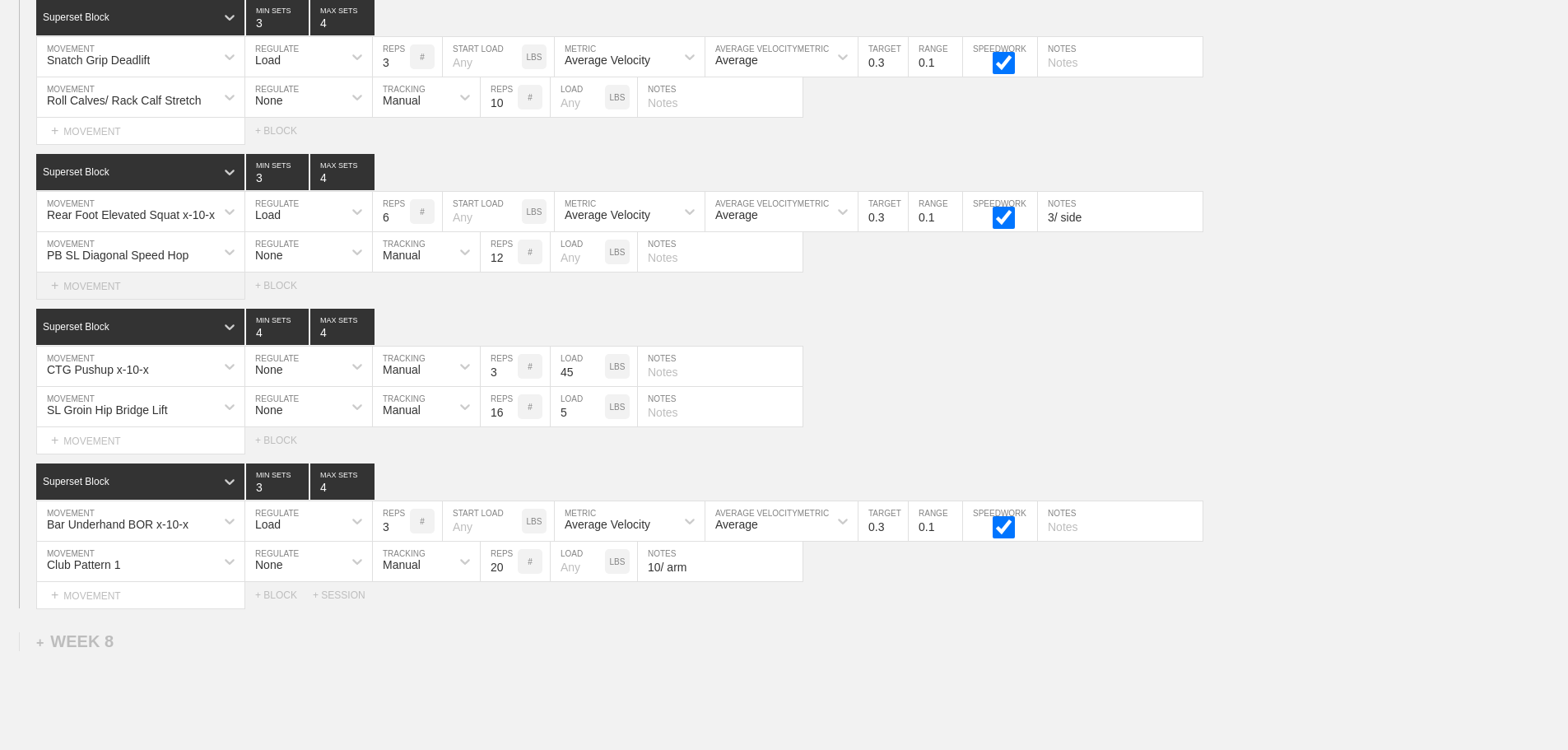
scroll to position [11322, 0]
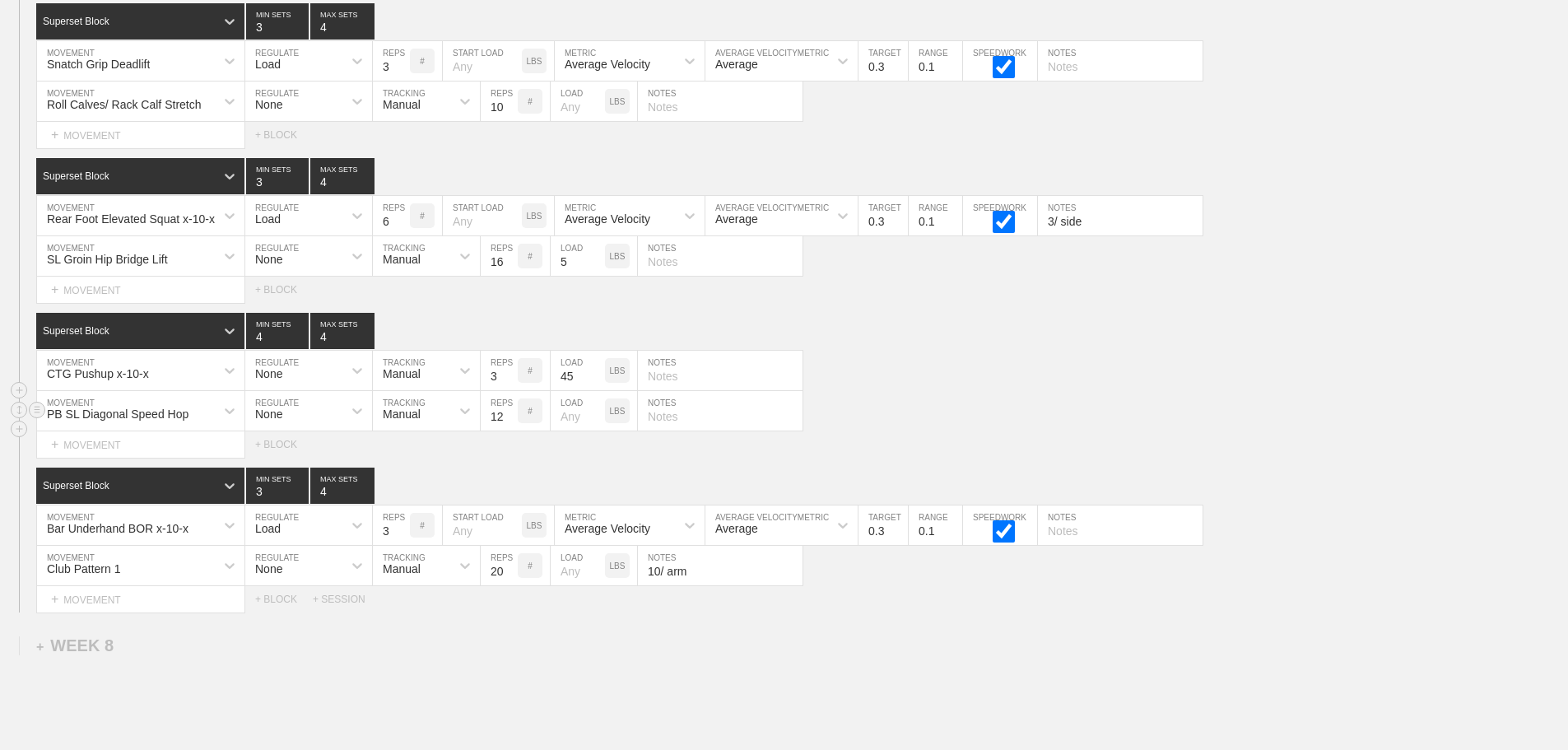
click at [175, 421] on div "PB SL Diagonal Speed Hop" at bounding box center [117, 414] width 141 height 13
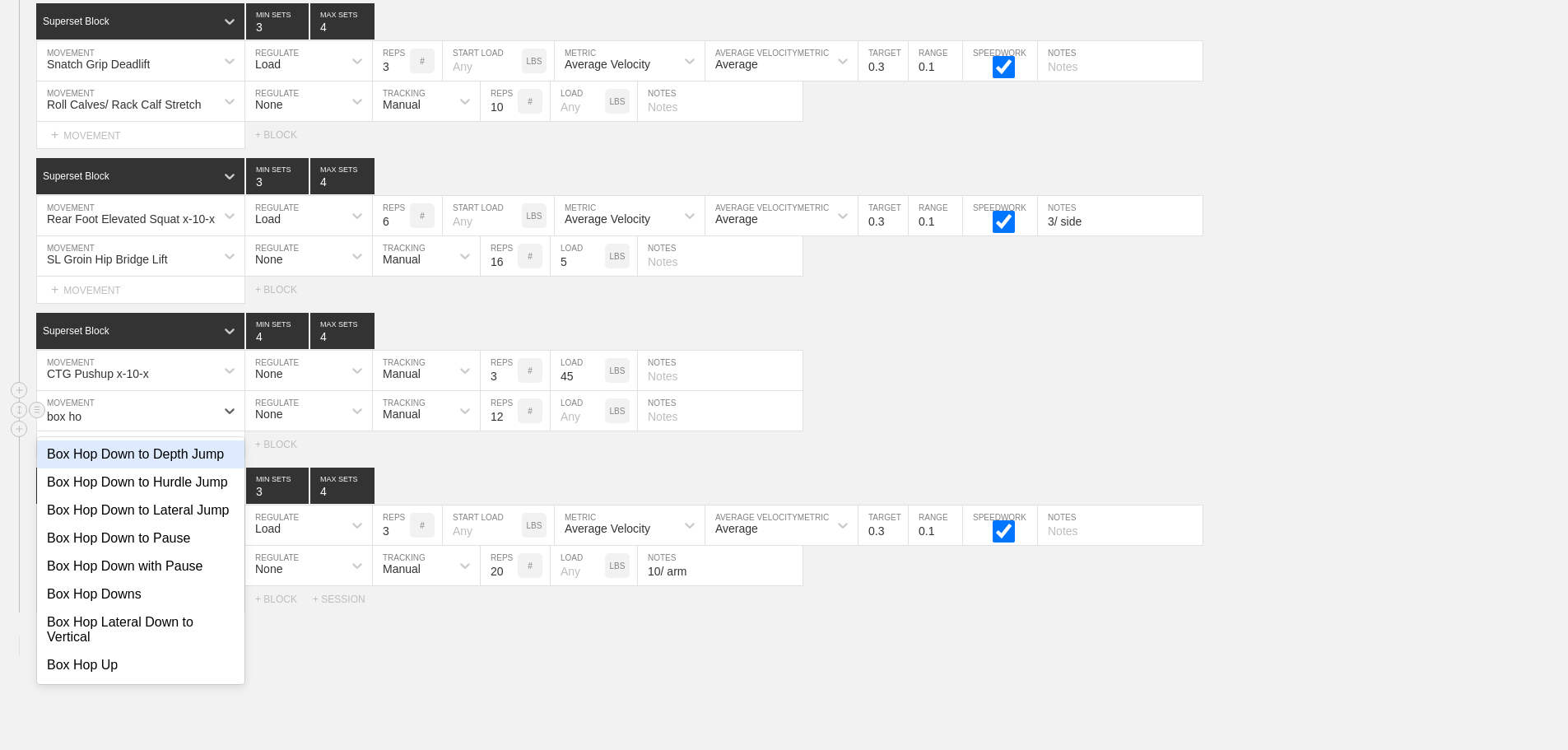
type input "box hop"
click at [144, 468] on div "Box Hop Down to Depth Jump" at bounding box center [140, 454] width 208 height 28
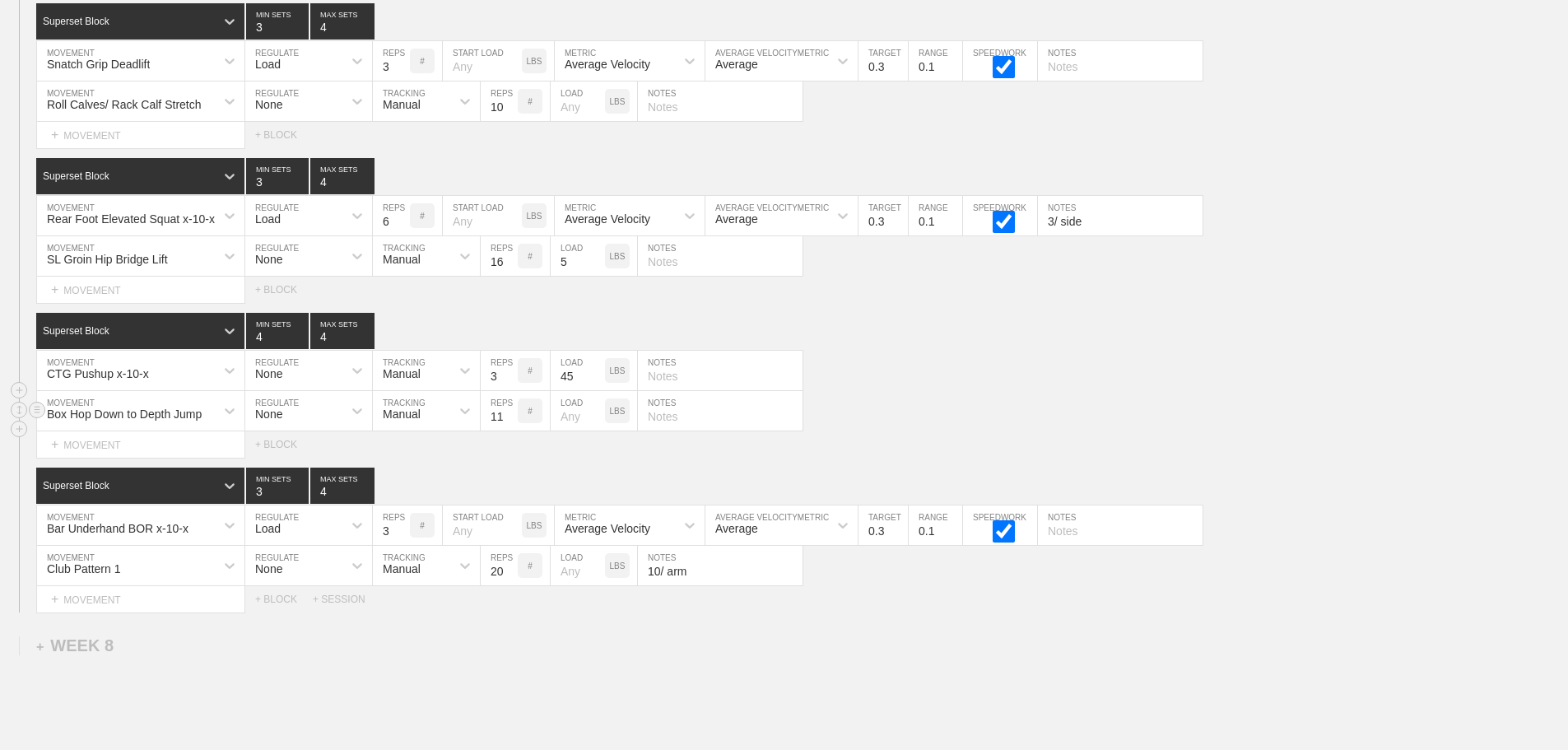
click at [507, 430] on input "11" at bounding box center [498, 411] width 37 height 40
click at [507, 430] on input "10" at bounding box center [498, 411] width 37 height 40
click at [507, 430] on input "9" at bounding box center [498, 411] width 37 height 40
click at [507, 430] on input "8" at bounding box center [498, 411] width 37 height 40
click at [507, 430] on input "7" at bounding box center [498, 411] width 37 height 40
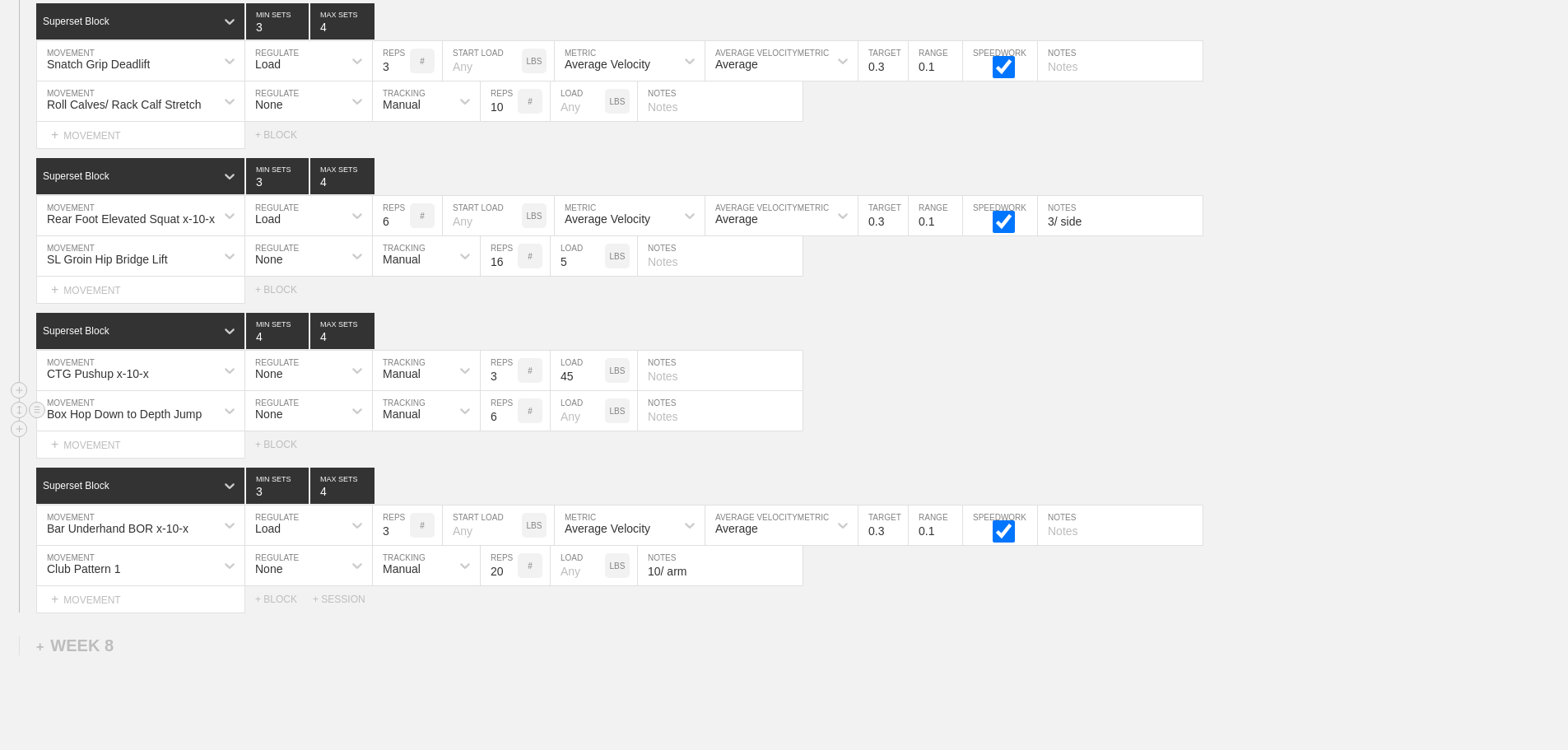
click at [510, 430] on input "6" at bounding box center [498, 411] width 37 height 40
click at [512, 430] on input "5" at bounding box center [498, 411] width 37 height 40
type input "4"
click at [509, 430] on input "4" at bounding box center [498, 411] width 37 height 40
click at [993, 423] on div "Box Hop Down to Depth Jump MOVEMENT None REGULATE Manual TRACKING 4 REPS # LOAD…" at bounding box center [784, 411] width 1568 height 40
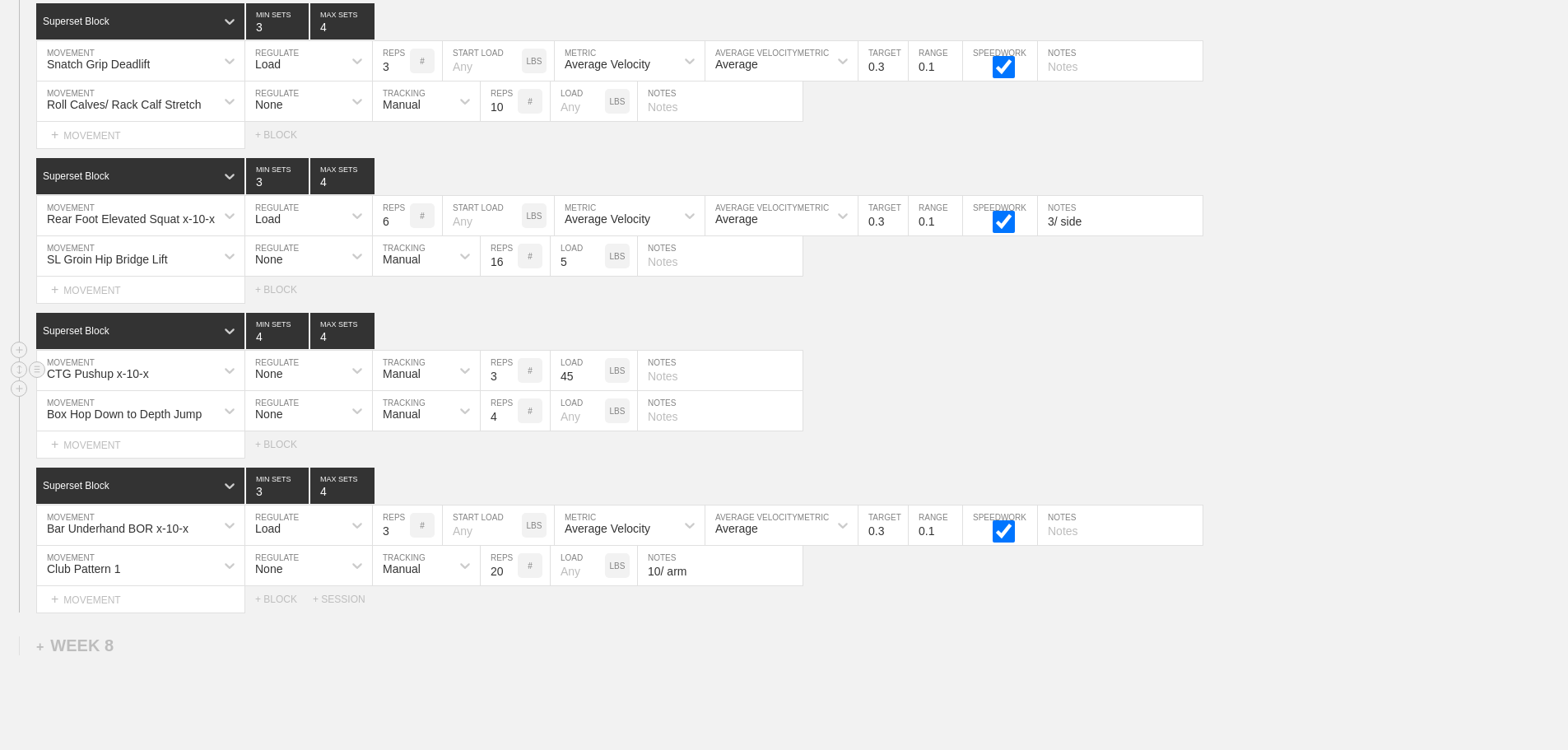
click at [1002, 391] on div "CTG Pushup x-10-x MOVEMENT None REGULATE Manual TRACKING 3 REPS # 45 LOAD LBS N…" at bounding box center [784, 370] width 1568 height 40
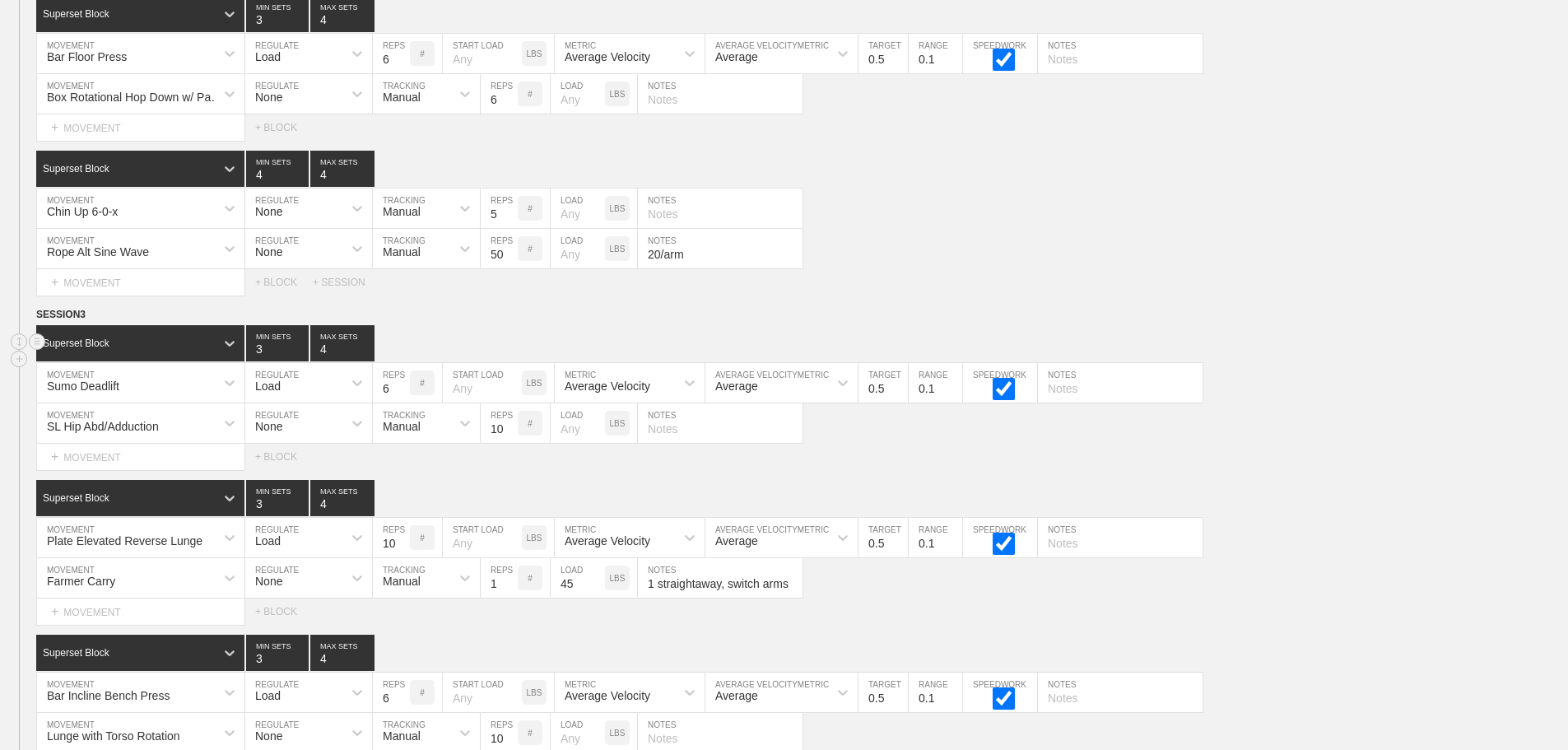
scroll to position [9676, 0]
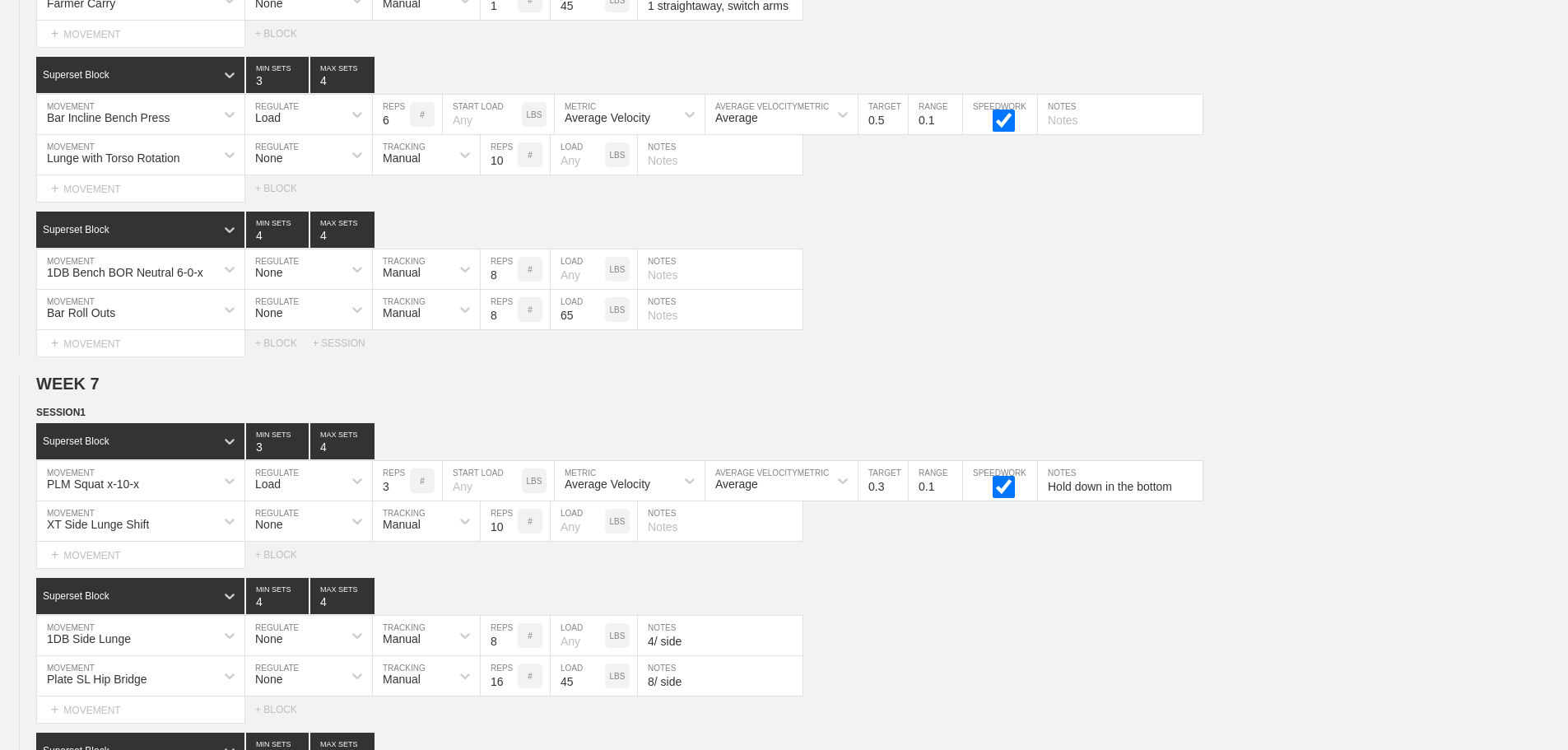
scroll to position [11486, 0]
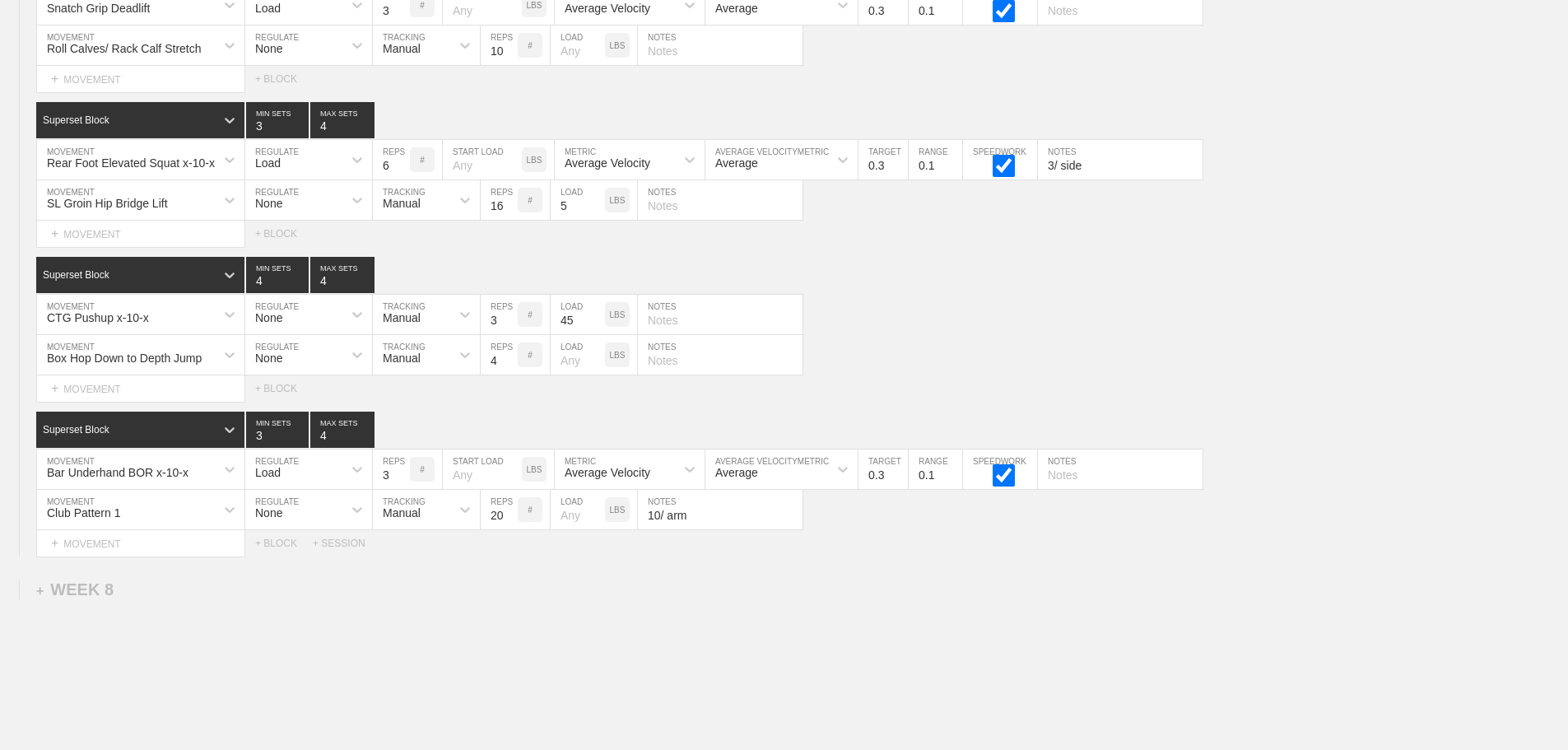
scroll to position [11240, 0]
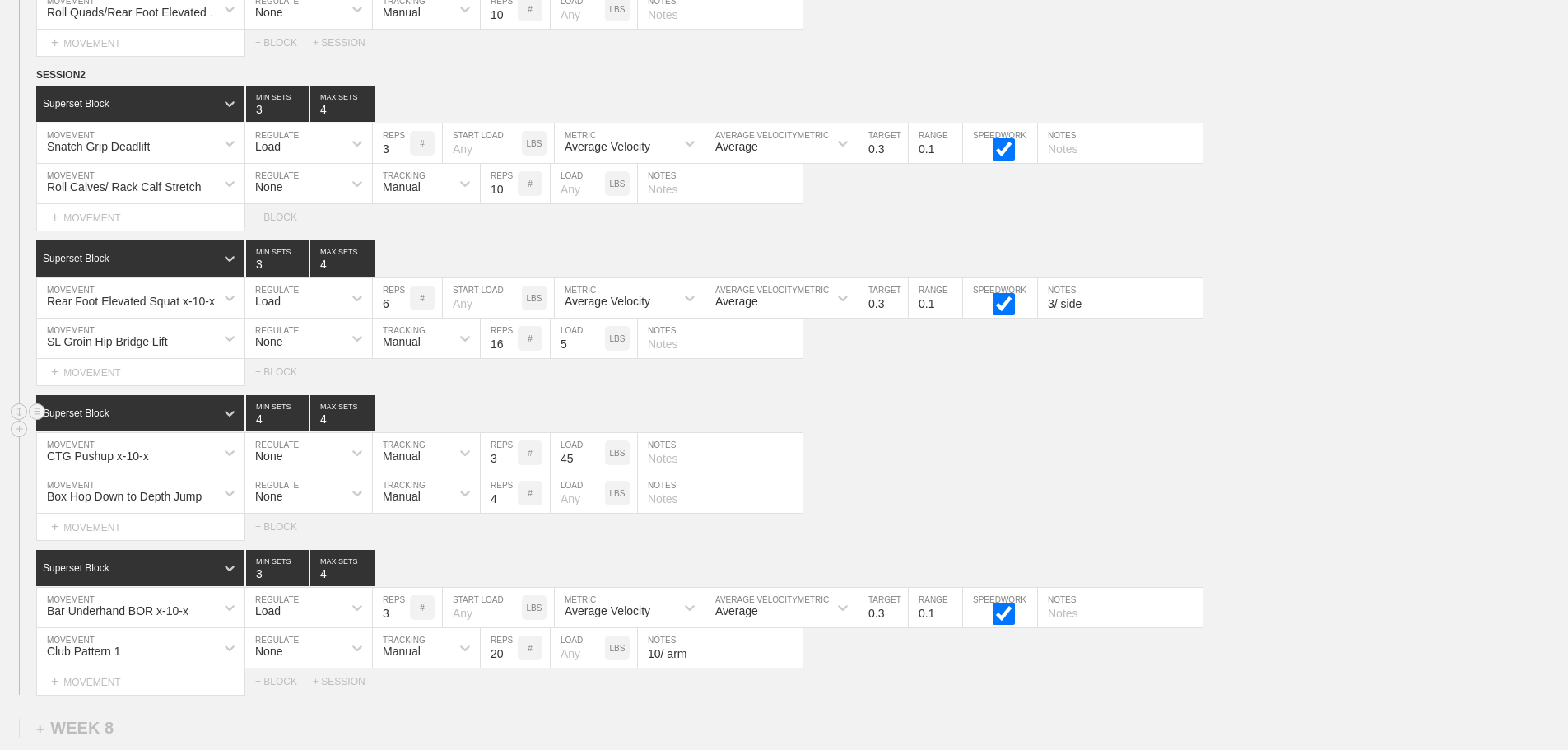
click at [860, 424] on div "Superset Block 4 MIN SETS 4 MAX SETS" at bounding box center [802, 413] width 1532 height 36
click at [1000, 490] on div "Box Hop Down to Depth Jump MOVEMENT None REGULATE Manual TRACKING 4 REPS # LOAD…" at bounding box center [784, 494] width 1568 height 40
click at [1018, 453] on div "CTG Pushup x-10-x MOVEMENT None REGULATE Manual TRACKING 3 REPS # 45 LOAD LBS N…" at bounding box center [784, 453] width 1568 height 40
click at [1155, 487] on div "Box Hop Down to Depth Jump MOVEMENT None REGULATE Manual TRACKING 4 REPS # LOAD…" at bounding box center [784, 494] width 1568 height 40
click at [1223, 456] on div "CTG Pushup x-10-x MOVEMENT None REGULATE Manual TRACKING 3 REPS # 45 LOAD LBS N…" at bounding box center [784, 453] width 1568 height 40
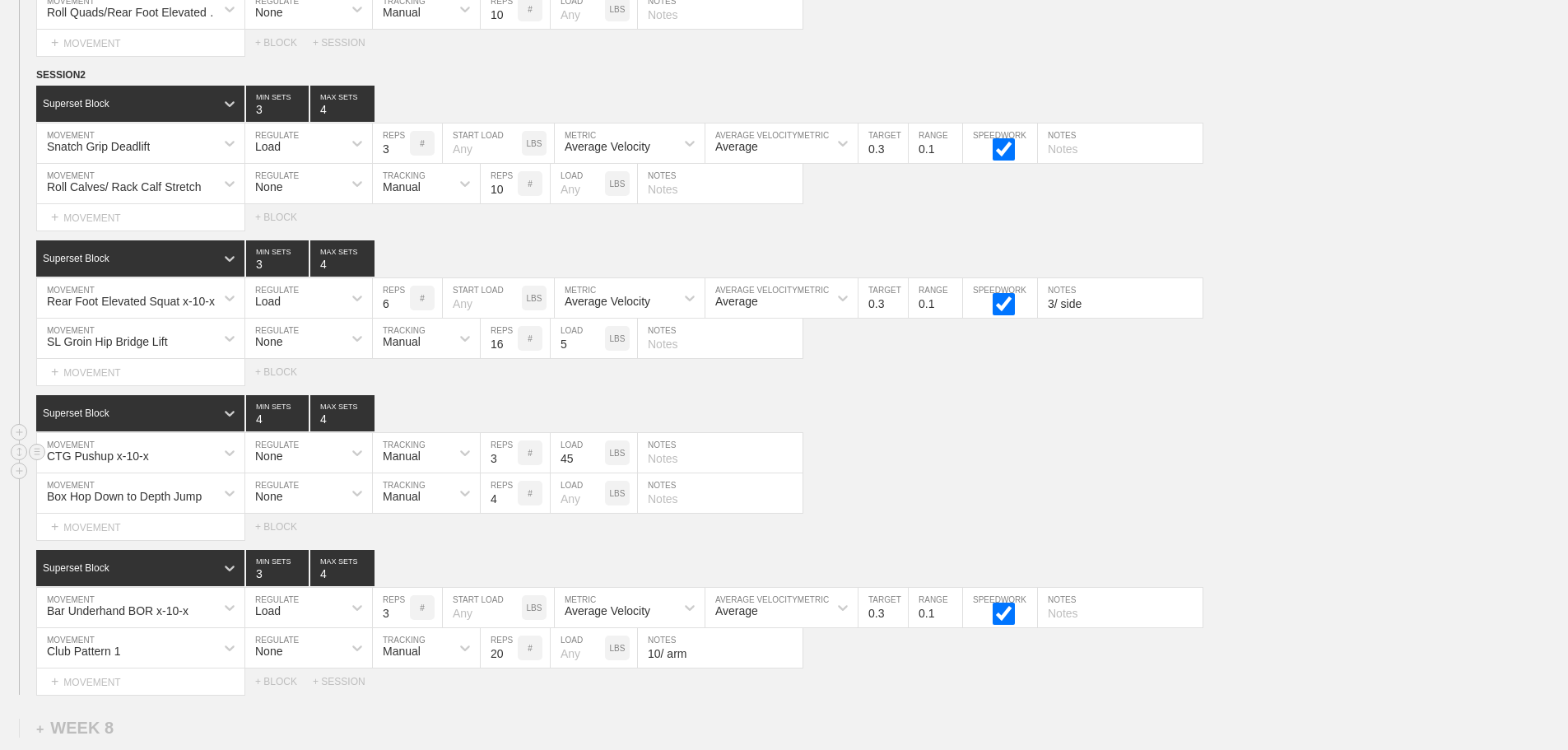
click at [1357, 452] on div "CTG Pushup x-10-x MOVEMENT None REGULATE Manual TRACKING 3 REPS # 45 LOAD LBS N…" at bounding box center [784, 453] width 1568 height 40
click at [1251, 474] on div "CTG Pushup x-10-x MOVEMENT None REGULATE Manual TRACKING 3 REPS # 45 LOAD LBS N…" at bounding box center [784, 453] width 1568 height 40
click at [1223, 501] on div "Box Hop Down to Depth Jump MOVEMENT None REGULATE Manual TRACKING 4 REPS # LOAD…" at bounding box center [784, 494] width 1568 height 40
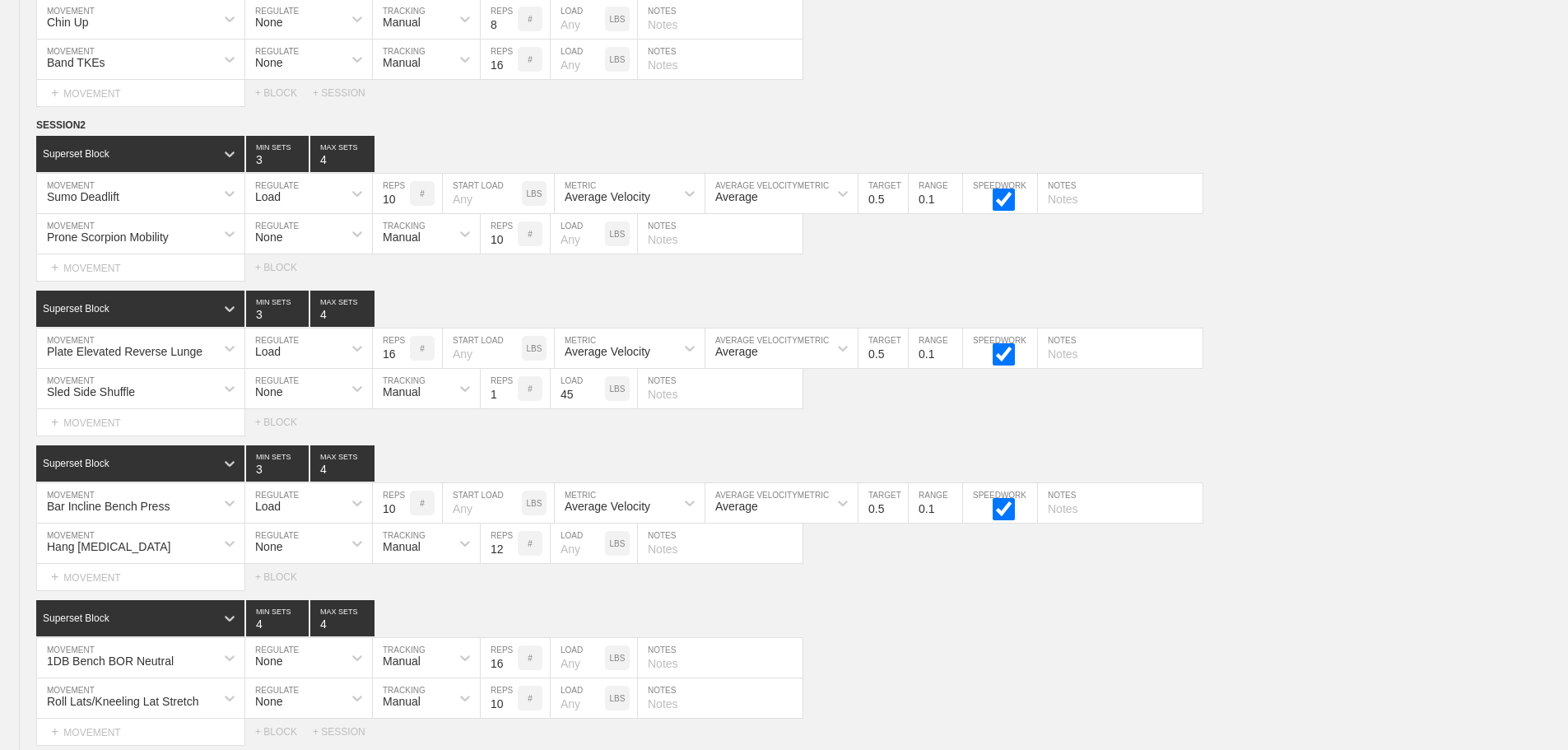
scroll to position [0, 0]
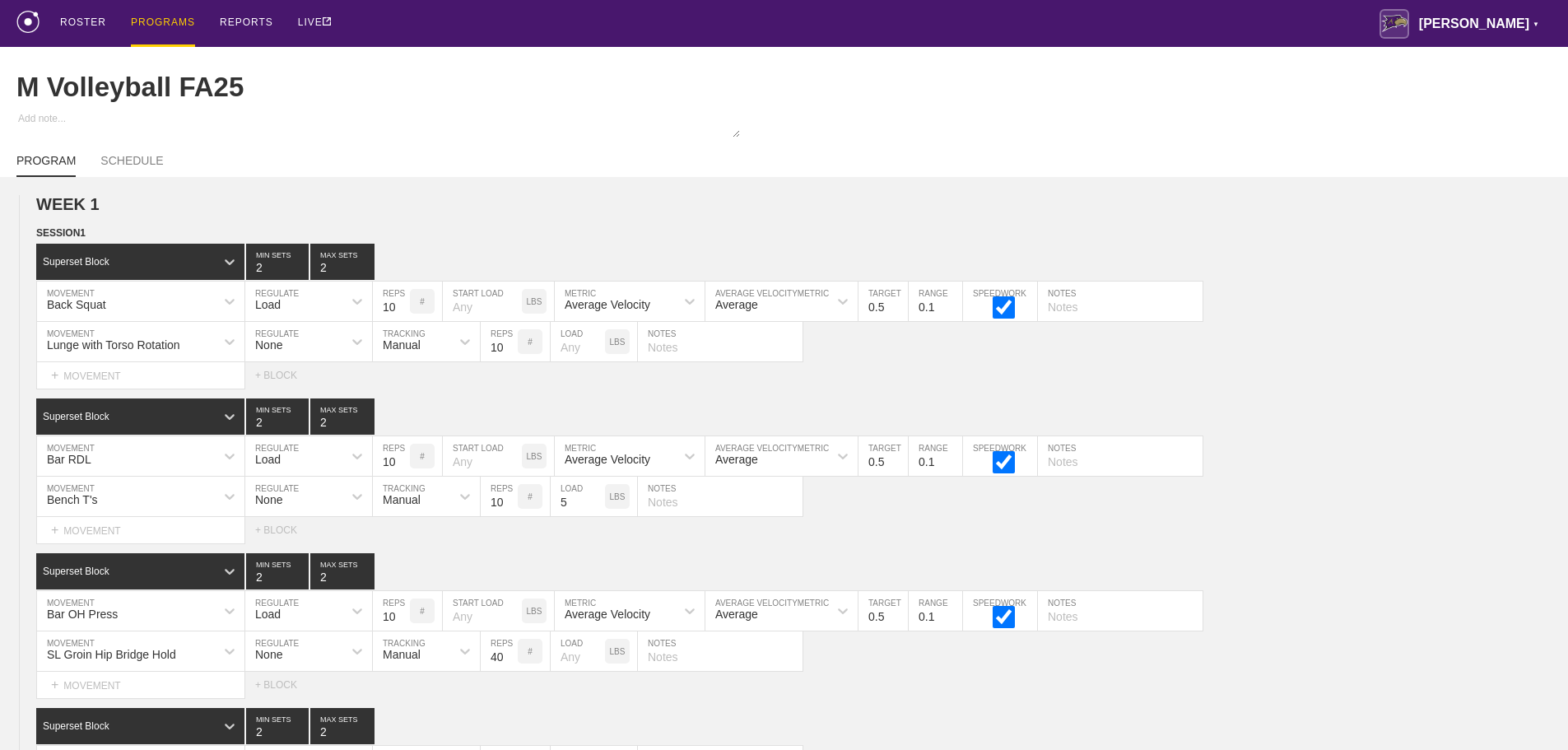
click at [147, 22] on div "PROGRAMS" at bounding box center [163, 23] width 65 height 47
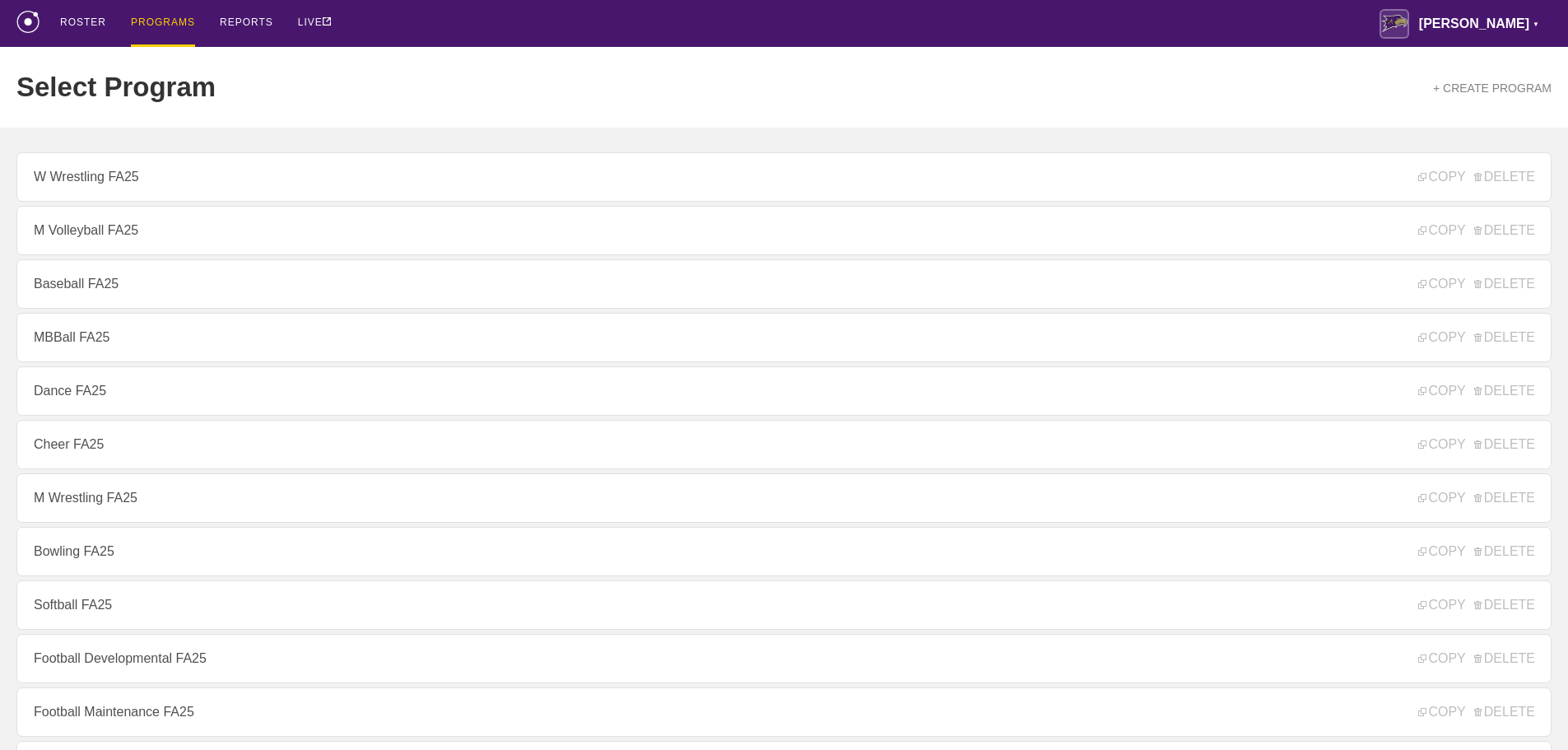
click at [499, 21] on div "ROSTER PROGRAMS REPORTS LIVE Avila ▼ brian.ciolek@avila.edu Settings Logout" at bounding box center [783, 23] width 1535 height 47
click at [374, 66] on div "Select Program + CREATE PROGRAM" at bounding box center [783, 86] width 1535 height 81
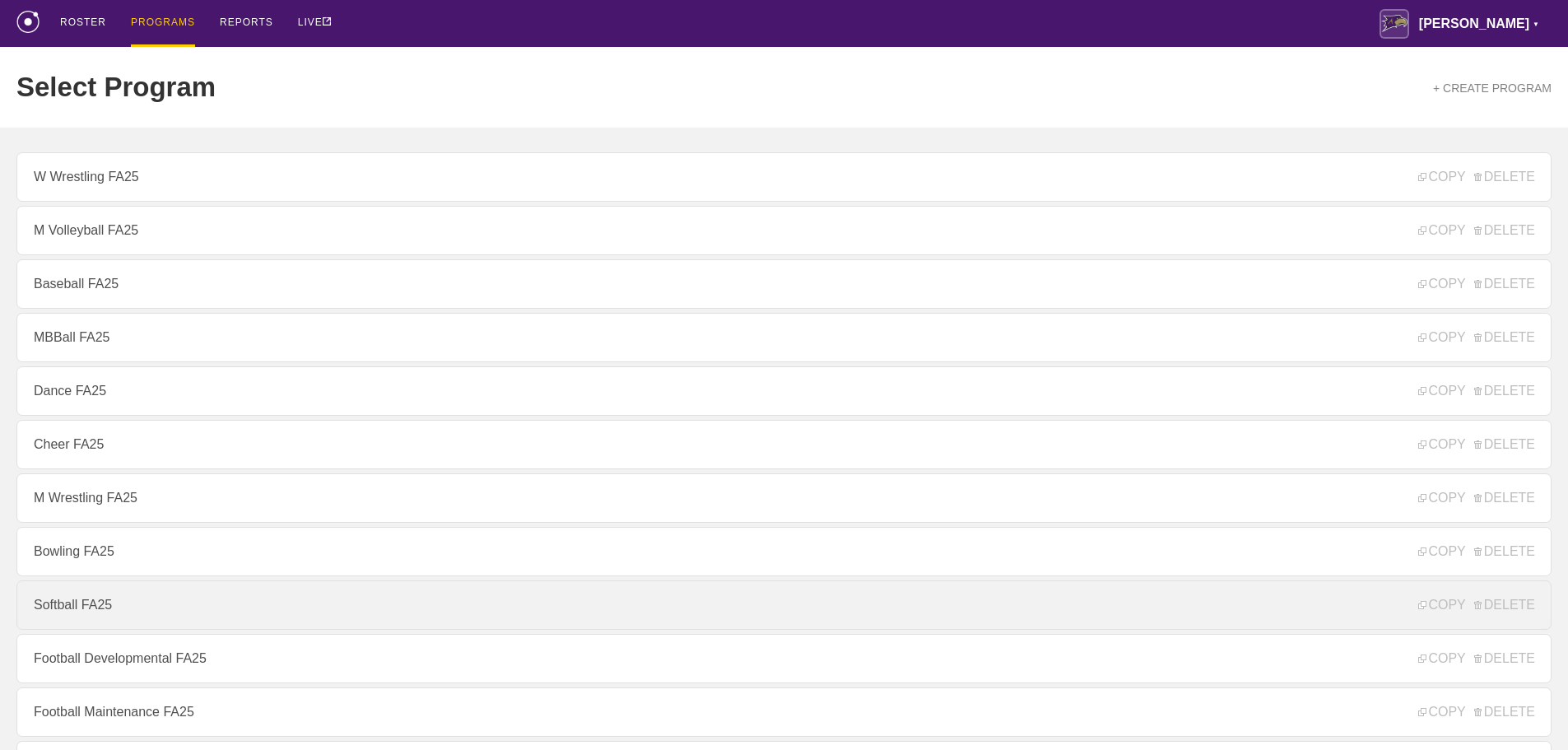
click at [78, 613] on link "Softball FA25" at bounding box center [783, 605] width 1535 height 49
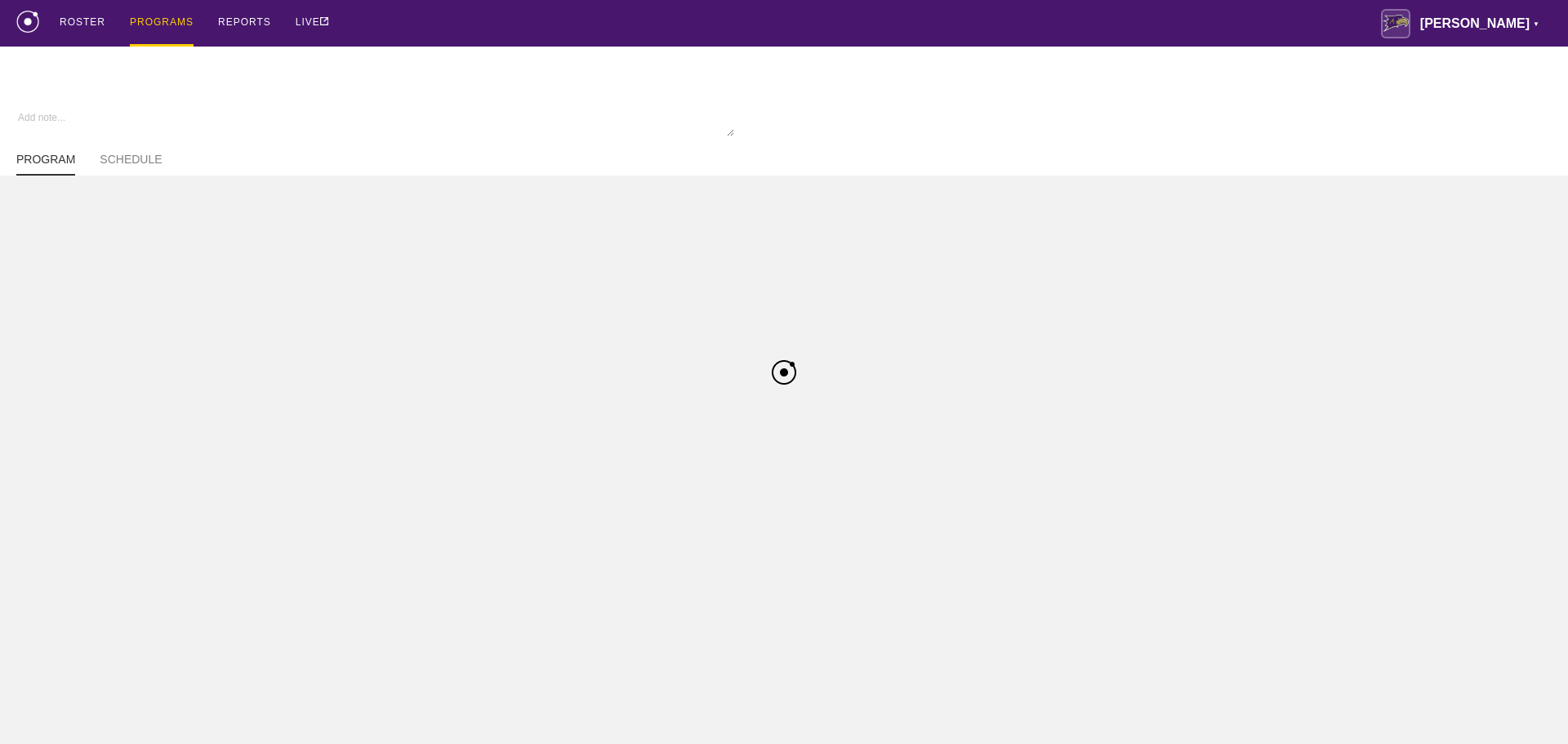
type textarea "x"
type input "Softball FA25"
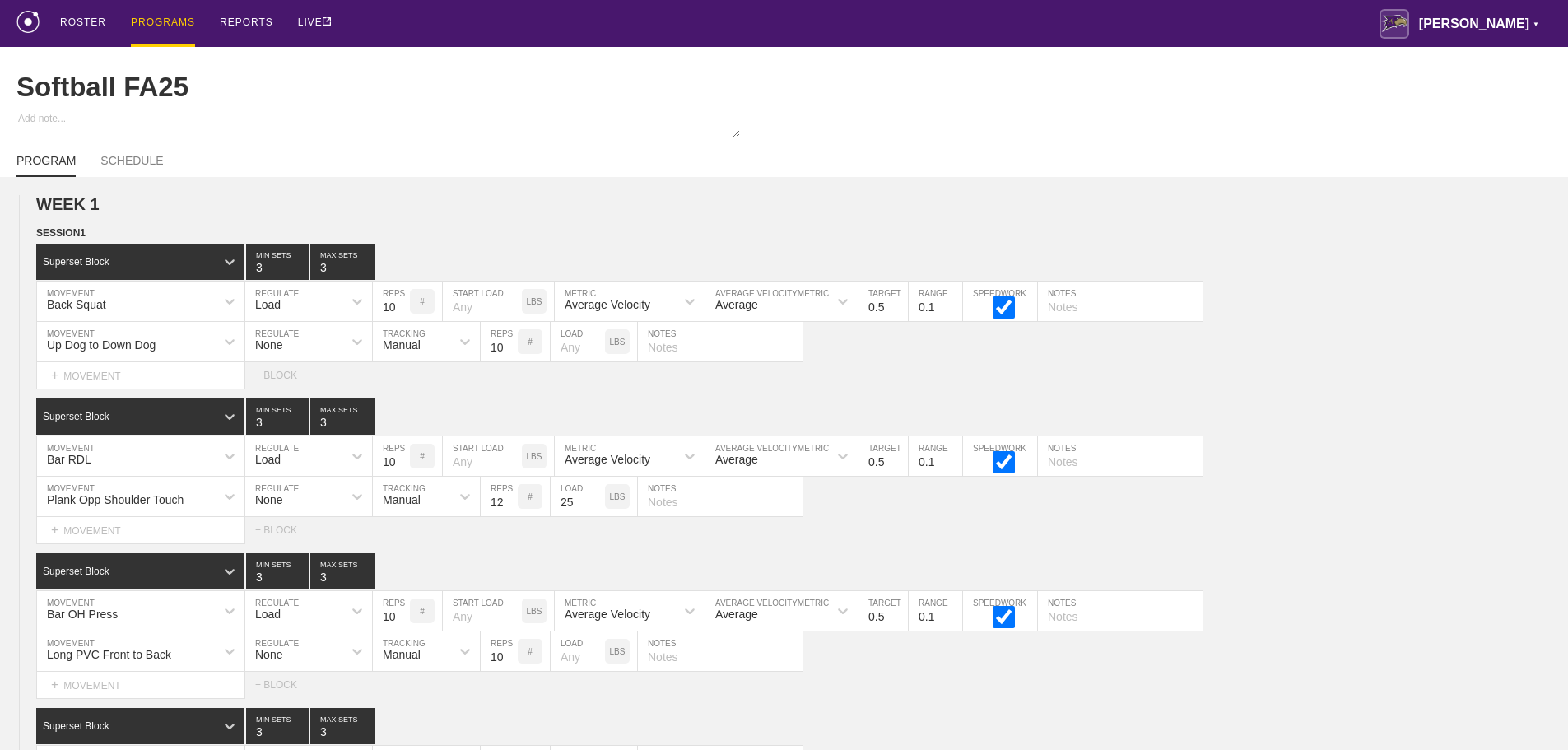
click at [696, 13] on div "ROSTER PROGRAMS REPORTS LIVE Avila ▼ brian.ciolek@avila.edu Settings Logout" at bounding box center [783, 23] width 1535 height 47
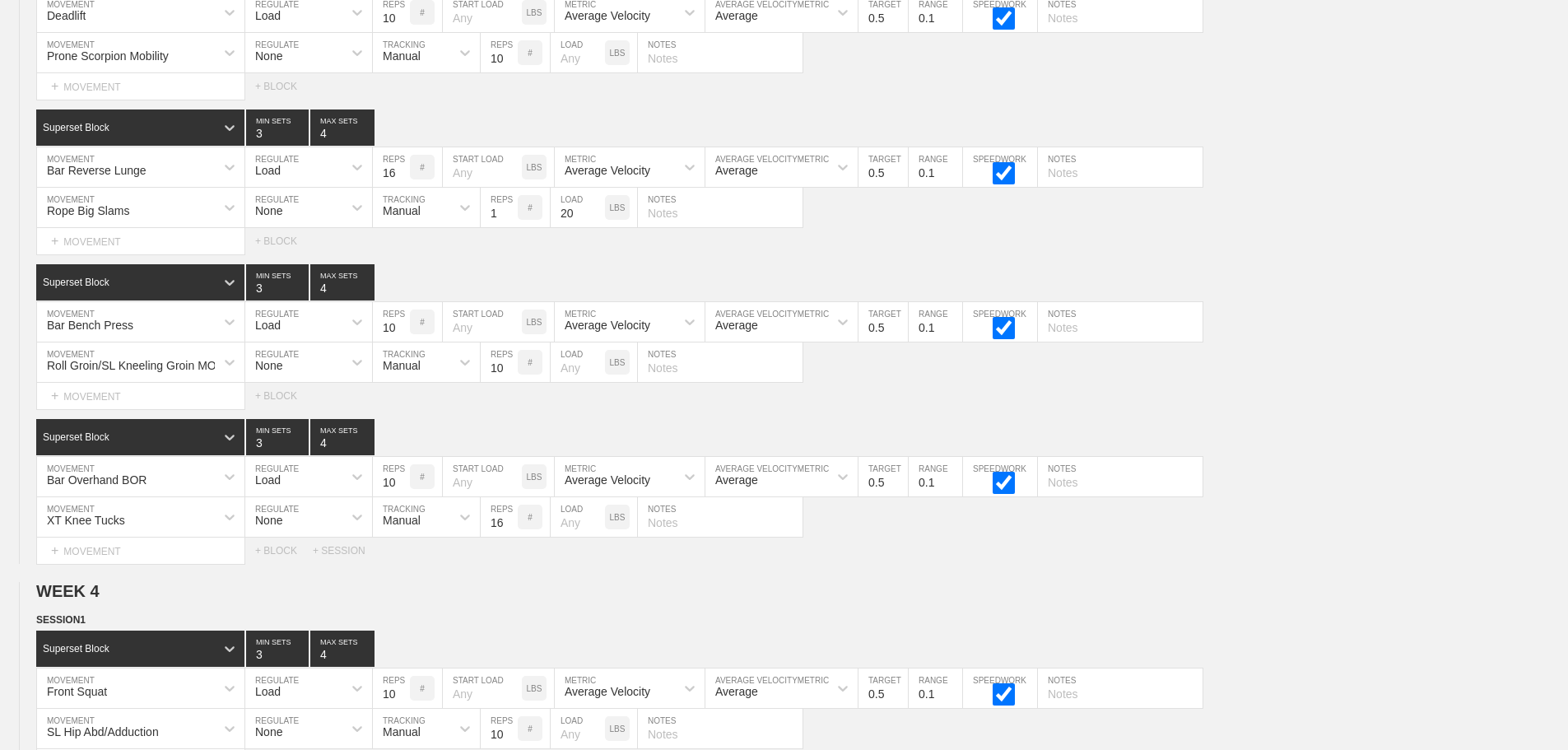
scroll to position [11420, 0]
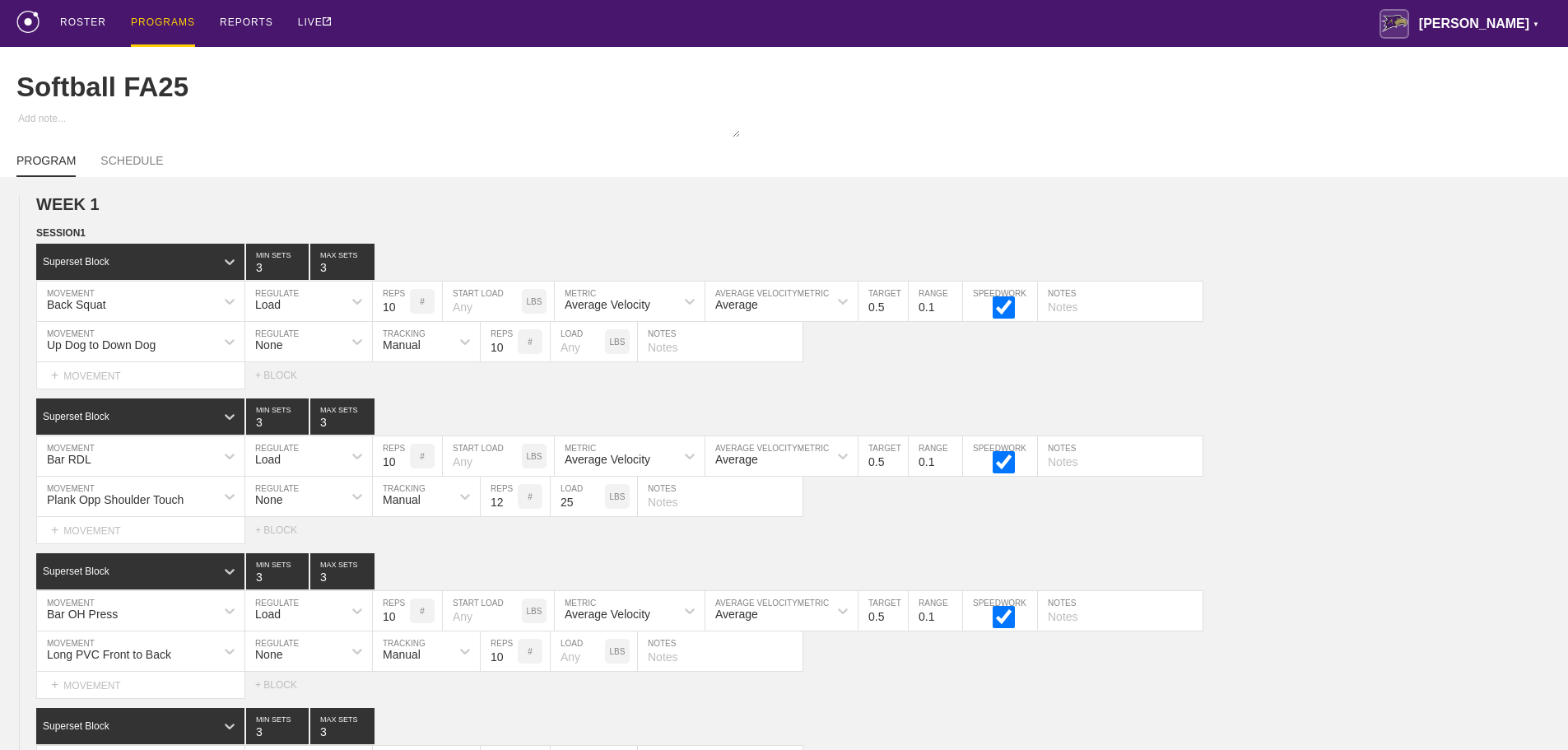
click at [157, 21] on div "PROGRAMS" at bounding box center [163, 23] width 65 height 47
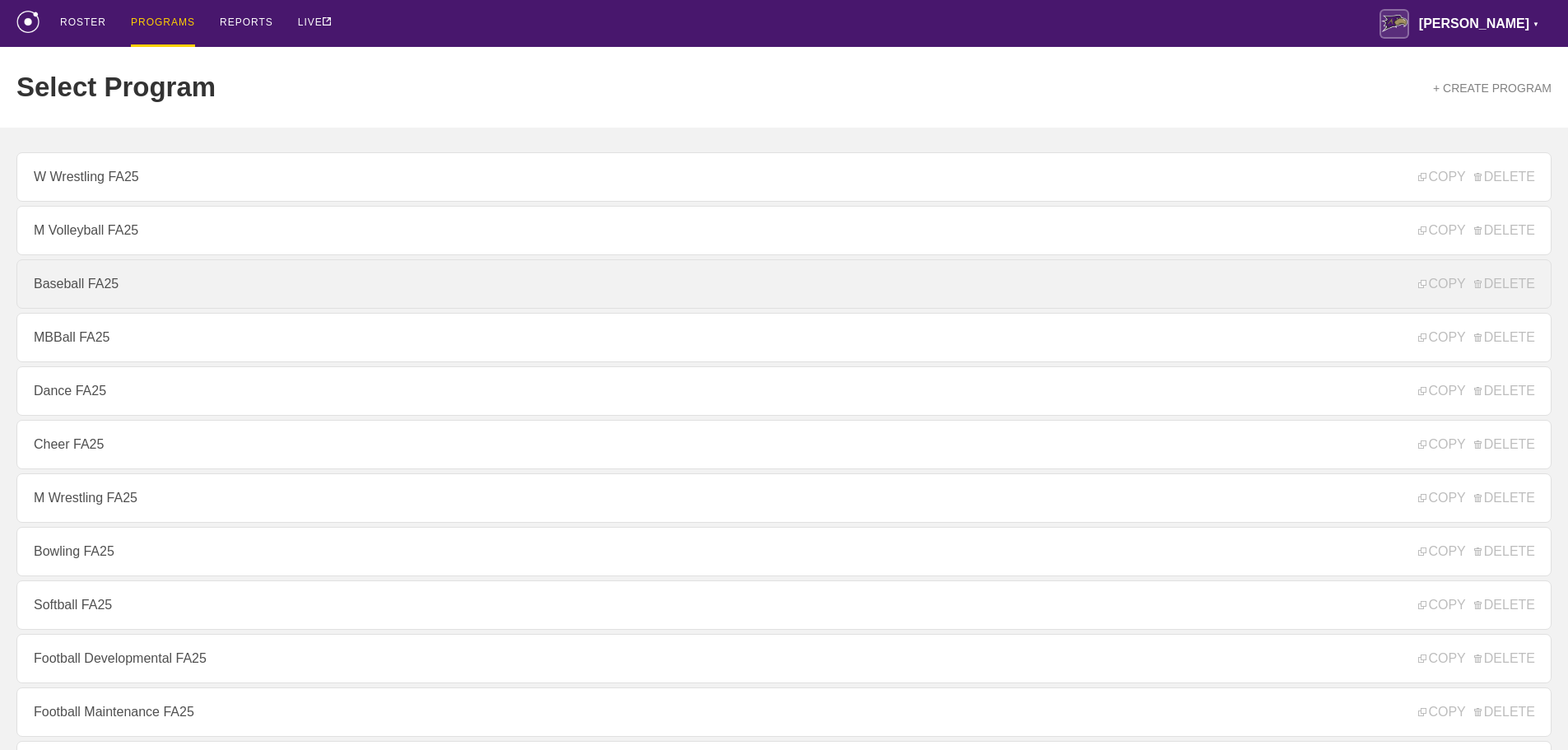
scroll to position [83, 0]
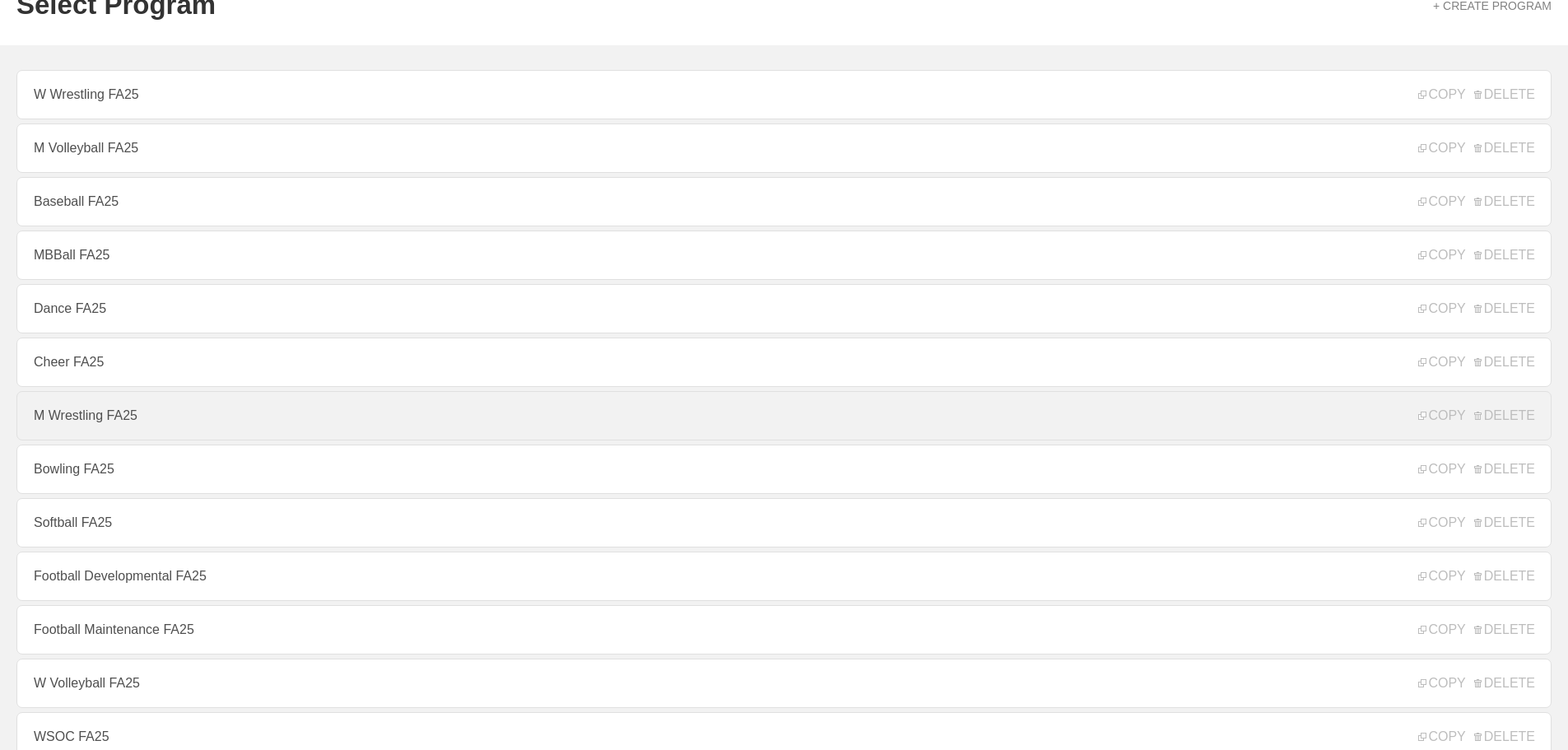
click at [98, 424] on link "M Wrestling FA25" at bounding box center [783, 416] width 1535 height 49
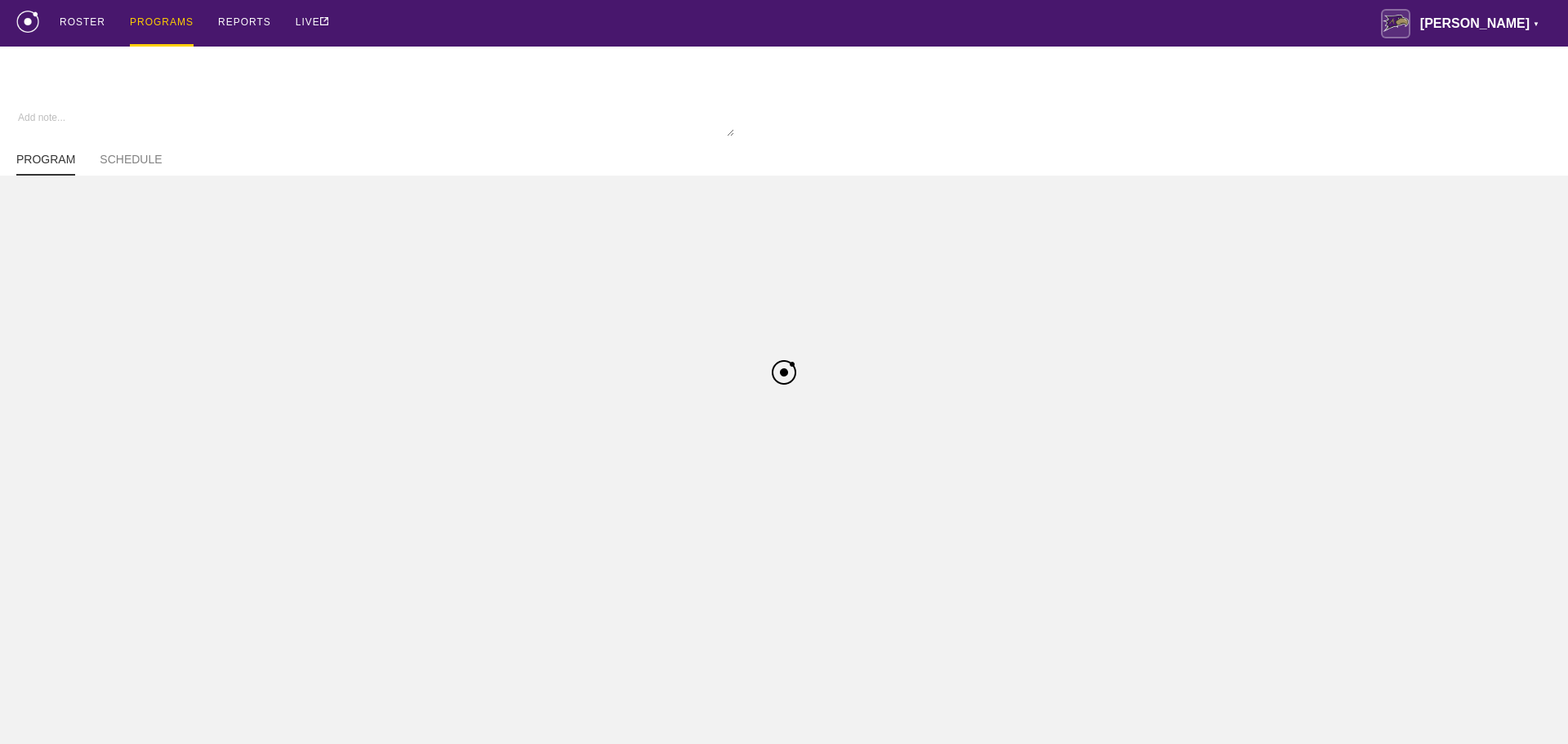
type textarea "x"
type input "M Wrestling FA25"
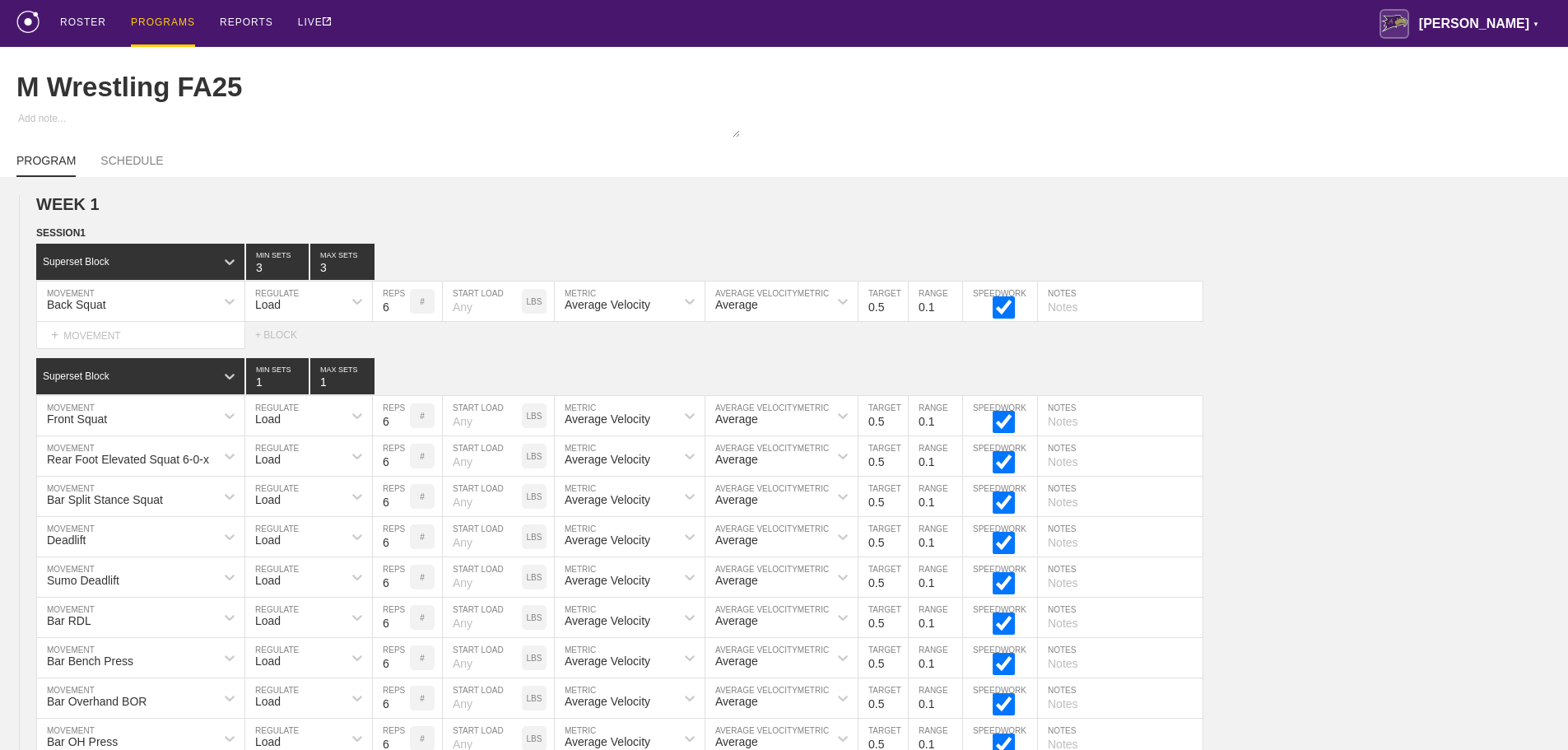
click at [812, 28] on div "ROSTER PROGRAMS REPORTS LIVE Avila ▼ brian.ciolek@avila.edu Settings Logout" at bounding box center [783, 23] width 1535 height 47
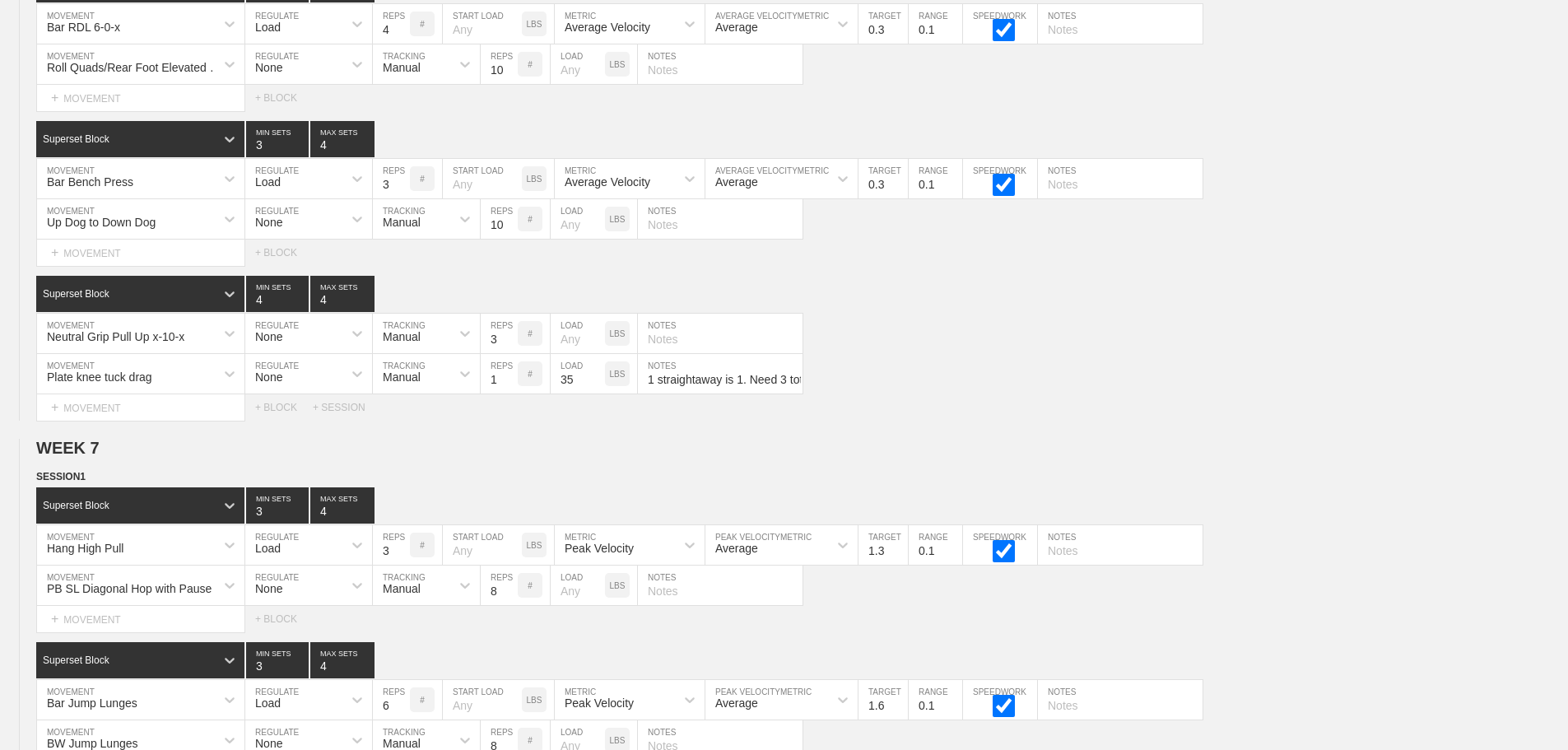
scroll to position [12270, 0]
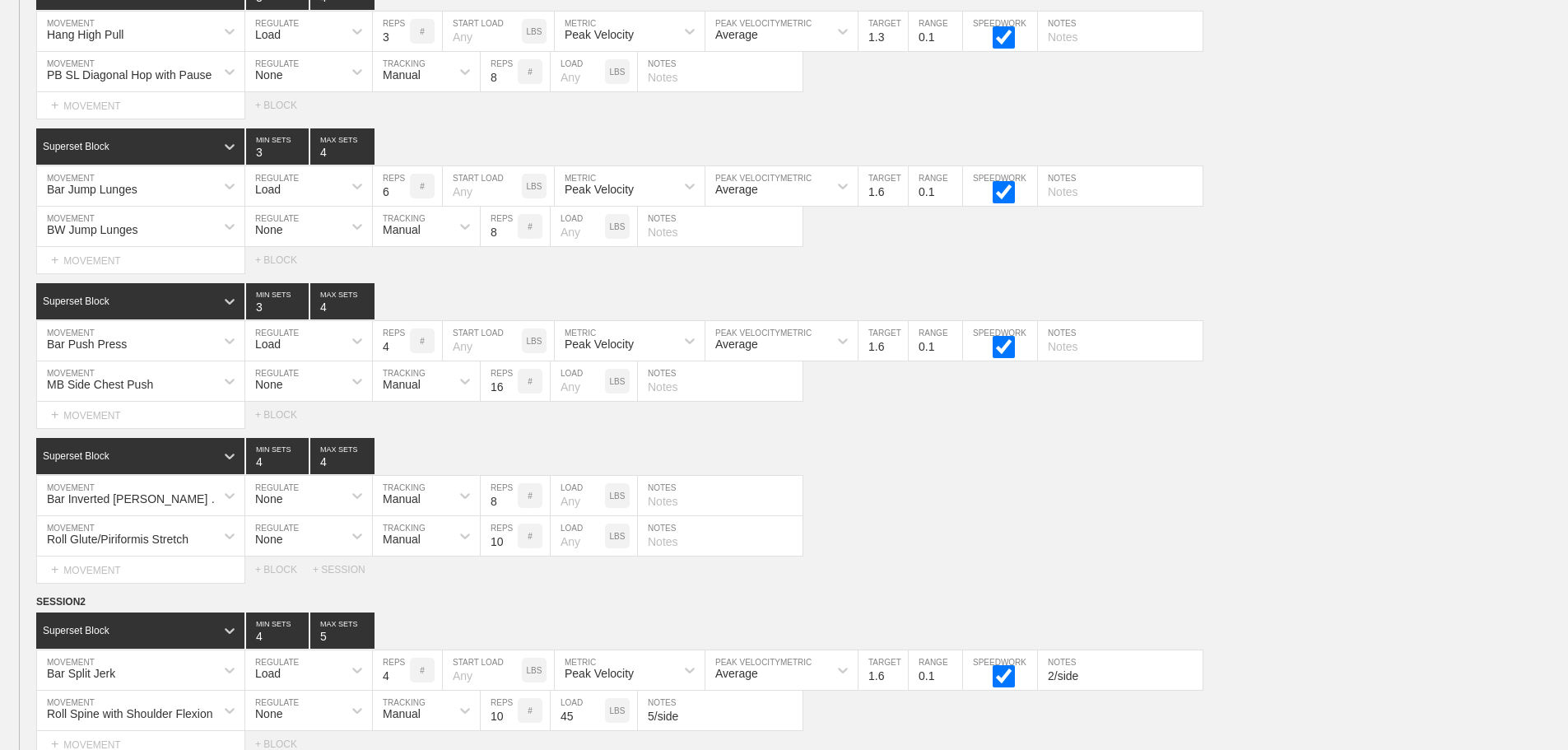
scroll to position [9882, 0]
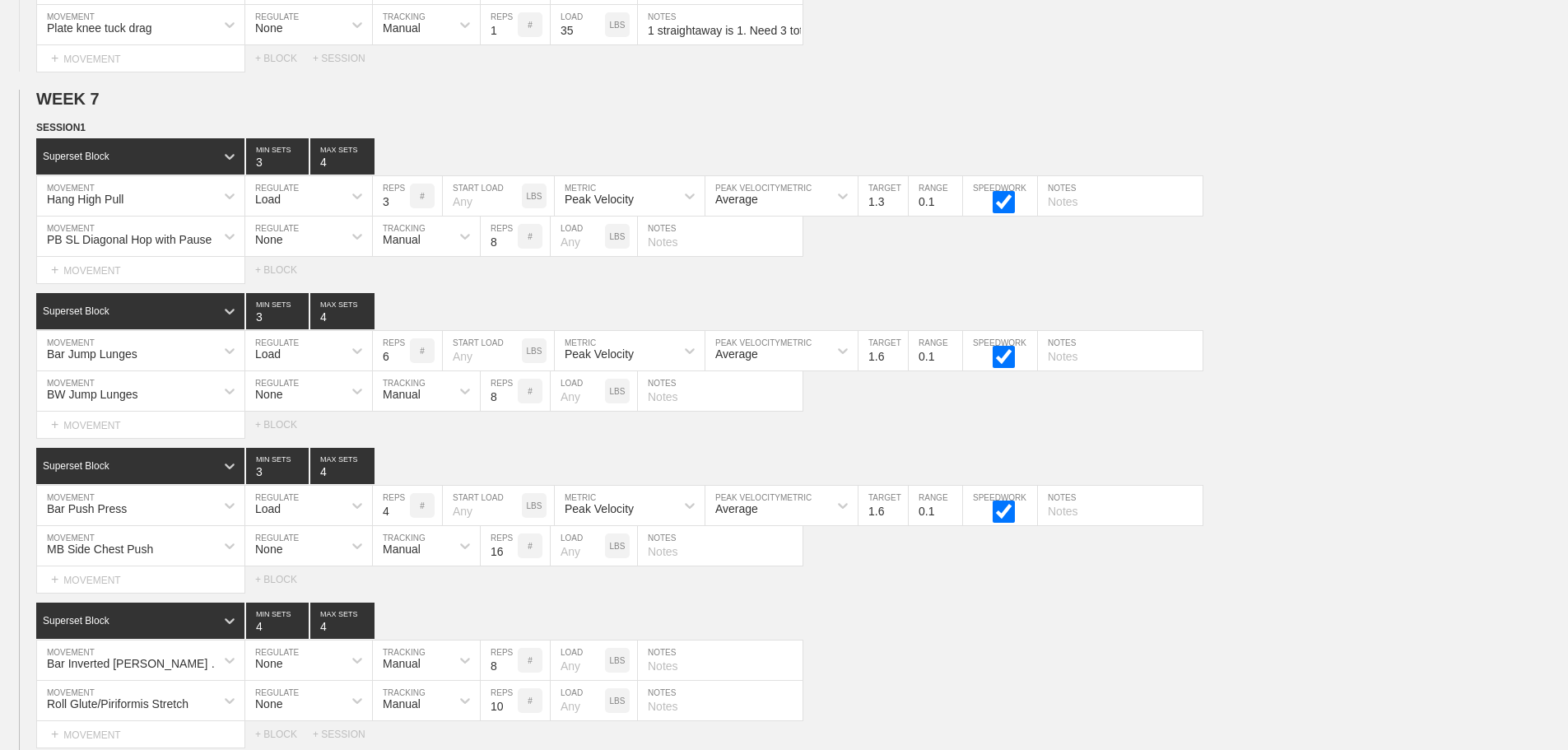
click at [1335, 272] on div "Select... MOVEMENT + MOVEMENT + BLOCK" at bounding box center [784, 271] width 1568 height 27
click at [1374, 368] on div "Bar Jump Lunges MOVEMENT Load REGULATE 6 REPS # START LOAD LBS Peak Velocity ME…" at bounding box center [784, 351] width 1568 height 40
click at [1443, 357] on div "Bar Jump Lunges MOVEMENT Load REGULATE 6 REPS # START LOAD LBS Peak Velocity ME…" at bounding box center [784, 351] width 1568 height 40
click at [1348, 350] on div "Bar Jump Lunges MOVEMENT Load REGULATE 6 REPS # START LOAD LBS Peak Velocity ME…" at bounding box center [784, 351] width 1568 height 40
click at [1366, 405] on div "BW Jump Lunges MOVEMENT None REGULATE Manual TRACKING 8 REPS # LOAD LBS NOTES" at bounding box center [784, 391] width 1568 height 40
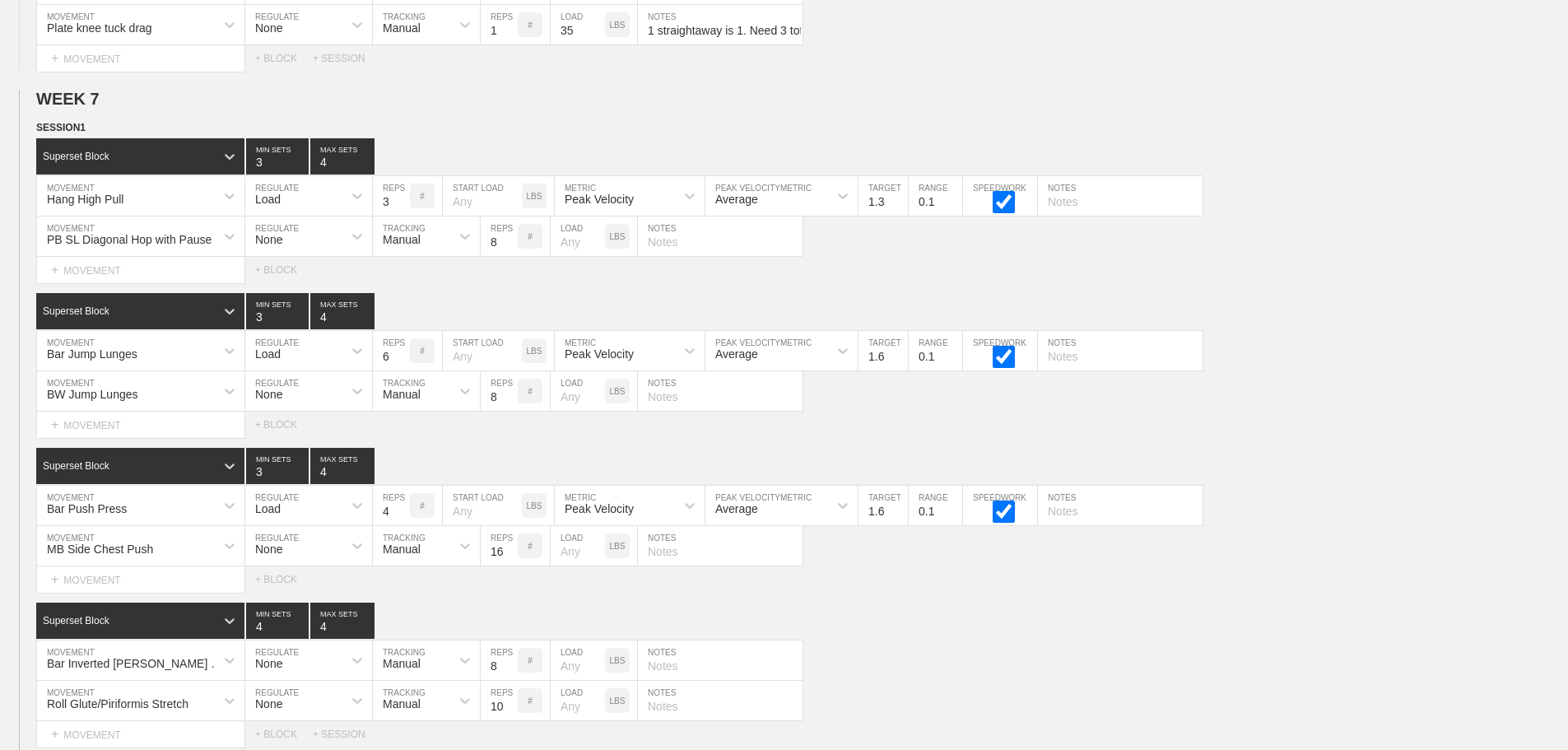
click at [1372, 430] on div "Select... MOVEMENT + MOVEMENT + BLOCK" at bounding box center [784, 425] width 1568 height 27
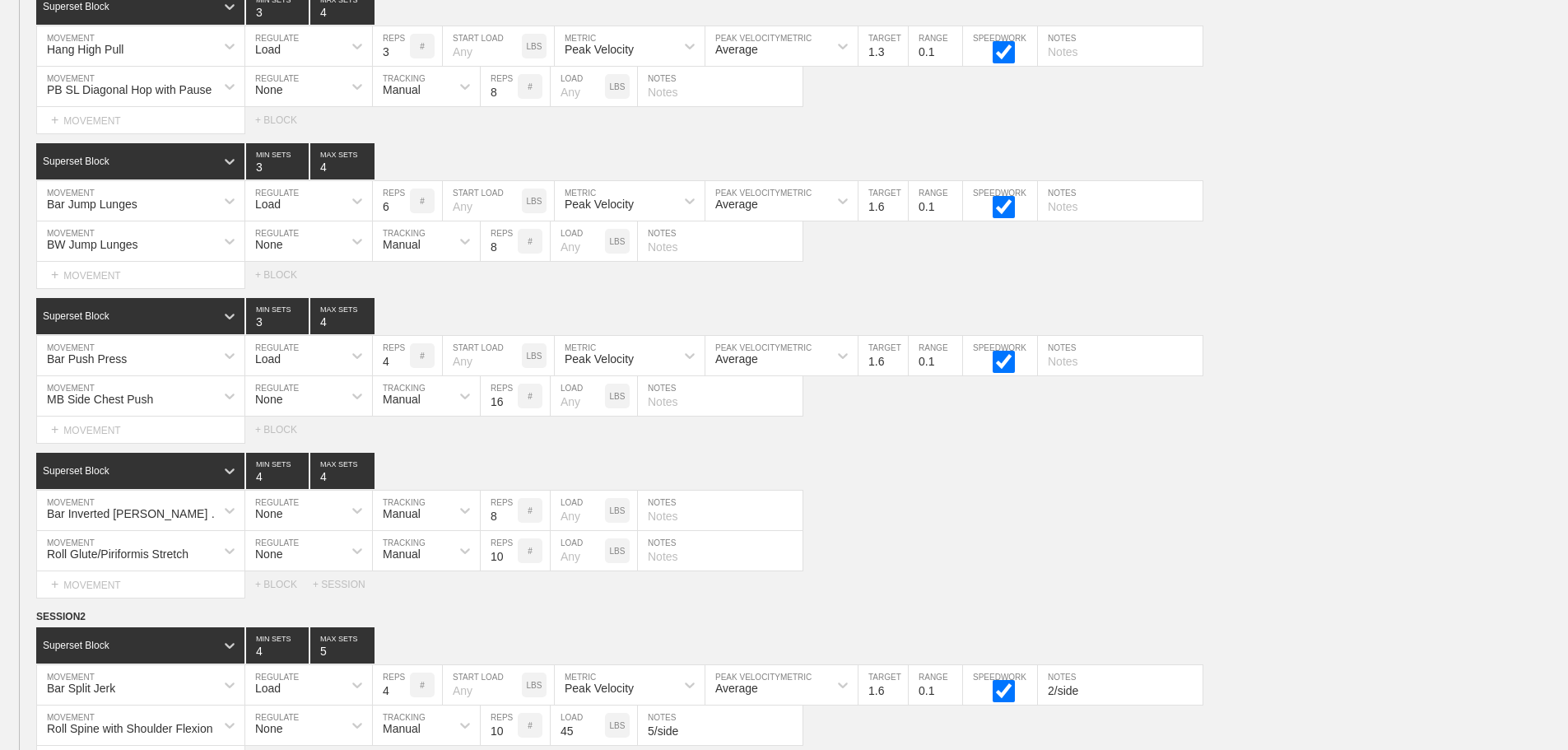
scroll to position [10047, 0]
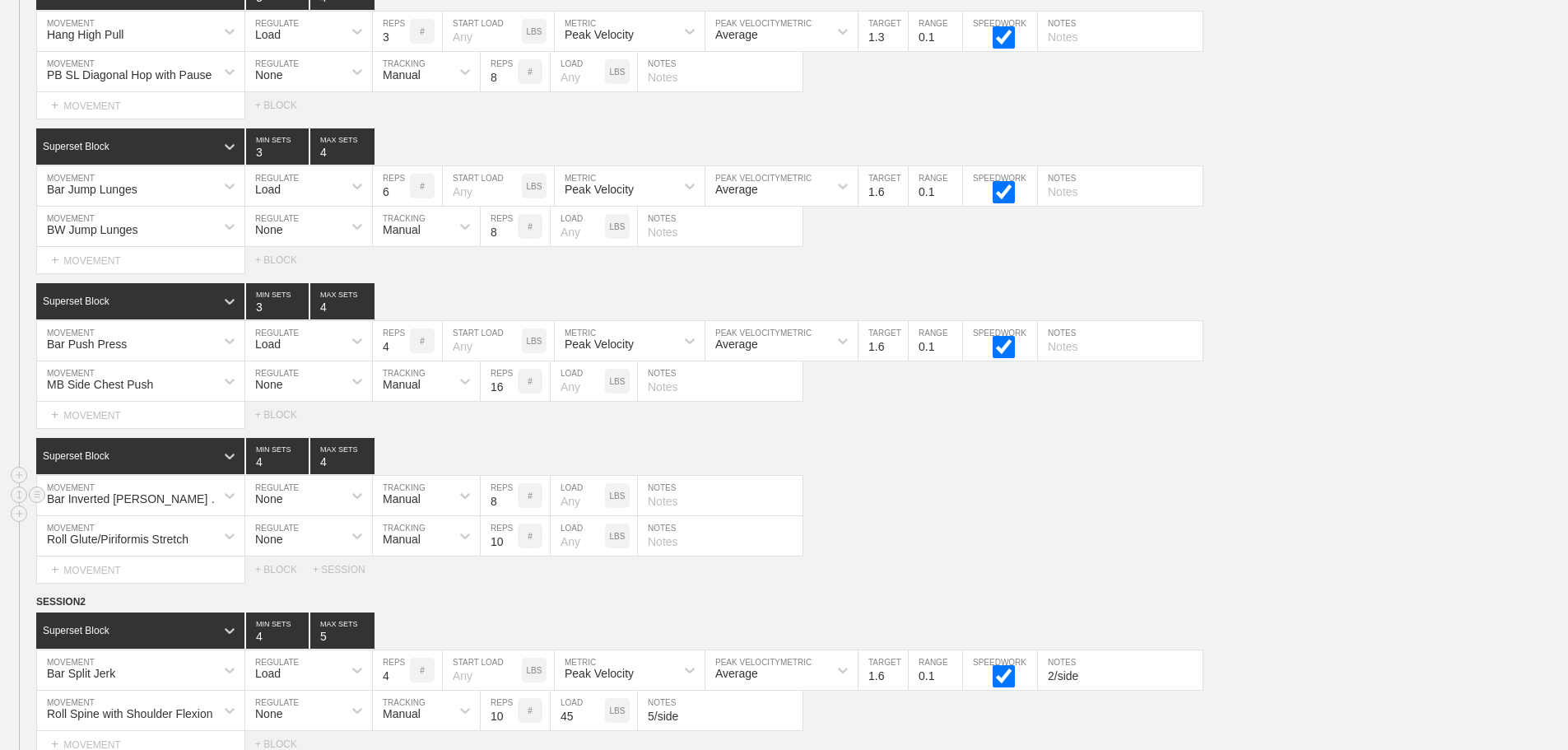
click at [1343, 499] on div "Bar Inverted Kipping Chin Up MOVEMENT None REGULATE Manual TRACKING 8 REPS # LO…" at bounding box center [784, 496] width 1568 height 40
click at [1243, 516] on div "Bar Inverted Kipping Chin Up MOVEMENT None REGULATE Manual TRACKING 8 REPS # LO…" at bounding box center [784, 496] width 1568 height 40
click at [1079, 488] on div "Bar Inverted Kipping Chin Up MOVEMENT None REGULATE Manual TRACKING 8 REPS # LO…" at bounding box center [784, 496] width 1568 height 40
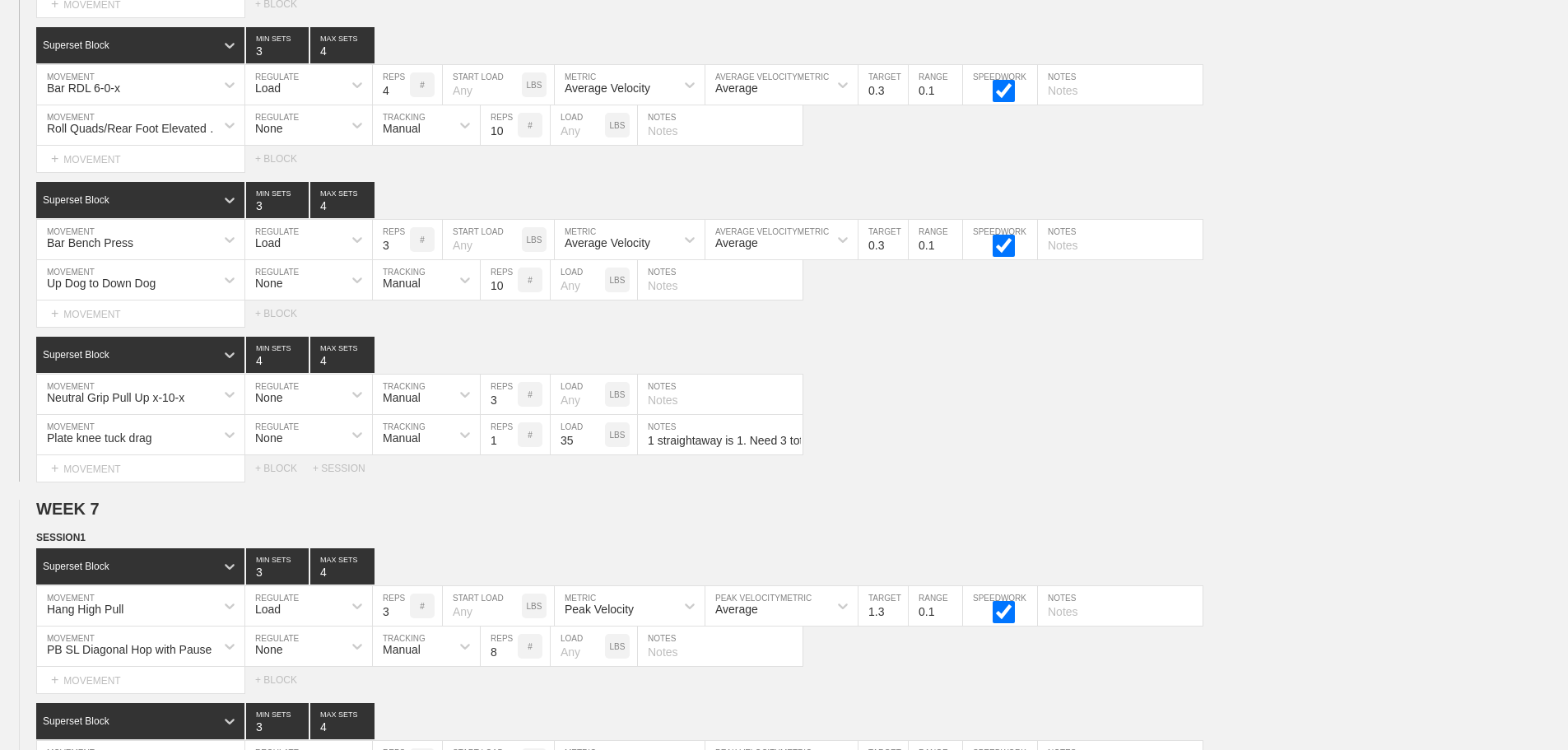
scroll to position [9471, 0]
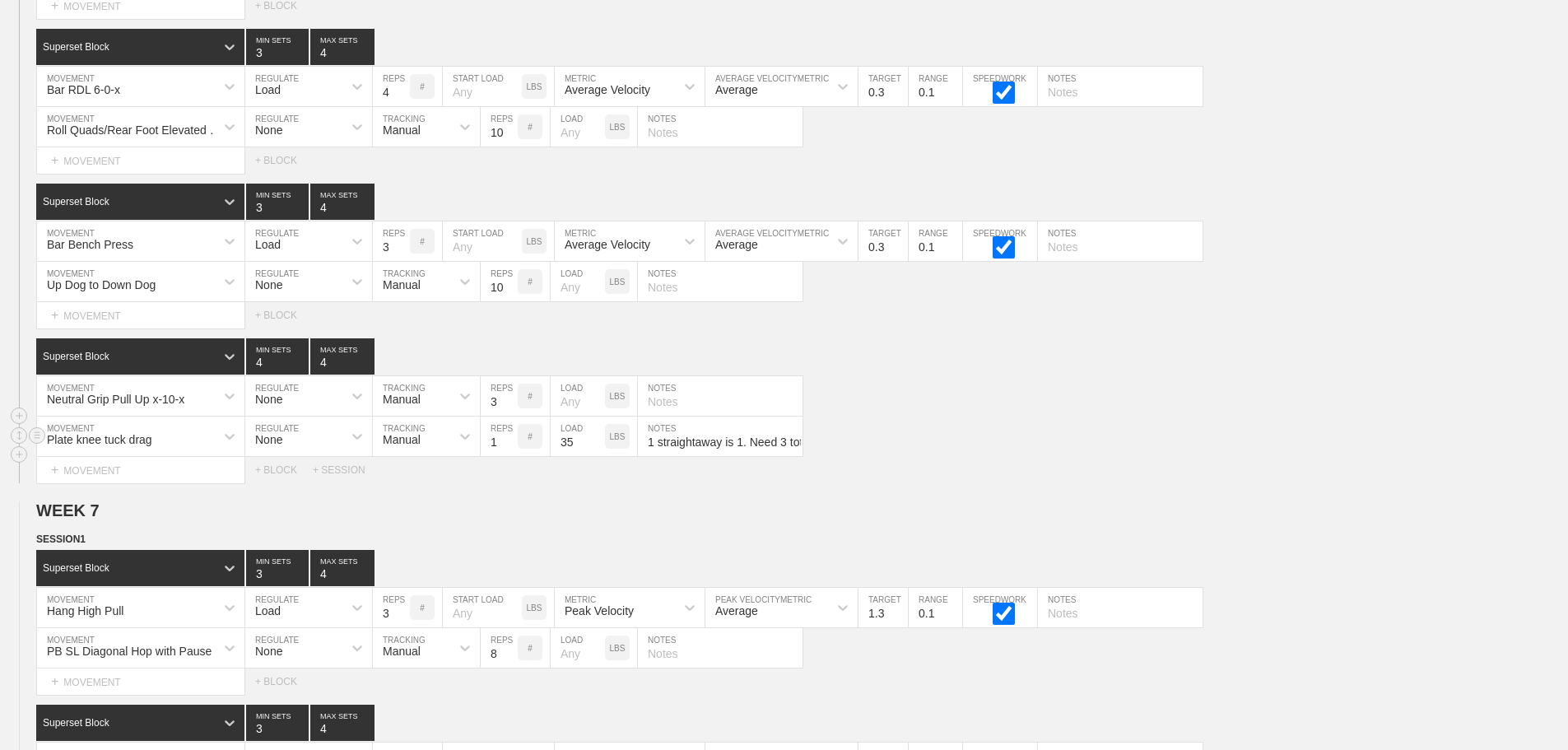
click at [1216, 435] on div "Plate knee tuck drag MOVEMENT None REGULATE Manual TRACKING 1 REPS # 35 LOAD LB…" at bounding box center [784, 437] width 1568 height 40
click at [1241, 440] on div "Plate knee tuck drag MOVEMENT None REGULATE Manual TRACKING 1 REPS # 35 LOAD LB…" at bounding box center [784, 437] width 1568 height 40
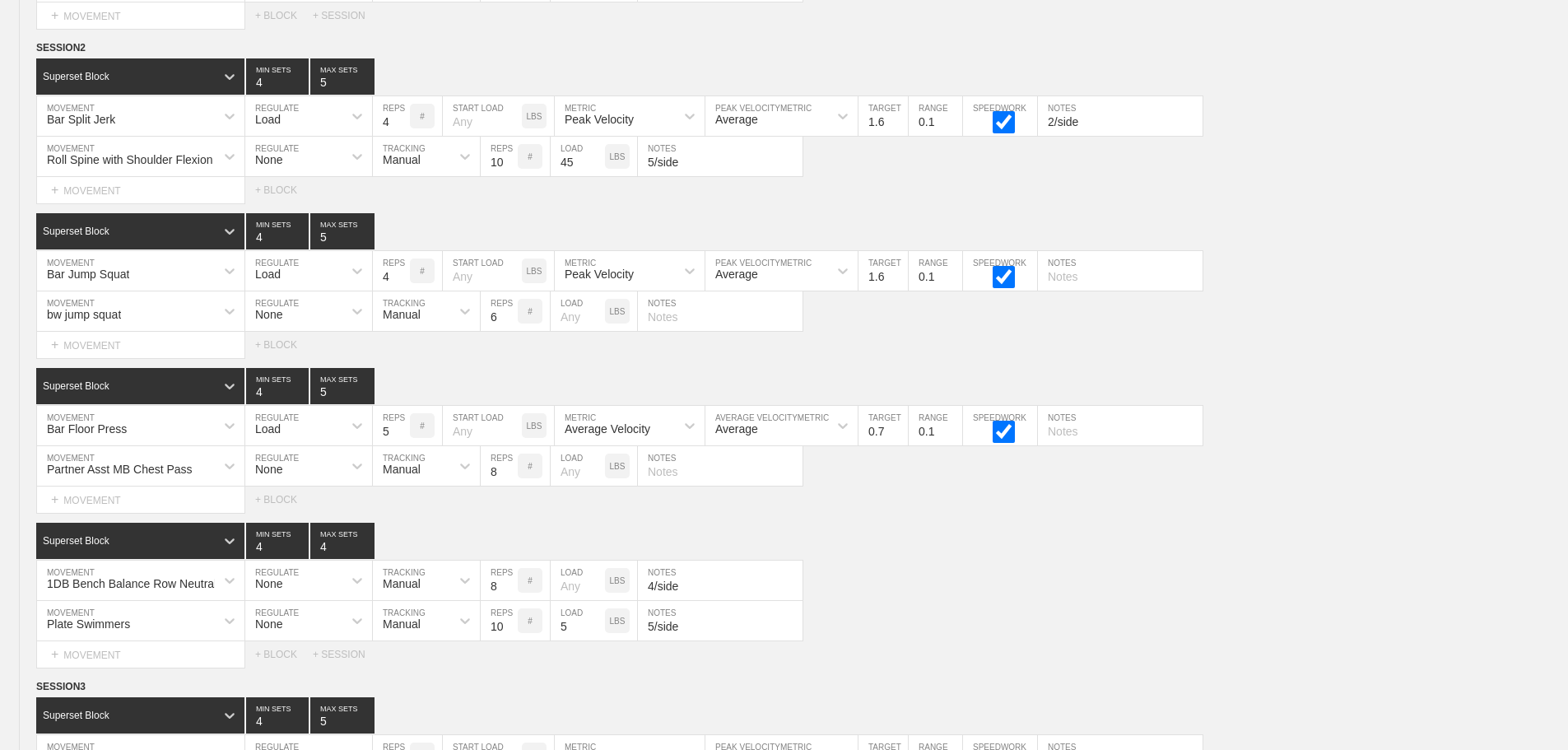
scroll to position [12270, 0]
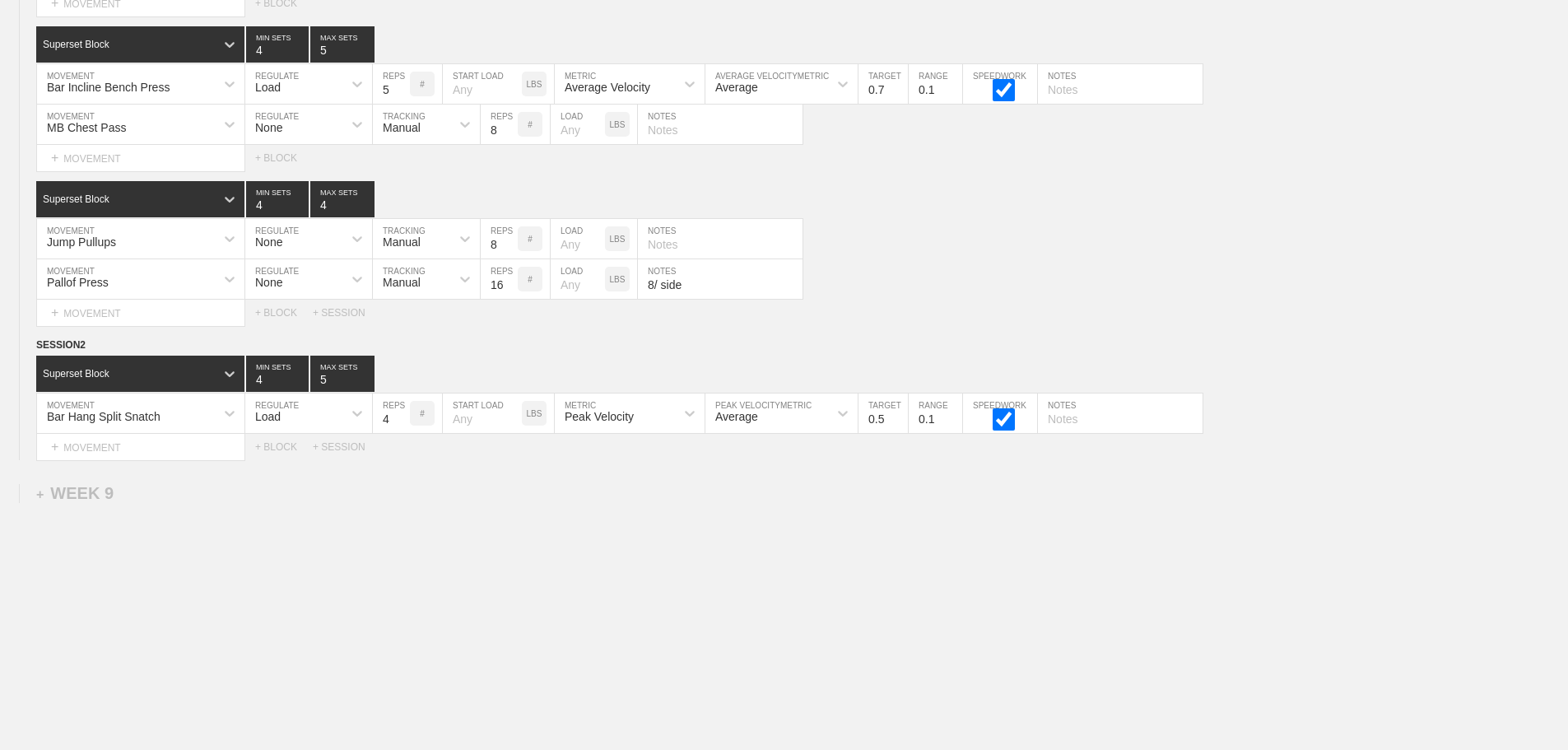
click at [1365, 429] on div "Bar Hang Split Snatch MOVEMENT Load REGULATE 4 REPS # START LOAD LBS Peak Veloc…" at bounding box center [784, 413] width 1568 height 40
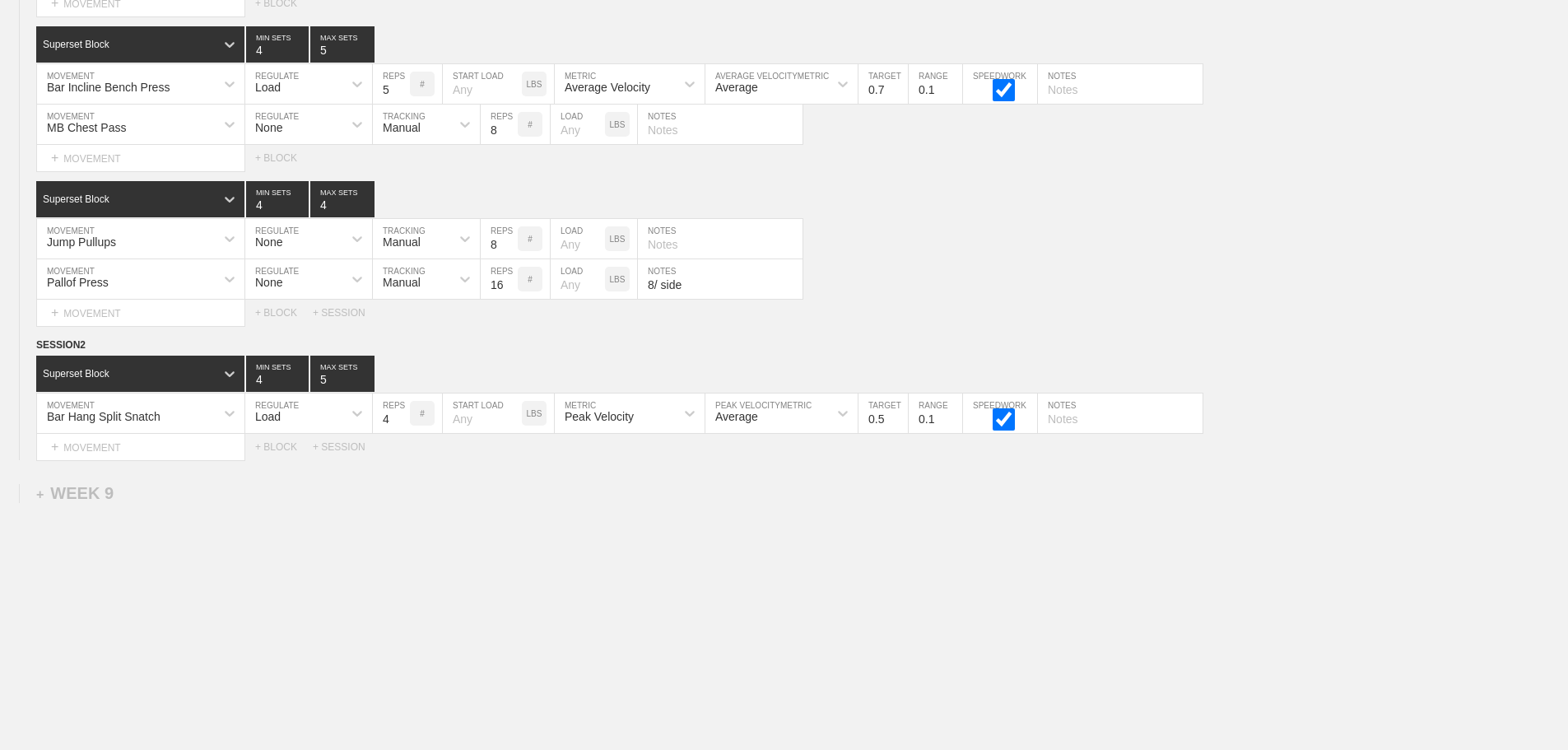
click at [804, 108] on div "MB Chest Pass MOVEMENT None REGULATE Manual TRACKING 8 REPS # LOAD LBS NOTES" at bounding box center [784, 124] width 1568 height 40
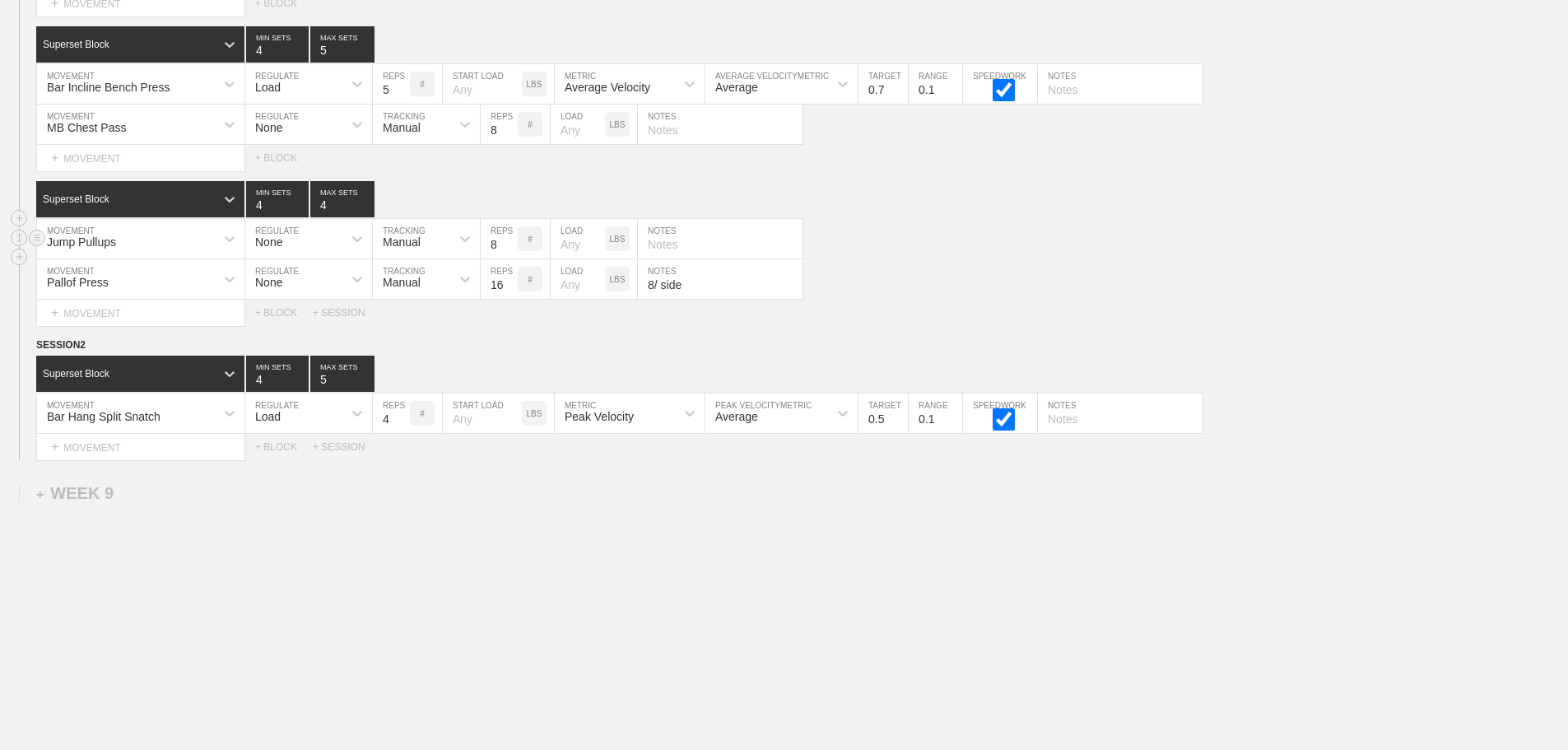
click at [1087, 220] on div "Jump Pullups MOVEMENT None REGULATE Manual TRACKING 8 REPS # LOAD LBS NOTES" at bounding box center [784, 239] width 1568 height 40
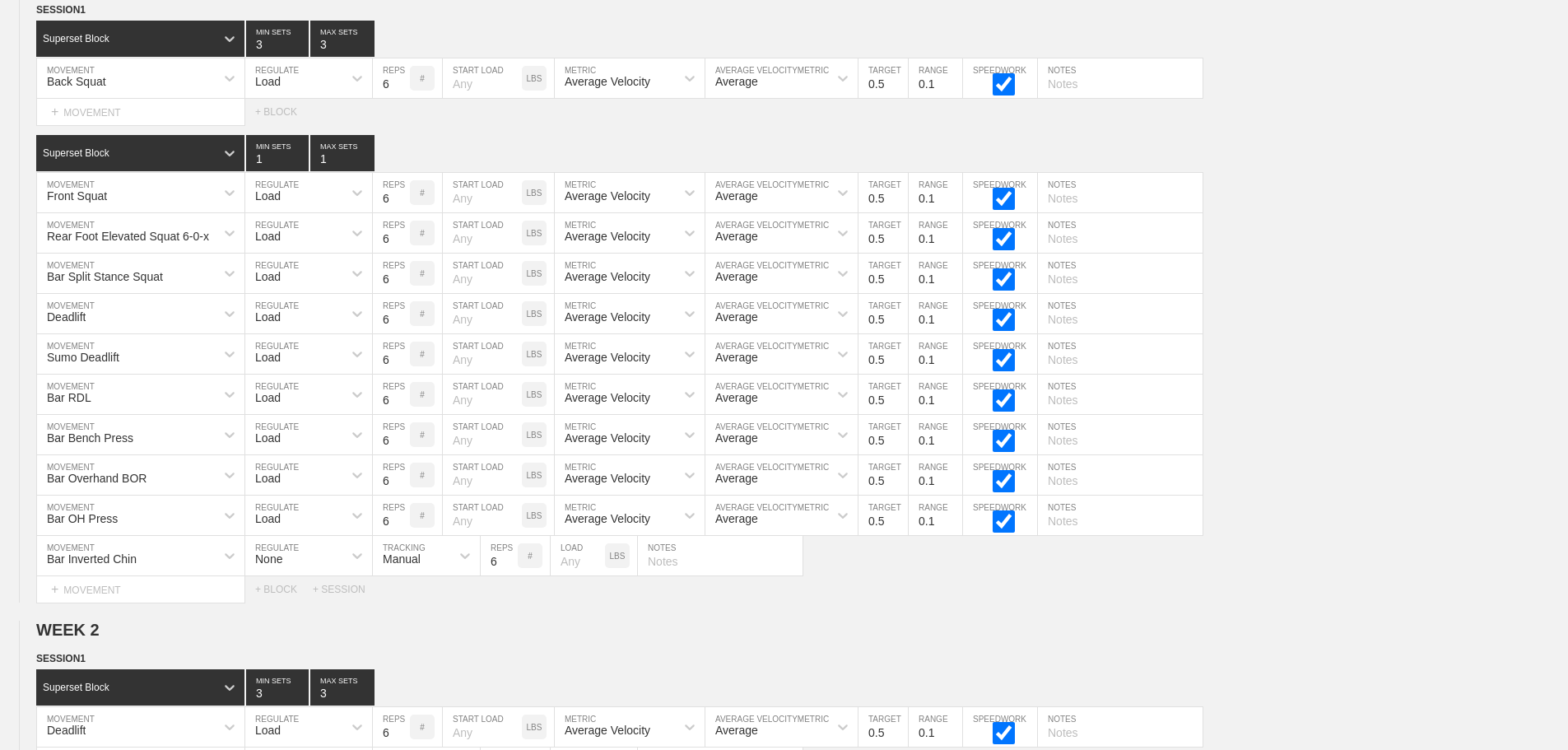
scroll to position [0, 0]
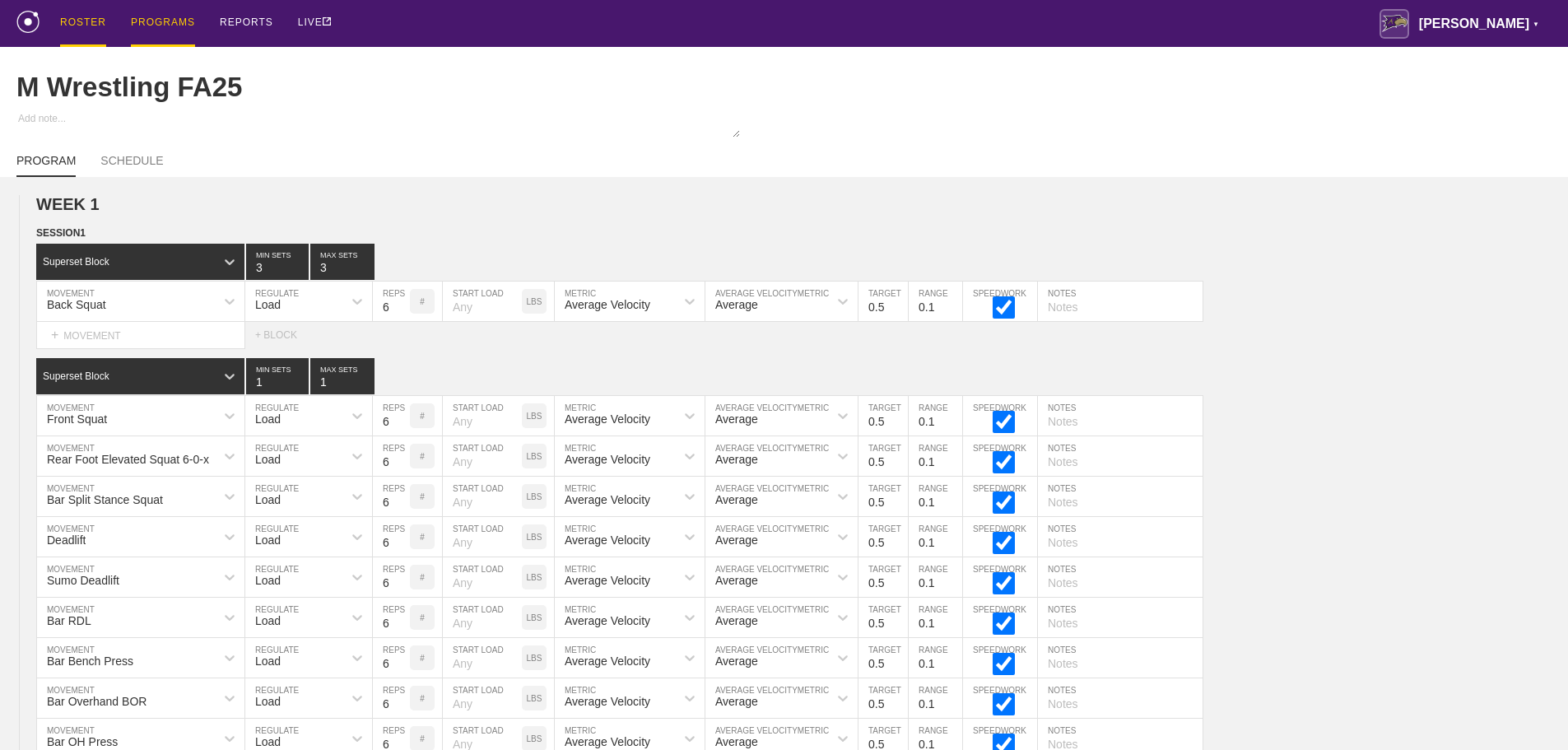
click at [86, 18] on div "ROSTER" at bounding box center [83, 23] width 47 height 47
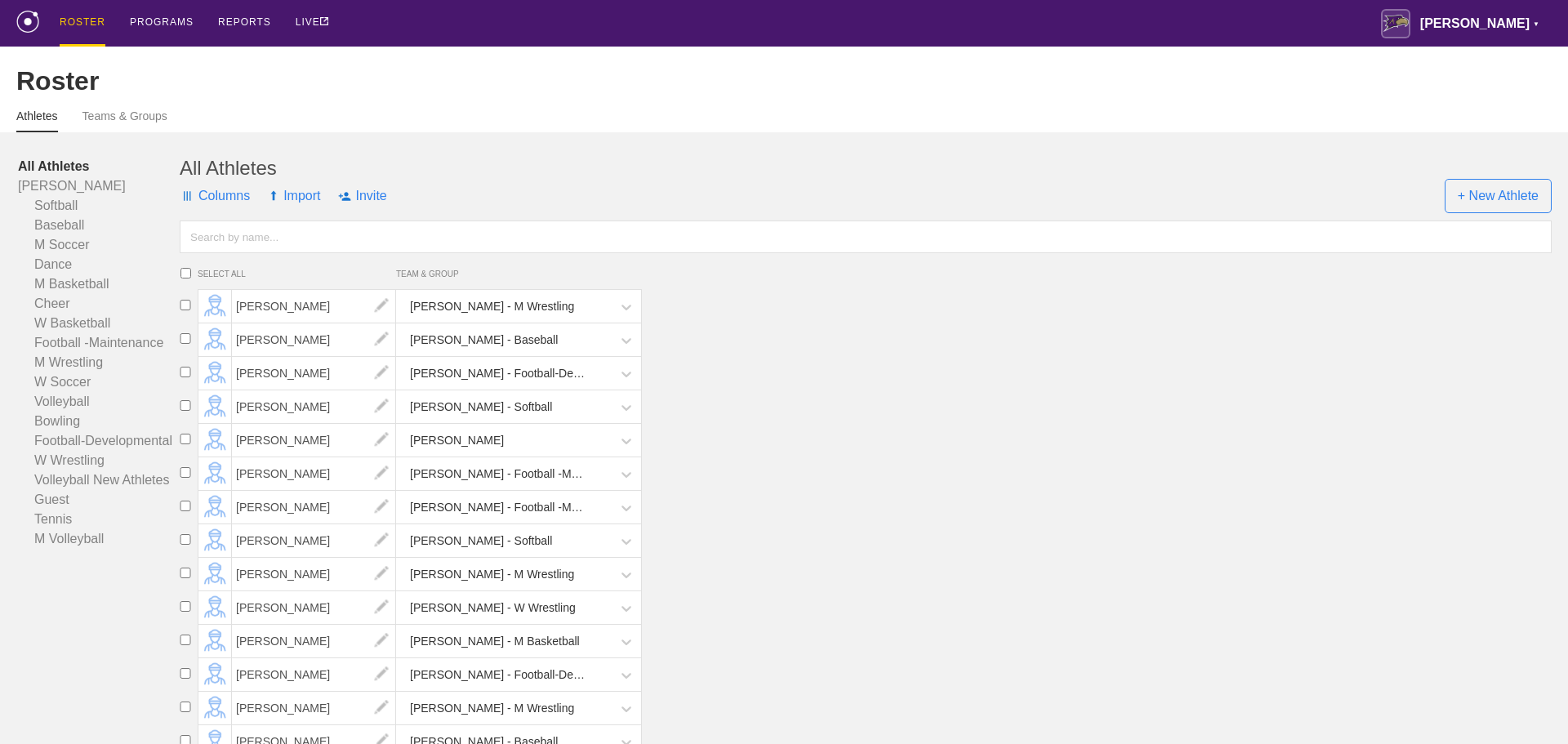
click at [278, 251] on input "text" at bounding box center [865, 236] width 1372 height 33
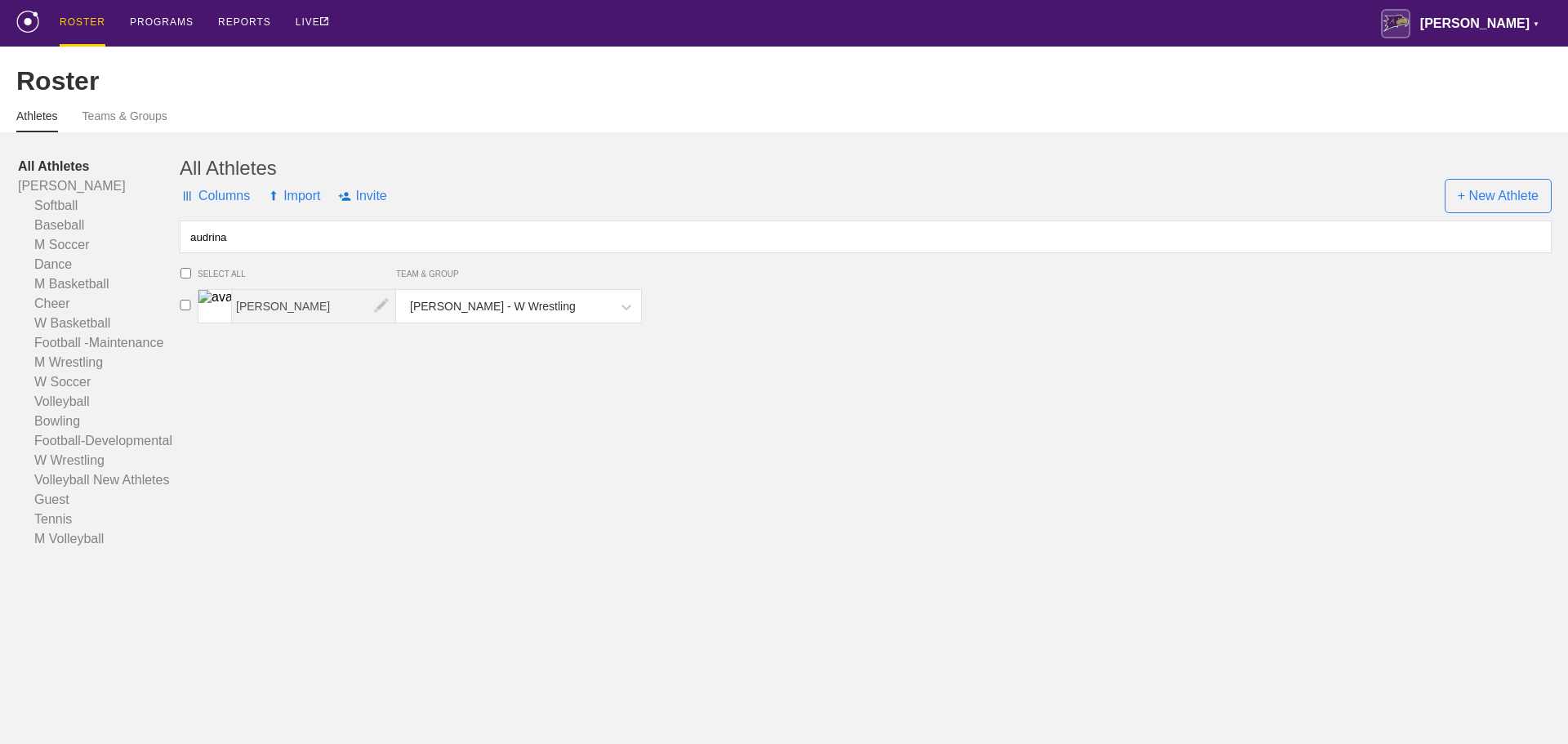
type input "audrina"
click at [299, 317] on span "Audrina Houston" at bounding box center [314, 306] width 164 height 33
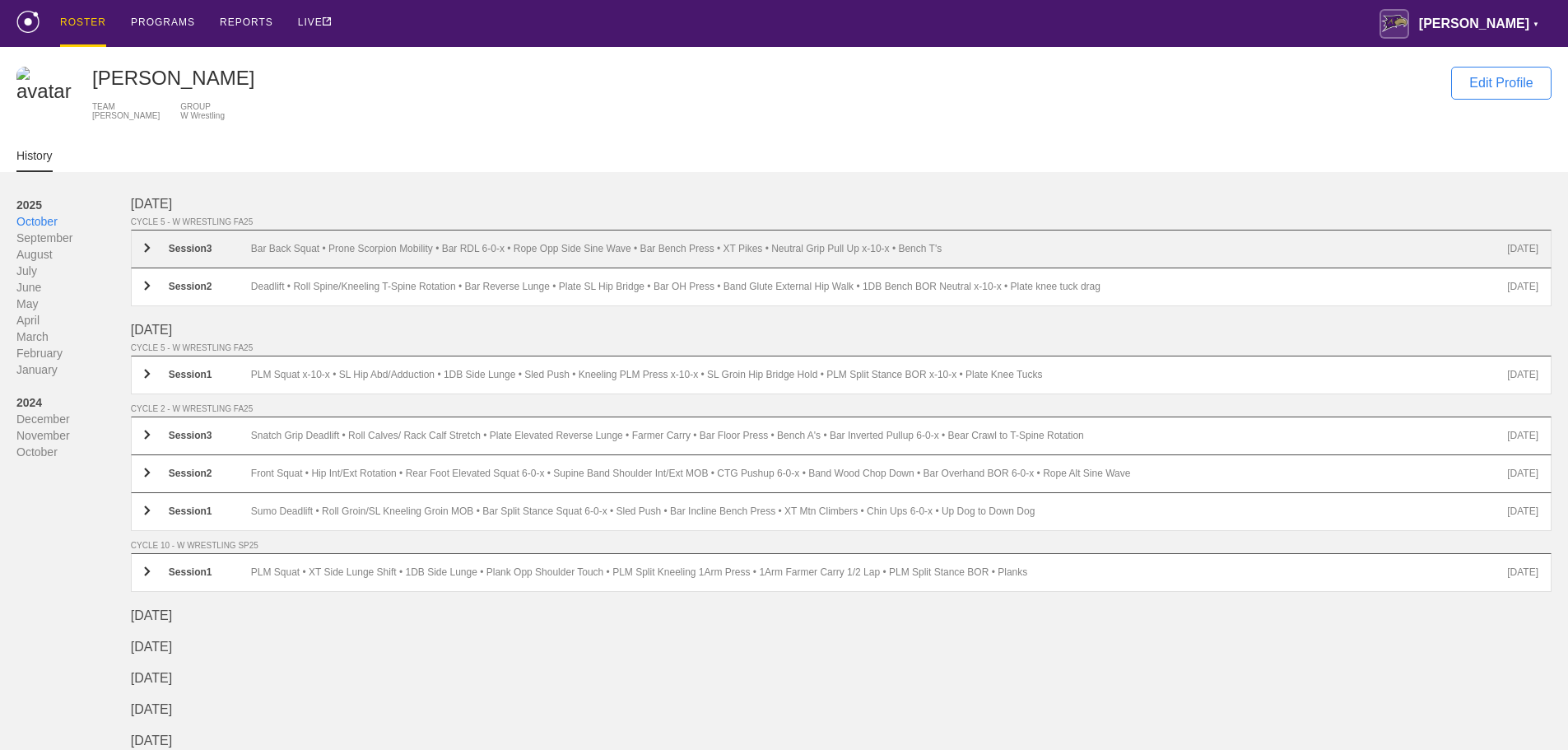
click at [927, 255] on div "Bar Back Squat • Prone Scorpion Mobility • Bar RDL 6-0-x • Rope Opp Side Sine W…" at bounding box center [878, 249] width 1256 height 12
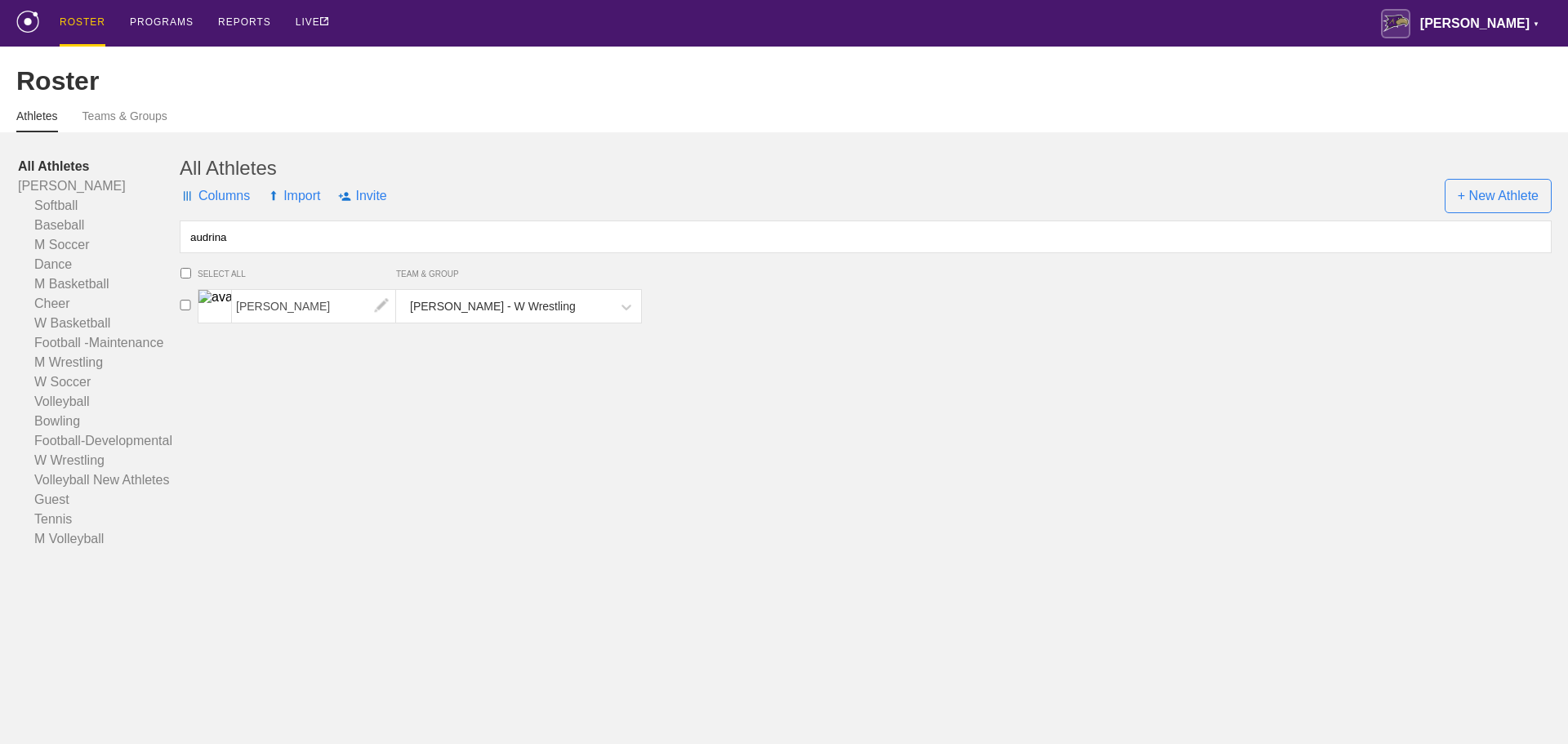
click at [474, 20] on div "ROSTER PROGRAMS REPORTS LIVE Avila ▼ brian.ciolek@avila.edu Settings Logout" at bounding box center [784, 23] width 1535 height 46
click at [1042, 433] on div "All Athletes Columns Import Invite + New Athlete audrina SELECT ALL TEAM & GROU…" at bounding box center [865, 352] width 1372 height 392
click at [1156, 549] on div "All Athletes Columns Import Invite + New Athlete audrina SELECT ALL TEAM & GROU…" at bounding box center [865, 352] width 1372 height 392
click at [1097, 483] on div "All Athletes Columns Import Invite + New Athlete audrina SELECT ALL TEAM & GROU…" at bounding box center [865, 352] width 1372 height 392
click at [162, 26] on div "PROGRAMS" at bounding box center [162, 23] width 64 height 46
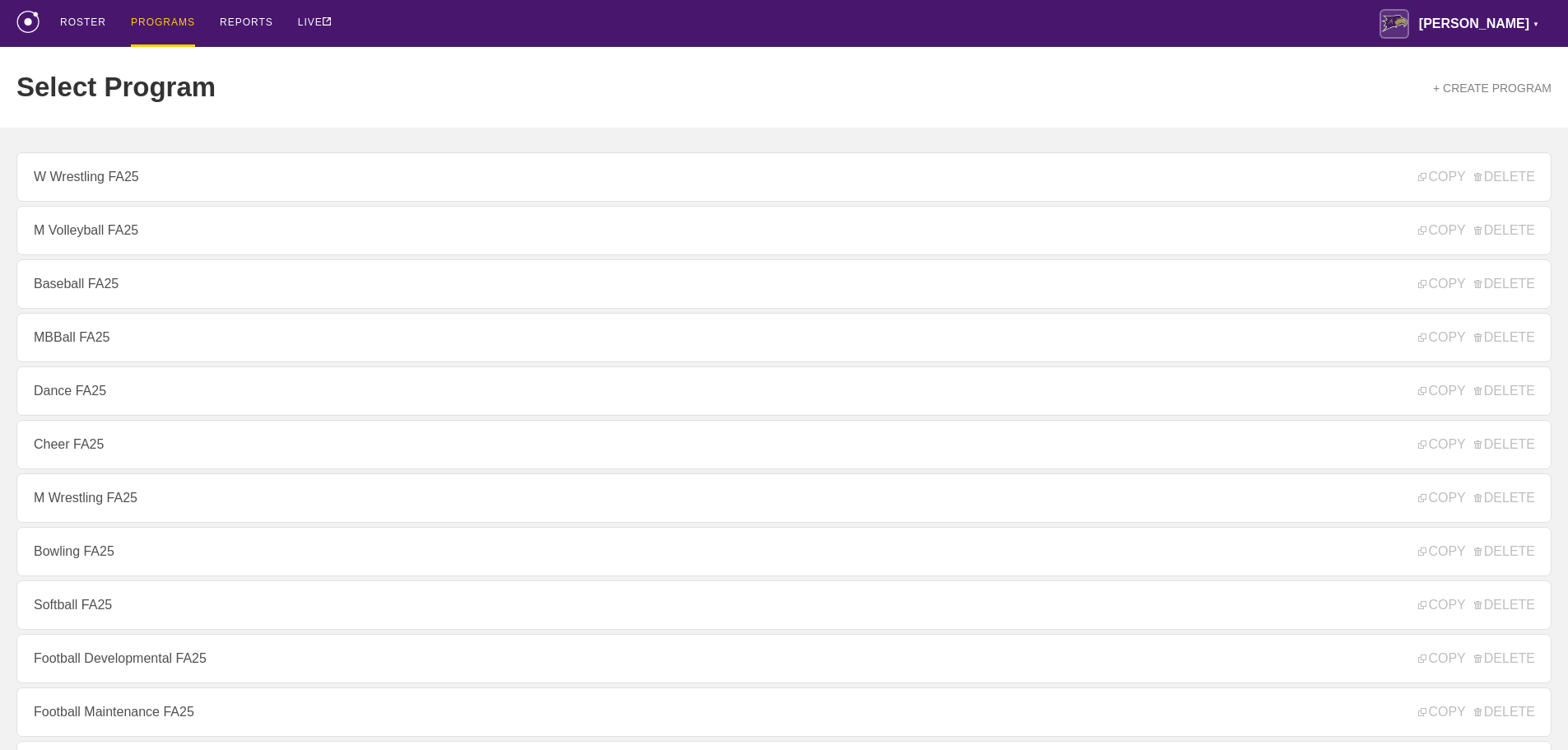
click at [580, 14] on div "ROSTER PROGRAMS REPORTS LIVE Avila ▼ brian.ciolek@avila.edu Settings Logout" at bounding box center [783, 23] width 1535 height 47
click at [473, 24] on div "ROSTER PROGRAMS REPORTS LIVE Avila ▼ brian.ciolek@avila.edu Settings Logout" at bounding box center [783, 23] width 1535 height 47
click at [446, 26] on div "ROSTER PROGRAMS REPORTS LIVE Avila ▼ brian.ciolek@avila.edu Settings Logout" at bounding box center [783, 23] width 1535 height 47
click at [417, 20] on div "ROSTER PROGRAMS REPORTS LIVE Avila ▼ brian.ciolek@avila.edu Settings Logout" at bounding box center [783, 23] width 1535 height 47
click at [570, 27] on div "ROSTER PROGRAMS REPORTS LIVE Avila ▼ brian.ciolek@avila.edu Settings Logout" at bounding box center [783, 23] width 1535 height 47
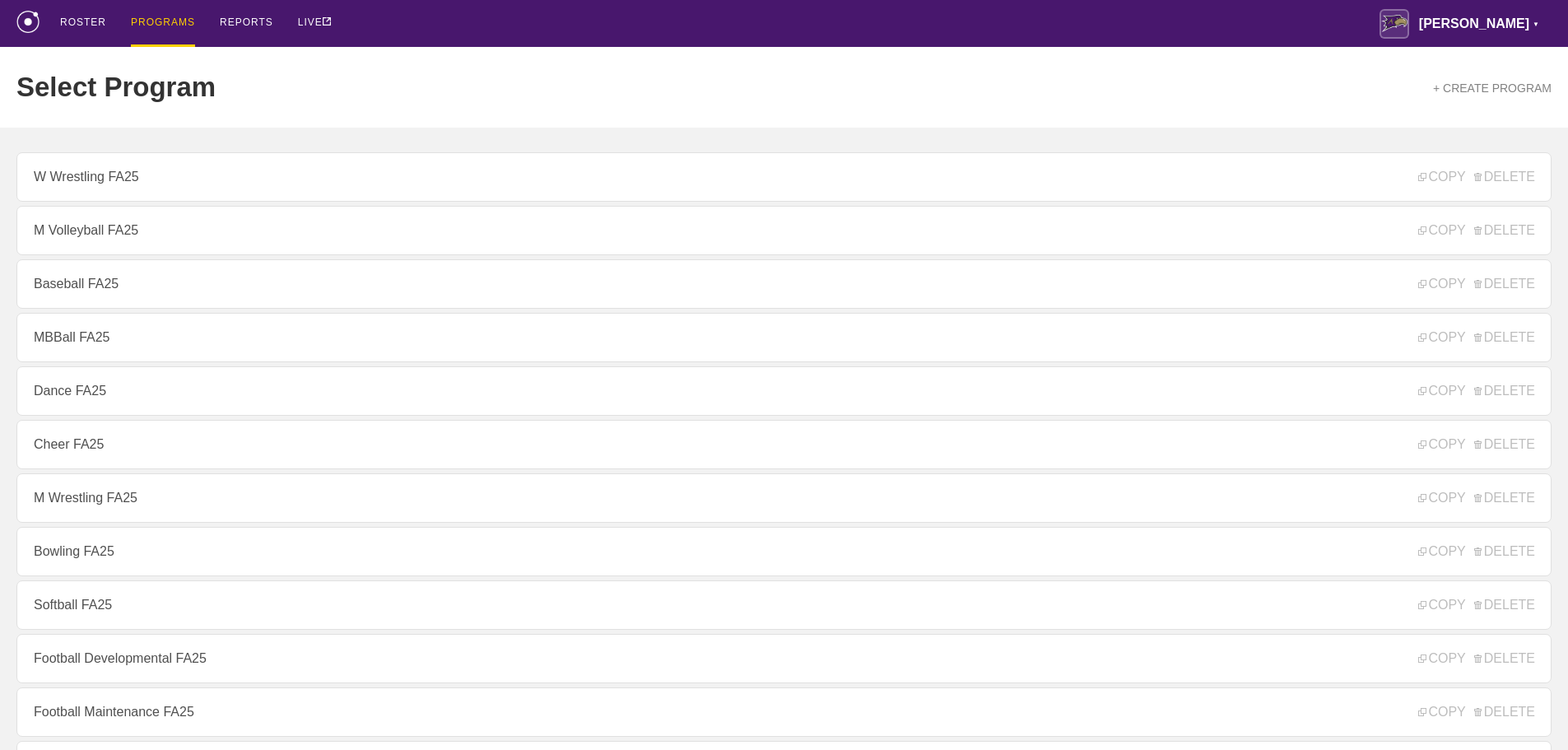
click at [642, 22] on div "ROSTER PROGRAMS REPORTS LIVE Avila ▼ brian.ciolek@avila.edu Settings Logout" at bounding box center [783, 23] width 1535 height 47
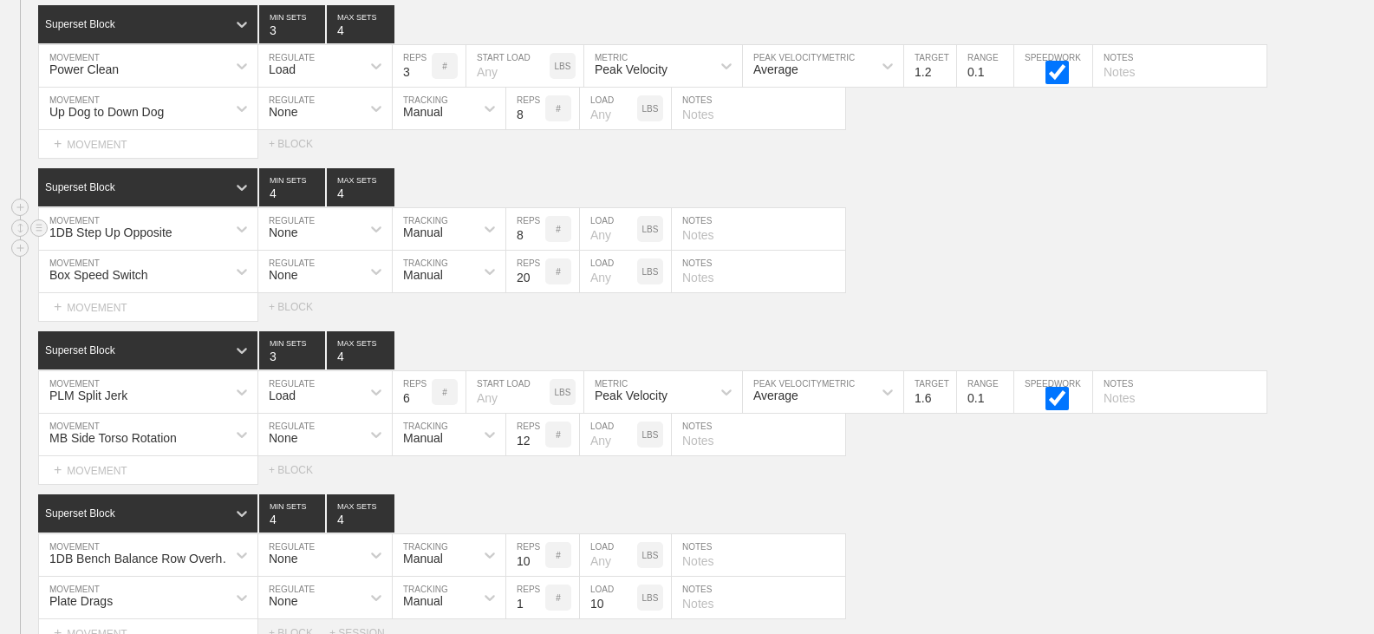
scroll to position [17317, 0]
click at [1099, 237] on div "1DB Step Up Opposite MOVEMENT None REGULATE Manual TRACKING 8 REPS # LOAD LBS N…" at bounding box center [687, 229] width 1374 height 42
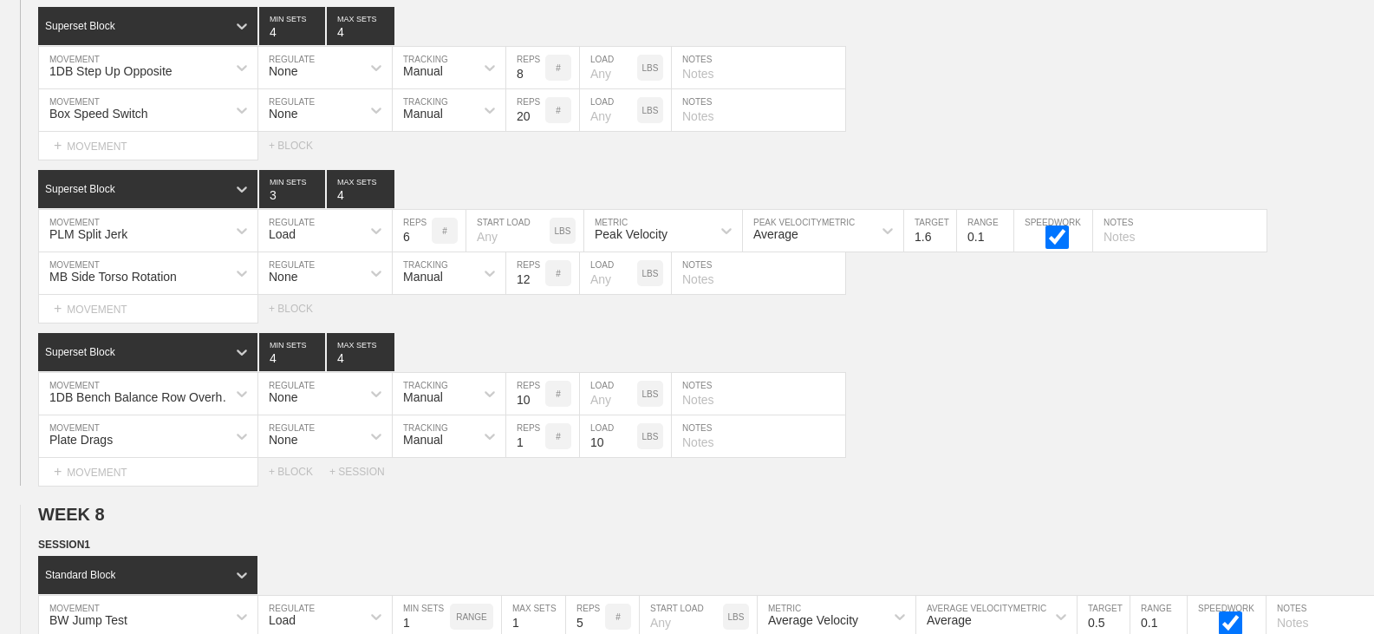
scroll to position [17491, 0]
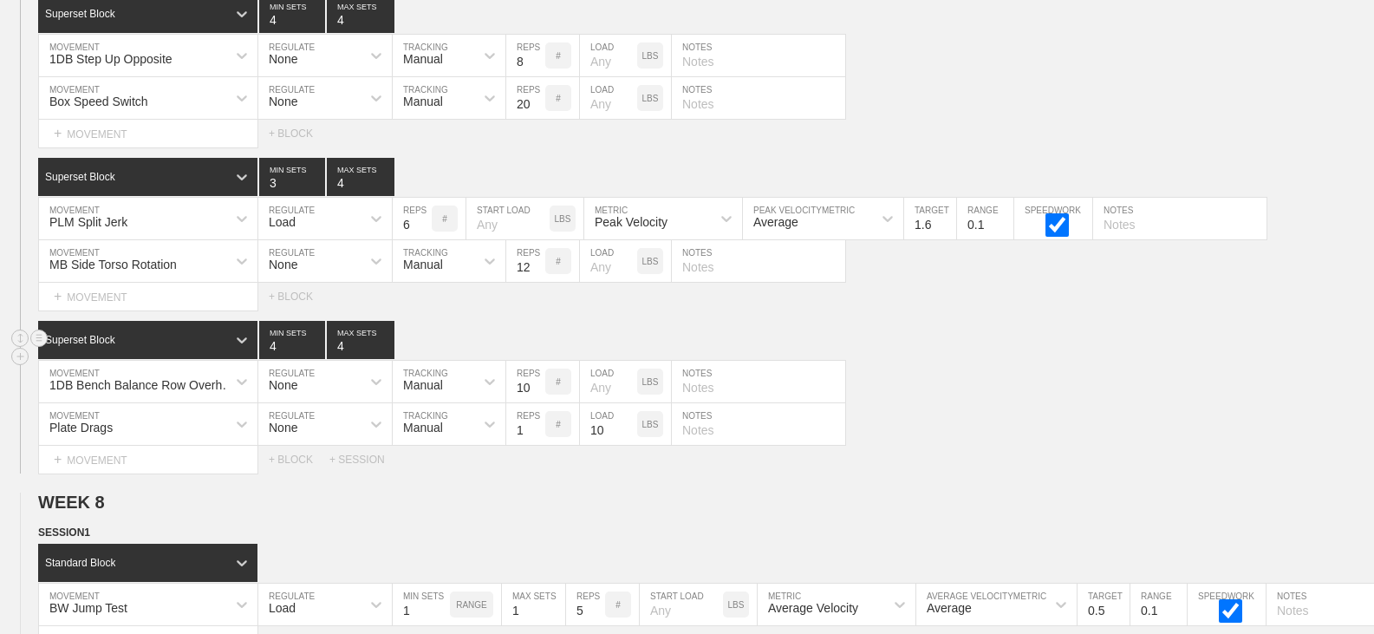
click at [967, 352] on div "Superset Block 4 MIN SETS 4 MAX SETS" at bounding box center [706, 340] width 1336 height 38
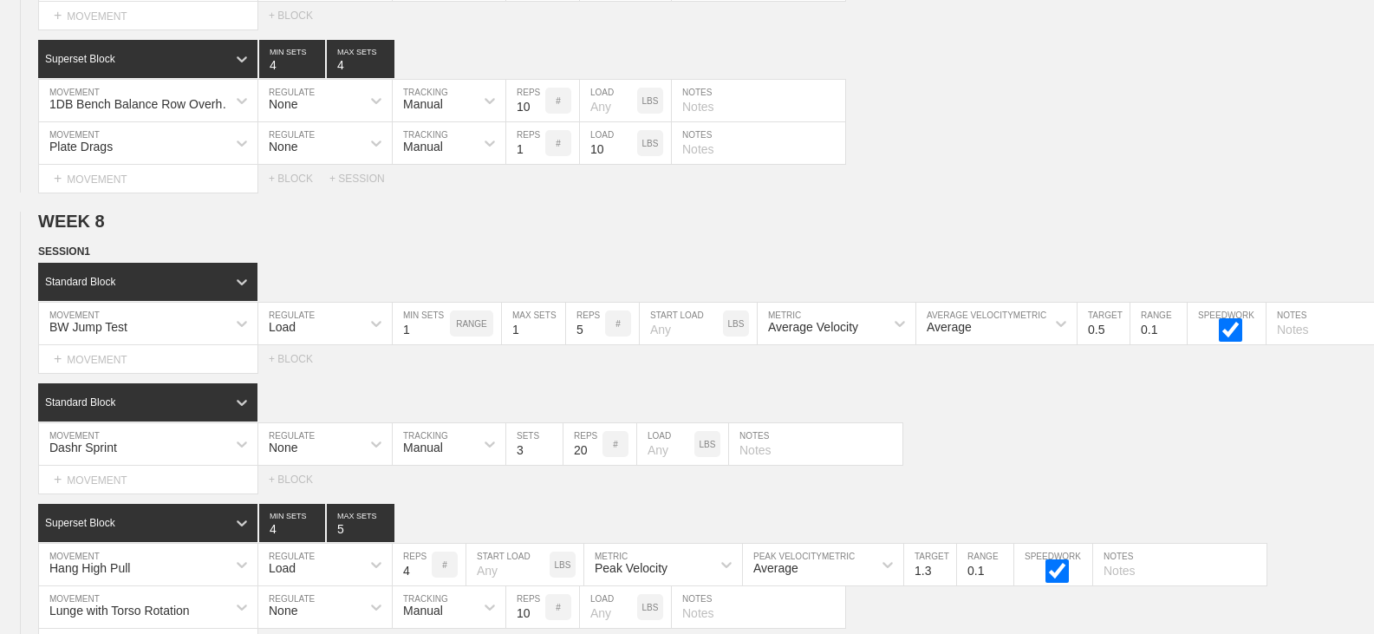
scroll to position [17838, 0]
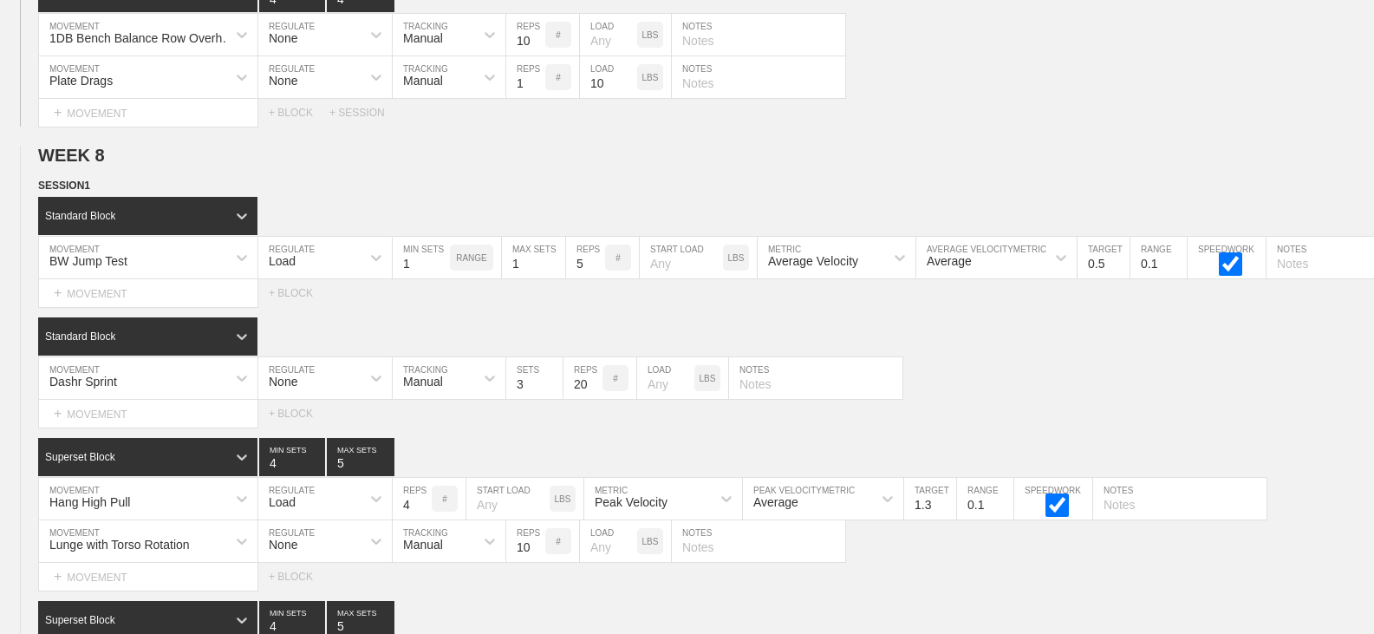
click at [926, 127] on div "Select... MOVEMENT + MOVEMENT + BLOCK + SESSION" at bounding box center [687, 113] width 1374 height 28
